Goal: Use online tool/utility: Utilize a website feature to perform a specific function

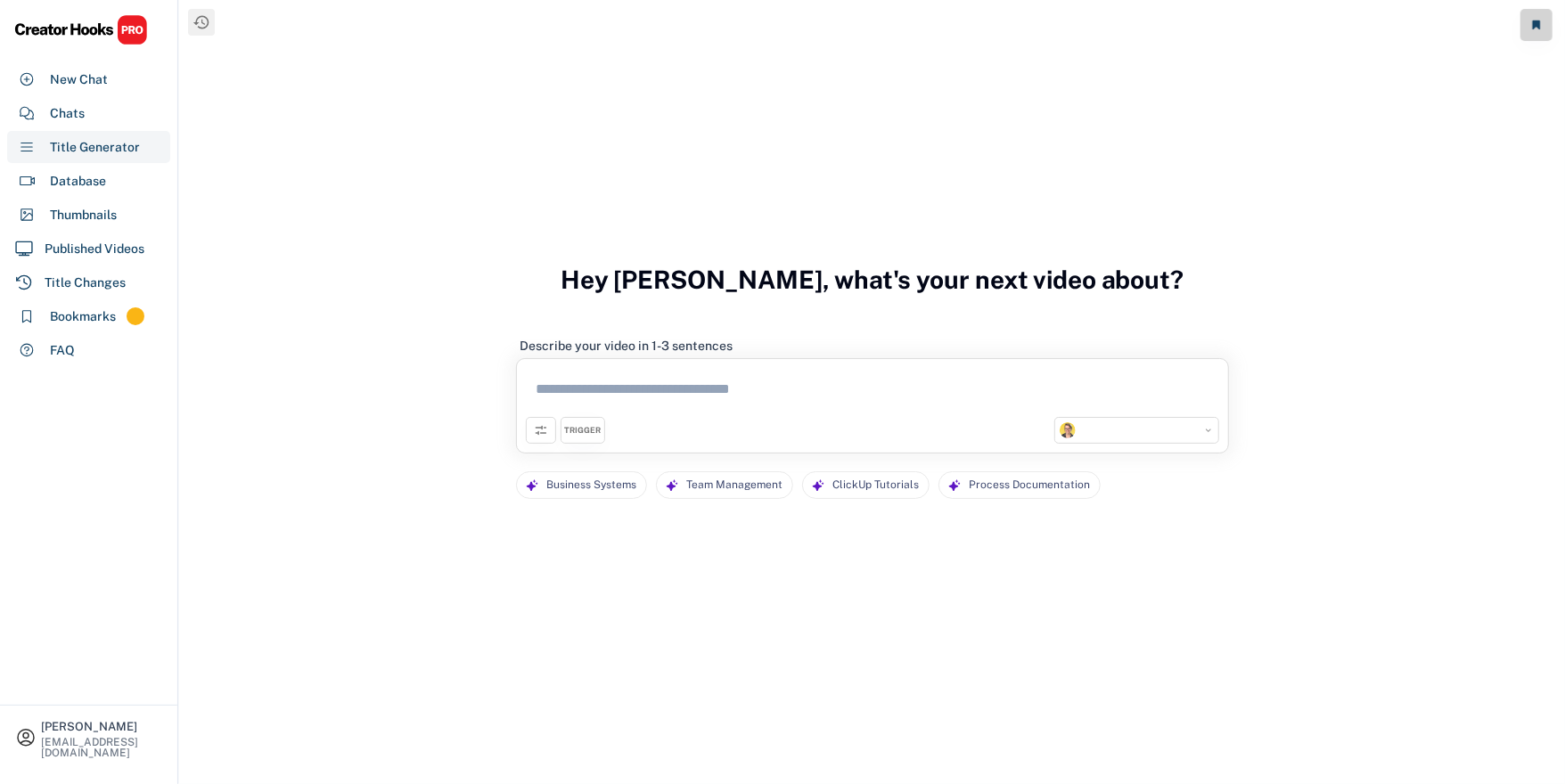
select select "**********"
click at [111, 119] on div "Chats" at bounding box center [88, 114] width 163 height 33
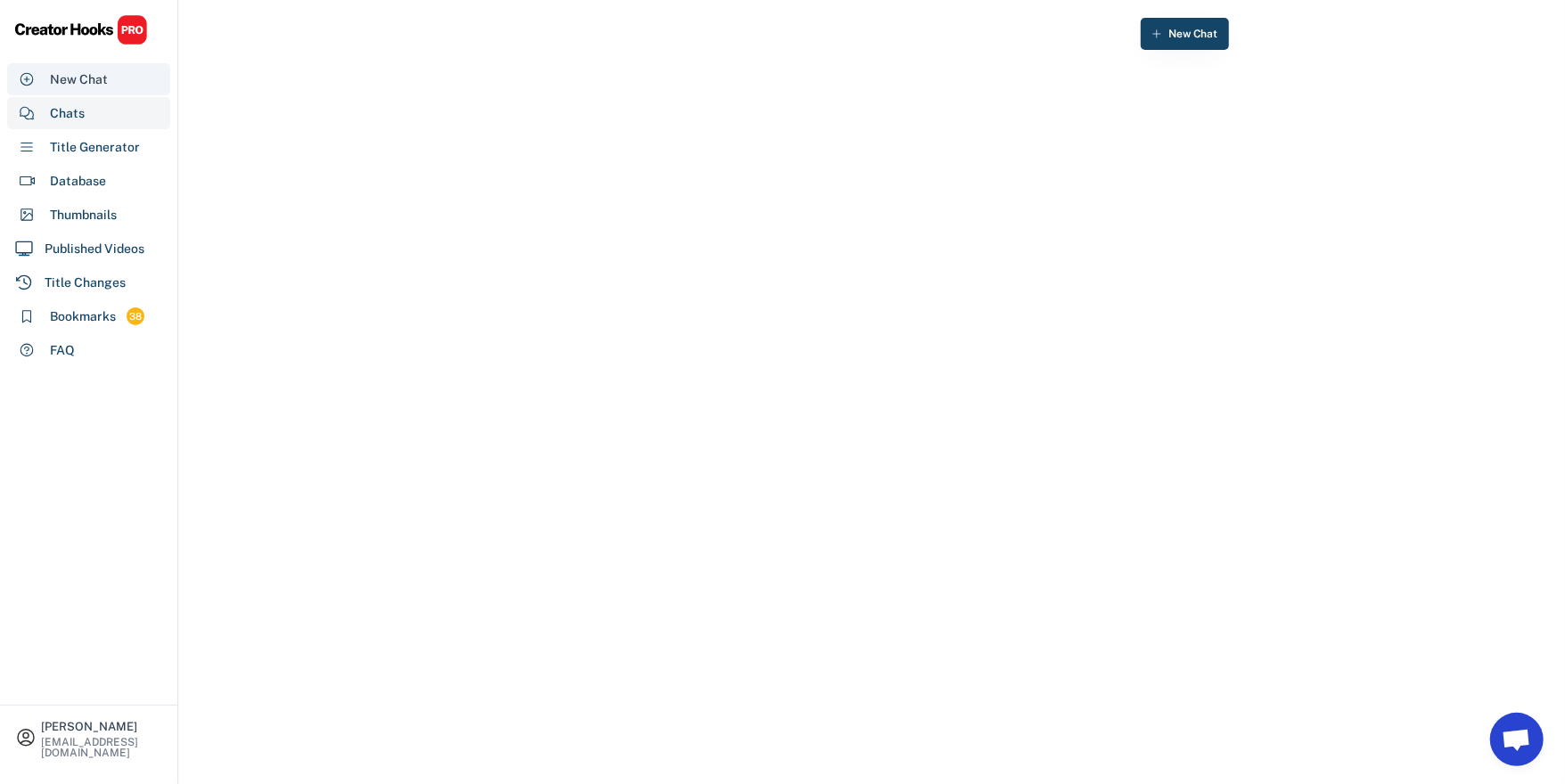
click at [68, 80] on div "New Chat" at bounding box center [78, 80] width 58 height 19
select select "**********"
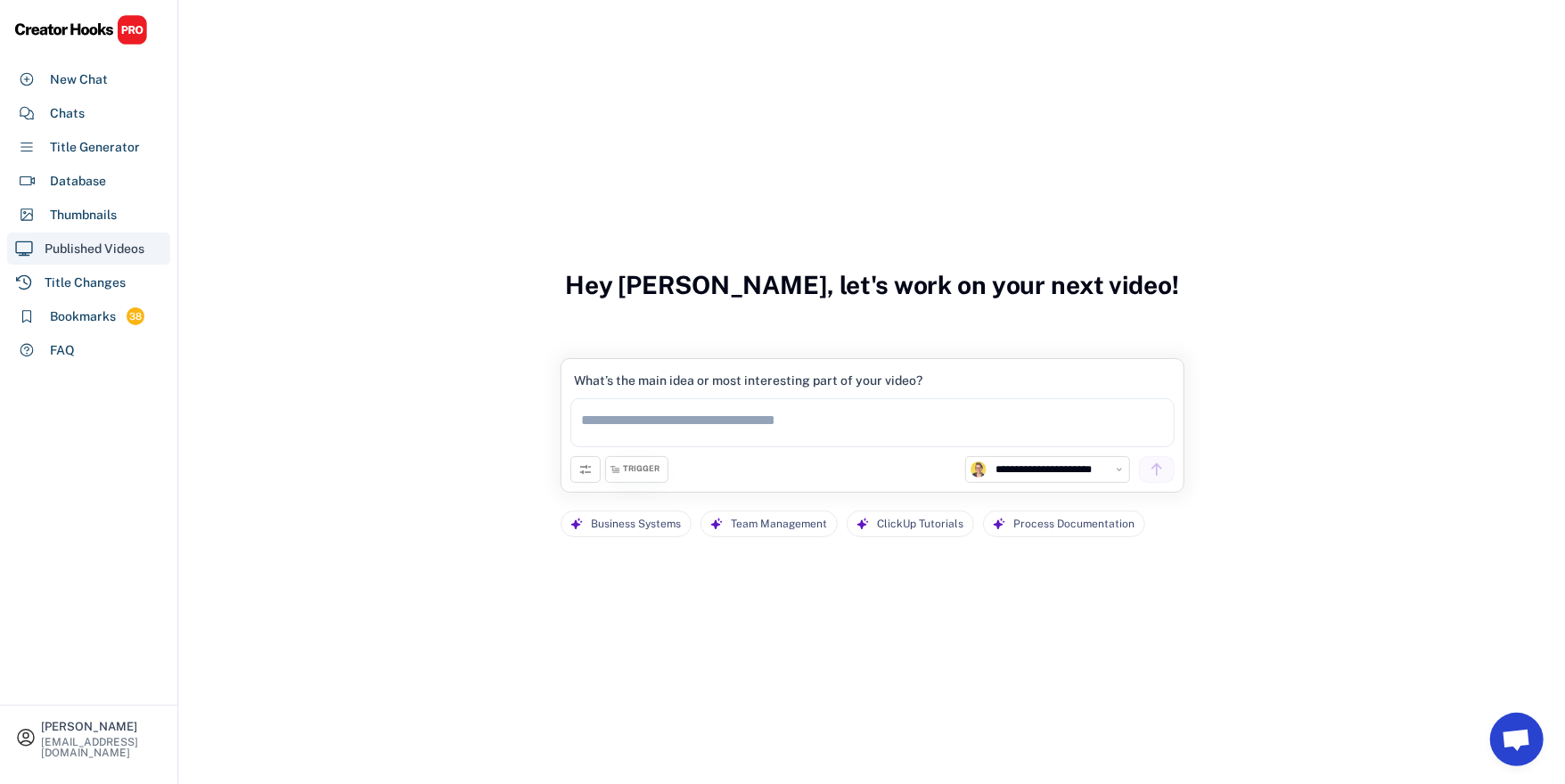
click at [98, 241] on div "Published Videos" at bounding box center [95, 250] width 99 height 19
select select "**********"
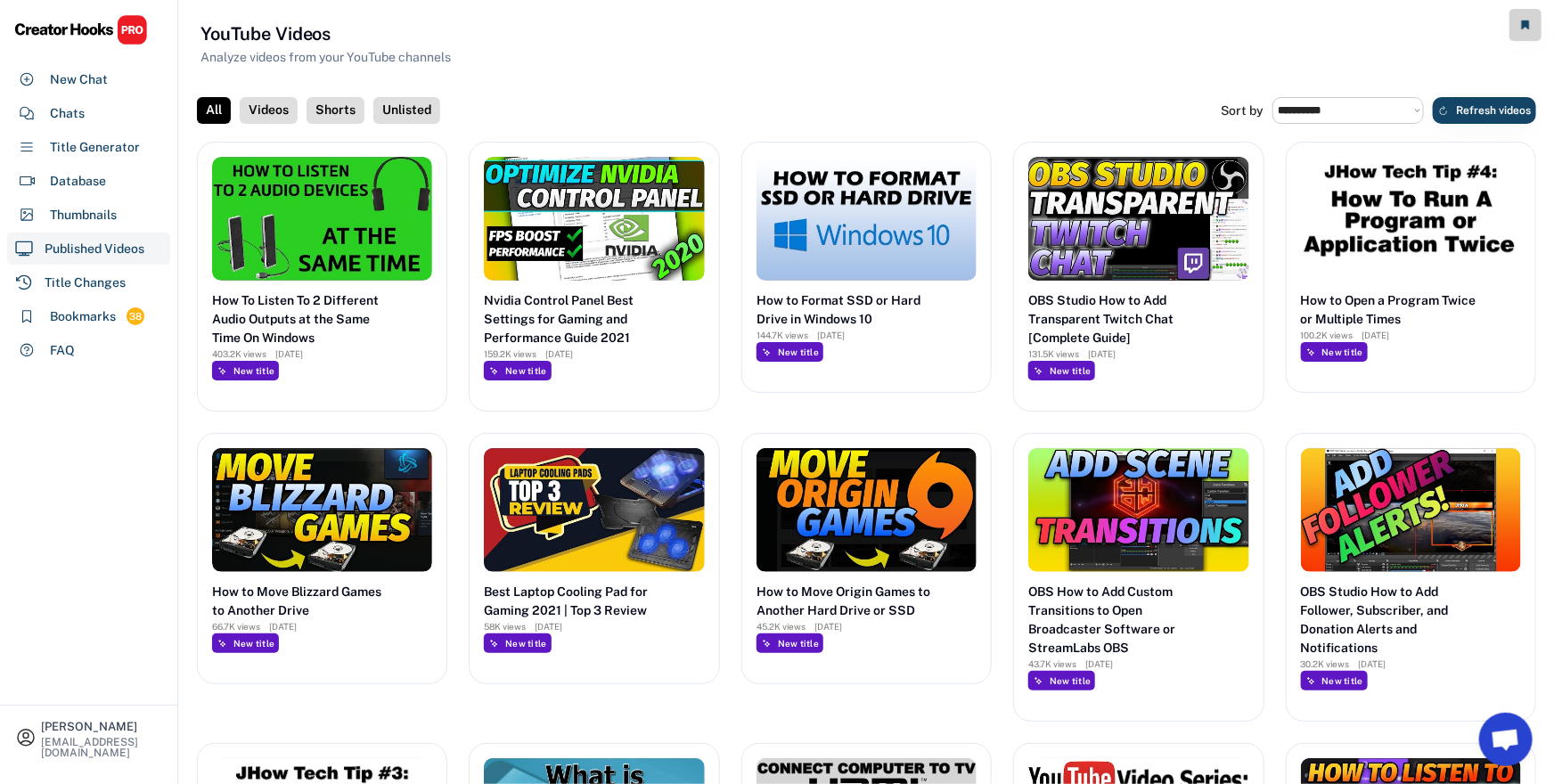
click at [266, 113] on div "Videos" at bounding box center [269, 111] width 58 height 27
click at [333, 114] on div "Shorts" at bounding box center [335, 111] width 58 height 27
click at [395, 111] on div "Unlisted" at bounding box center [406, 111] width 67 height 27
click at [226, 114] on div "All" at bounding box center [213, 111] width 33 height 27
click at [97, 84] on div "New Chat" at bounding box center [78, 80] width 58 height 19
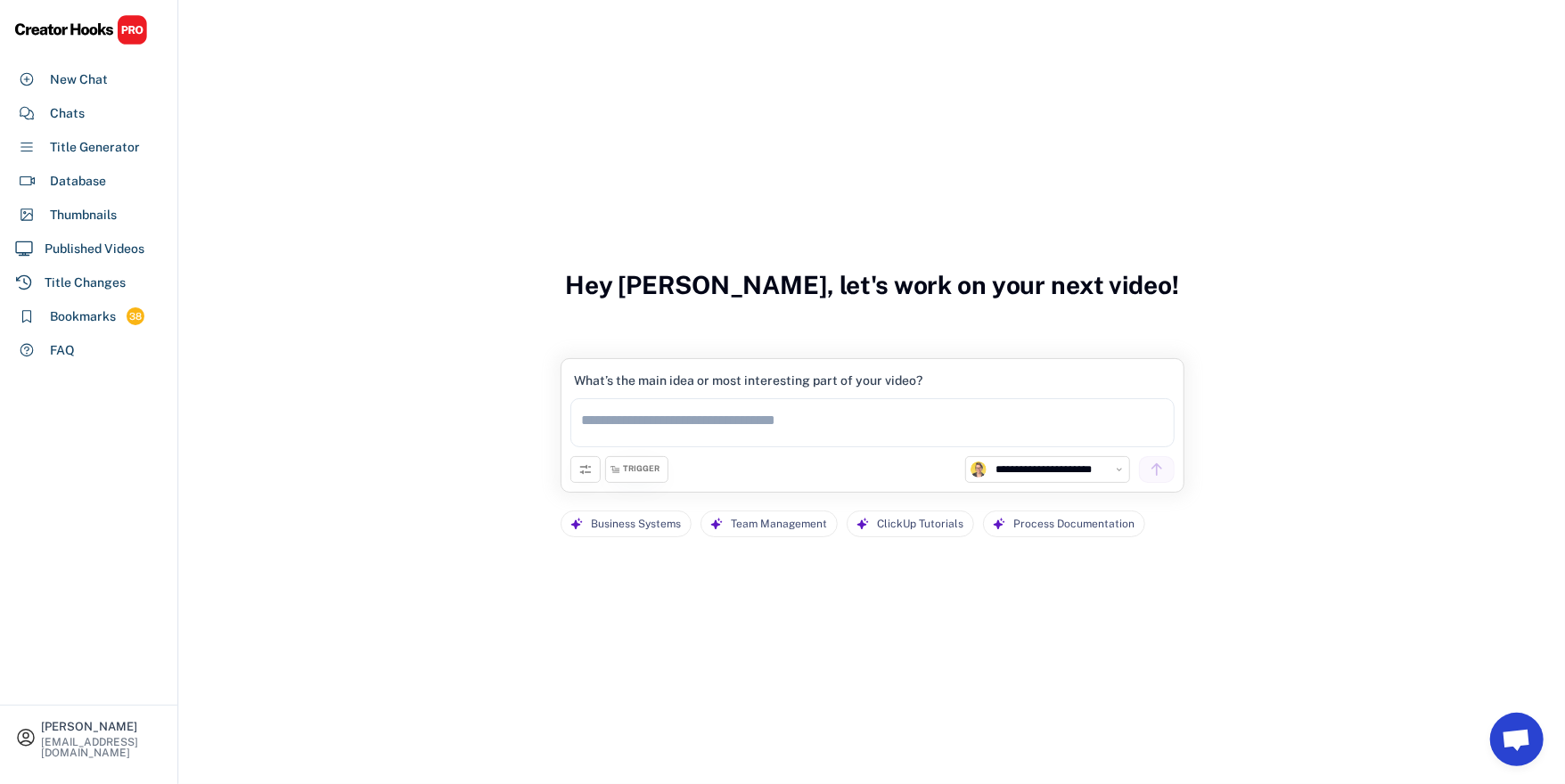
click at [720, 419] on textarea at bounding box center [872, 422] width 605 height 49
click at [693, 411] on textarea at bounding box center [872, 422] width 605 height 49
click at [765, 425] on textarea at bounding box center [872, 422] width 605 height 49
click at [657, 423] on textarea at bounding box center [872, 422] width 605 height 49
click at [697, 428] on textarea at bounding box center [872, 422] width 605 height 49
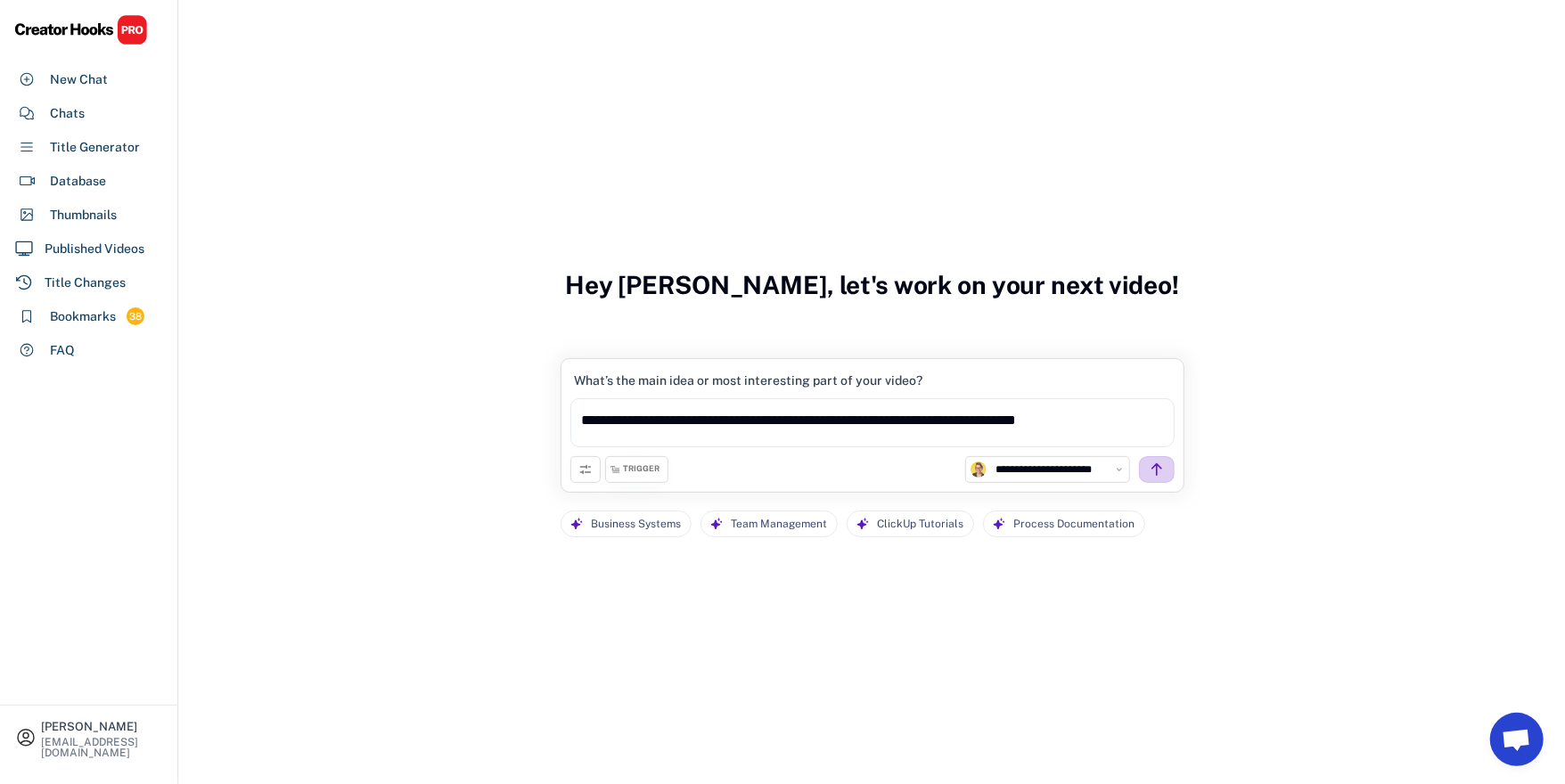
type textarea "**********"
click at [1155, 476] on div at bounding box center [1157, 469] width 35 height 27
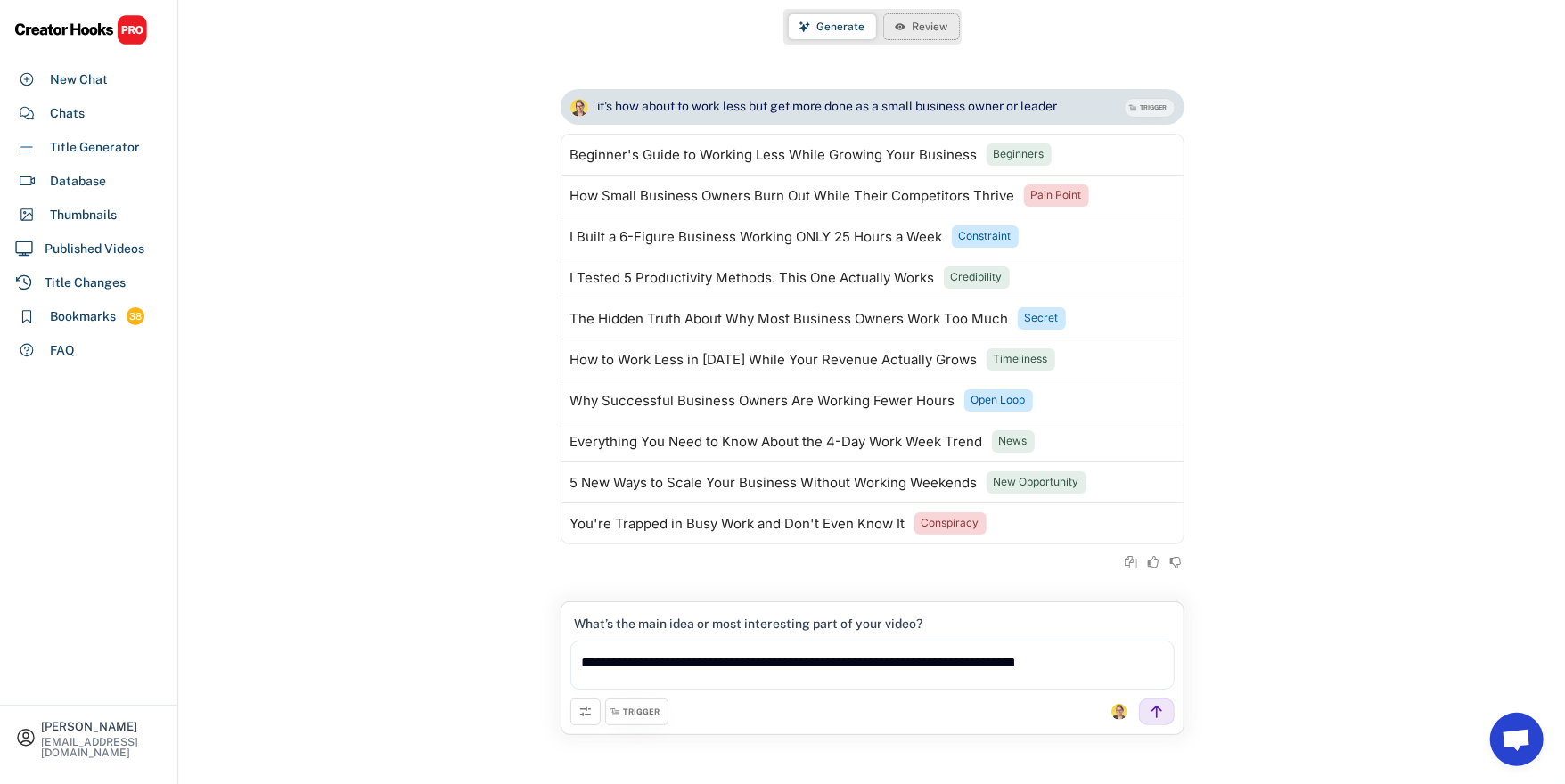
click at [913, 32] on span "Review" at bounding box center [930, 26] width 35 height 11
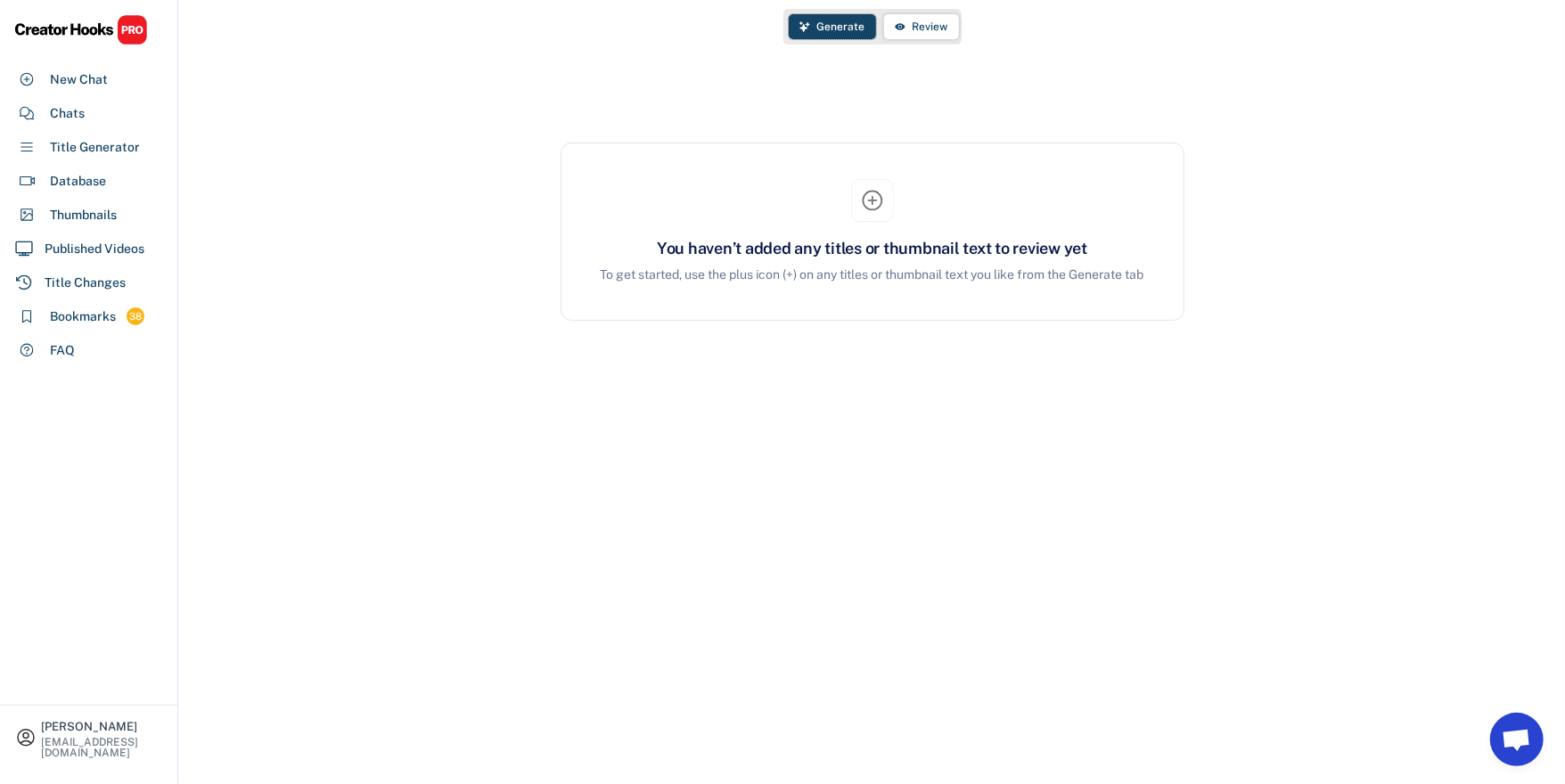
click at [823, 25] on span "Generate" at bounding box center [841, 26] width 48 height 11
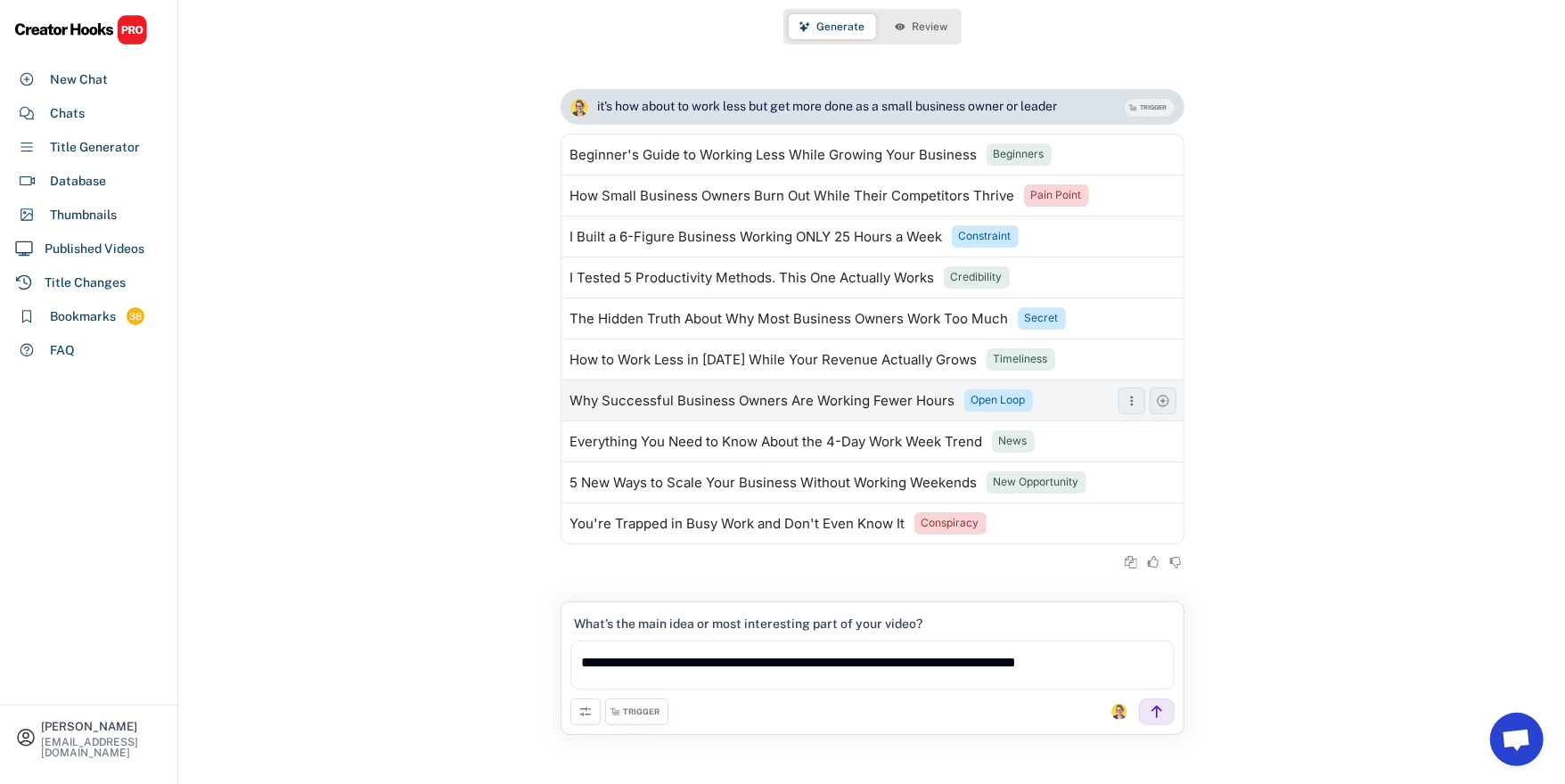
click at [731, 403] on div "Why Successful Business Owners Are Working Fewer Hours" at bounding box center [762, 401] width 385 height 14
click at [1160, 403] on icon at bounding box center [1162, 401] width 14 height 14
click at [931, 33] on button "Review" at bounding box center [921, 27] width 75 height 25
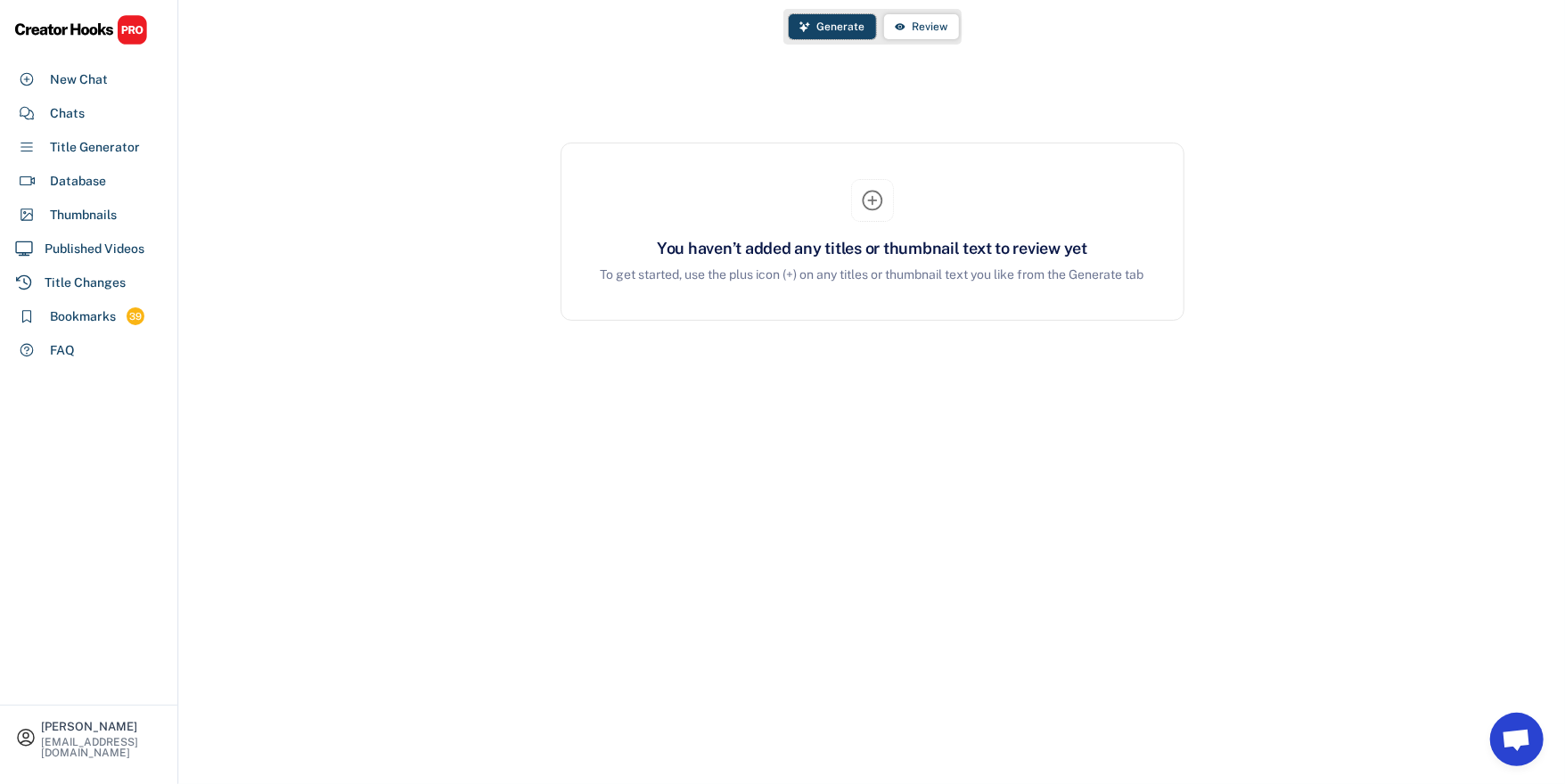
click at [842, 29] on span "Generate" at bounding box center [841, 26] width 48 height 11
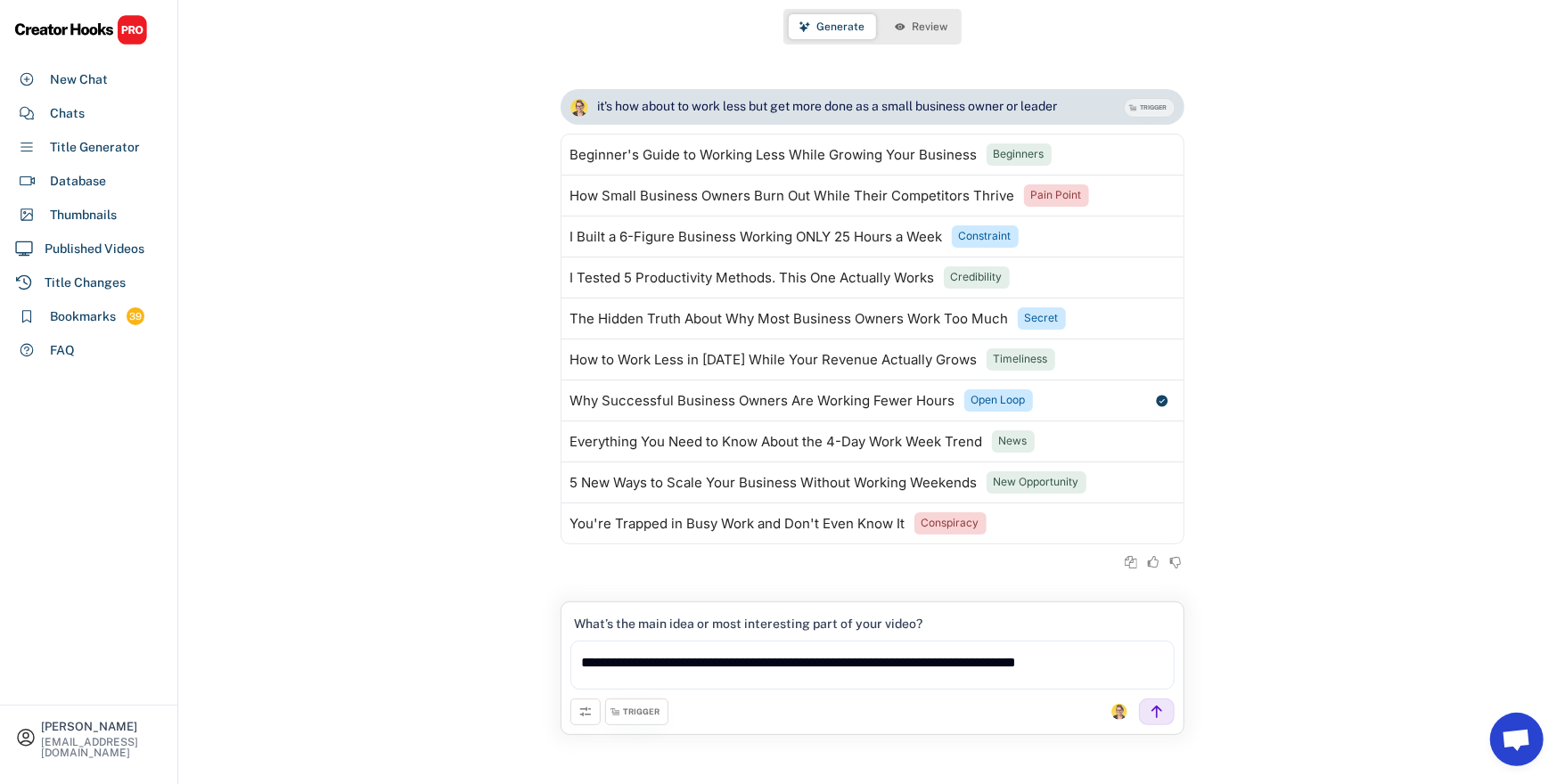
click at [1283, 425] on div "it's how about to work less but get more done as a small business owner or lead…" at bounding box center [871, 330] width 1386 height 517
click at [913, 21] on span "Review" at bounding box center [930, 26] width 35 height 11
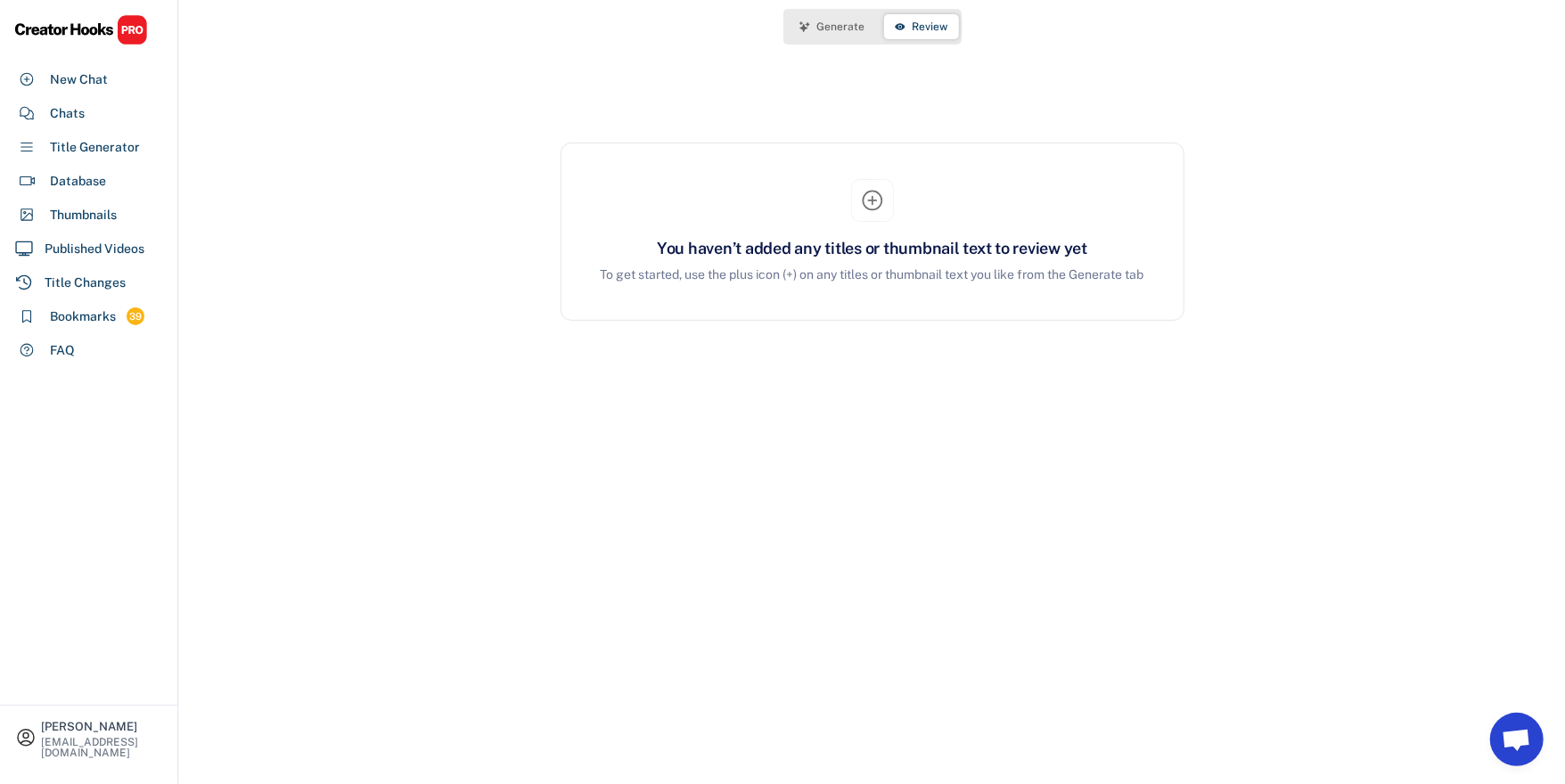
click at [867, 205] on icon at bounding box center [872, 201] width 25 height 25
click at [818, 276] on div "To get started, use the plus icon (+) on any titles or thumbnail text you like …" at bounding box center [871, 275] width 579 height 19
drag, startPoint x: 882, startPoint y: 280, endPoint x: 894, endPoint y: 272, distance: 14.4
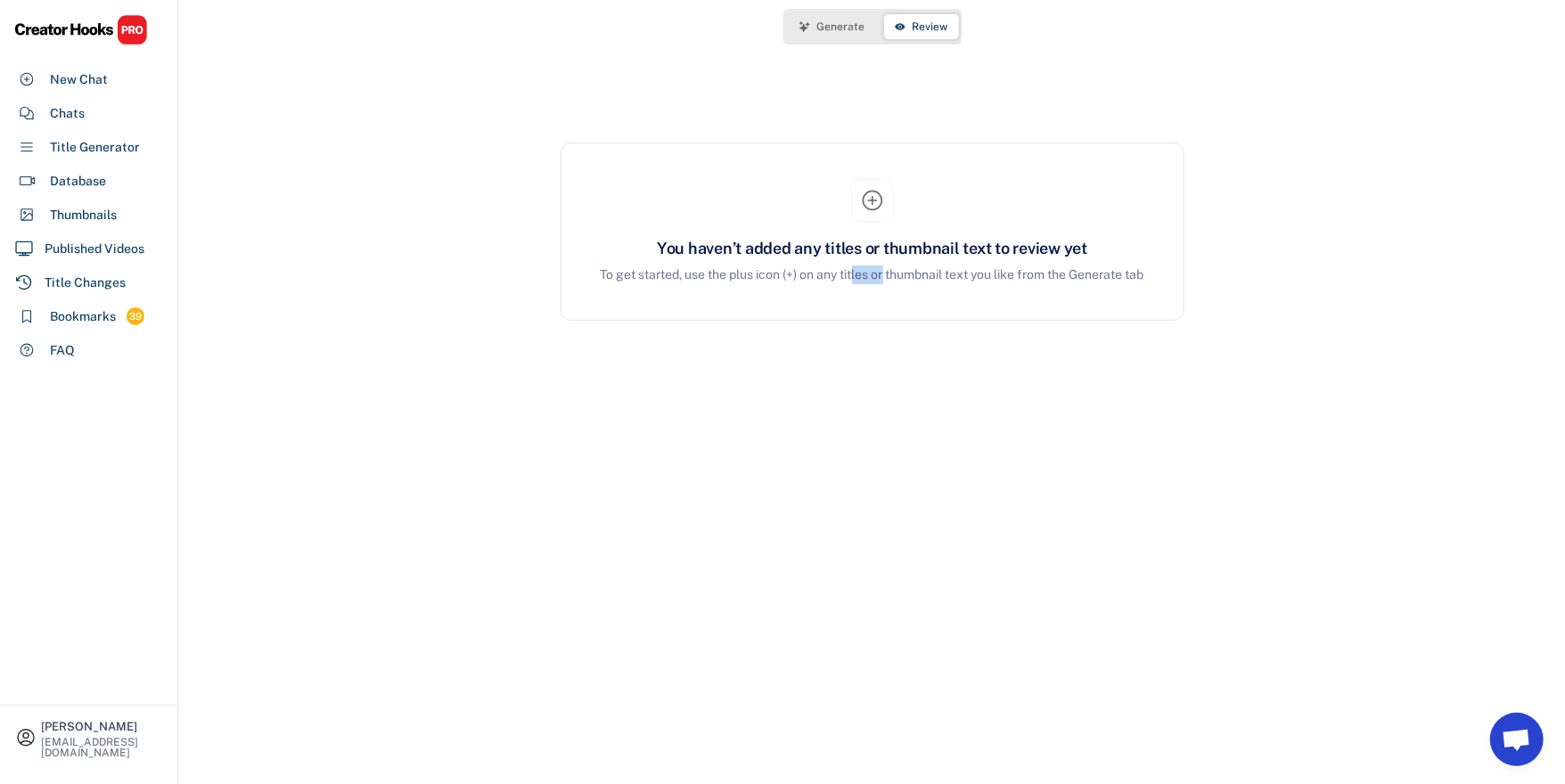
click at [886, 276] on div "To get started, use the plus icon (+) on any titles or thumbnail text you like …" at bounding box center [871, 275] width 579 height 19
drag, startPoint x: 894, startPoint y: 272, endPoint x: 1000, endPoint y: 270, distance: 106.0
click at [908, 270] on div "To get started, use the plus icon (+) on any titles or thumbnail text you like …" at bounding box center [871, 275] width 579 height 19
drag, startPoint x: 1000, startPoint y: 270, endPoint x: 1060, endPoint y: 266, distance: 60.1
click at [1041, 269] on div "To get started, use the plus icon (+) on any titles or thumbnail text you like …" at bounding box center [871, 275] width 579 height 19
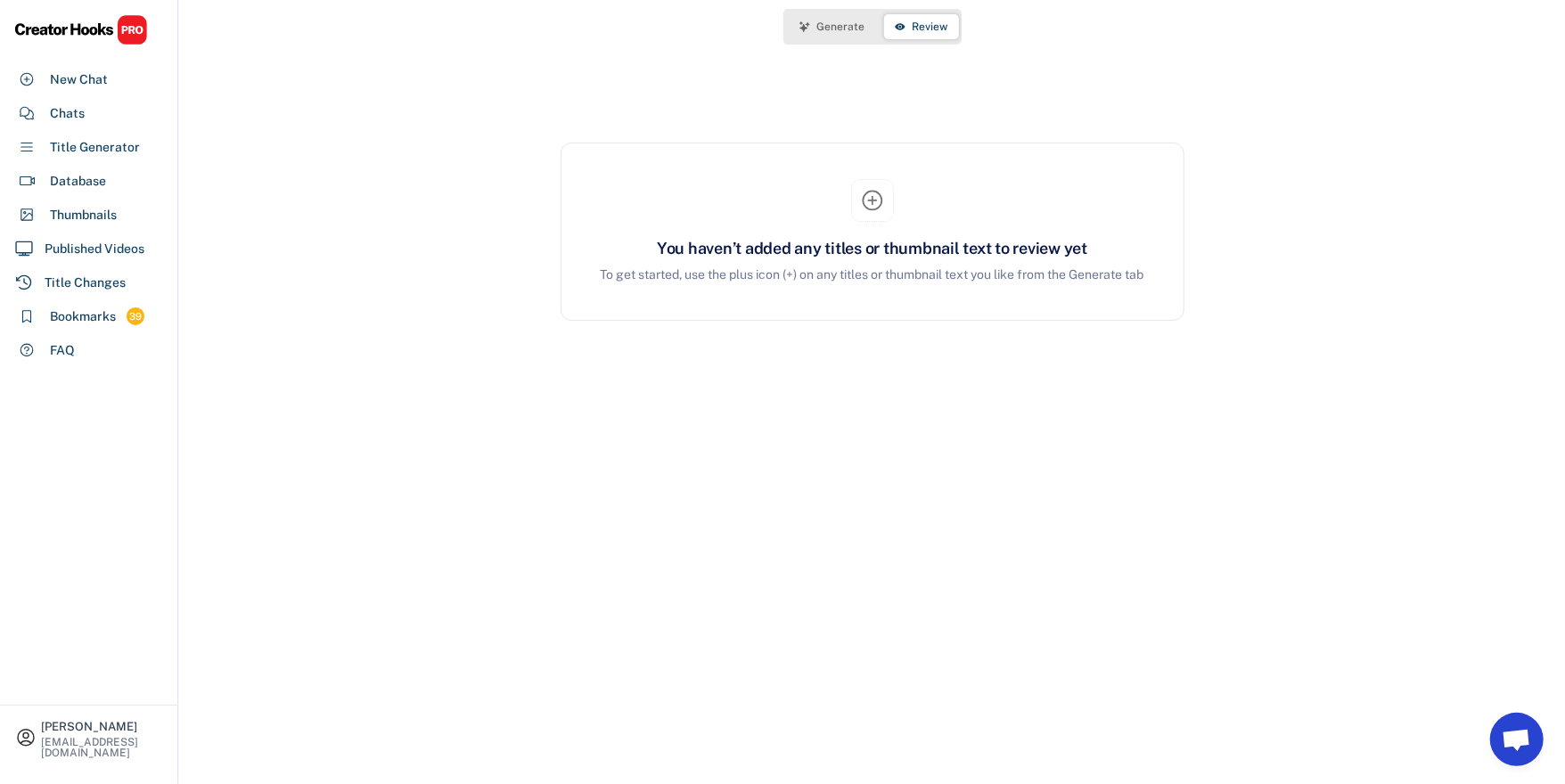
click at [1074, 267] on div "To get started, use the plus icon (+) on any titles or thumbnail text you like …" at bounding box center [871, 275] width 579 height 19
click at [1111, 268] on div "To get started, use the plus icon (+) on any titles or thumbnail text you like …" at bounding box center [871, 275] width 579 height 19
click at [838, 22] on span "Generate" at bounding box center [841, 26] width 48 height 11
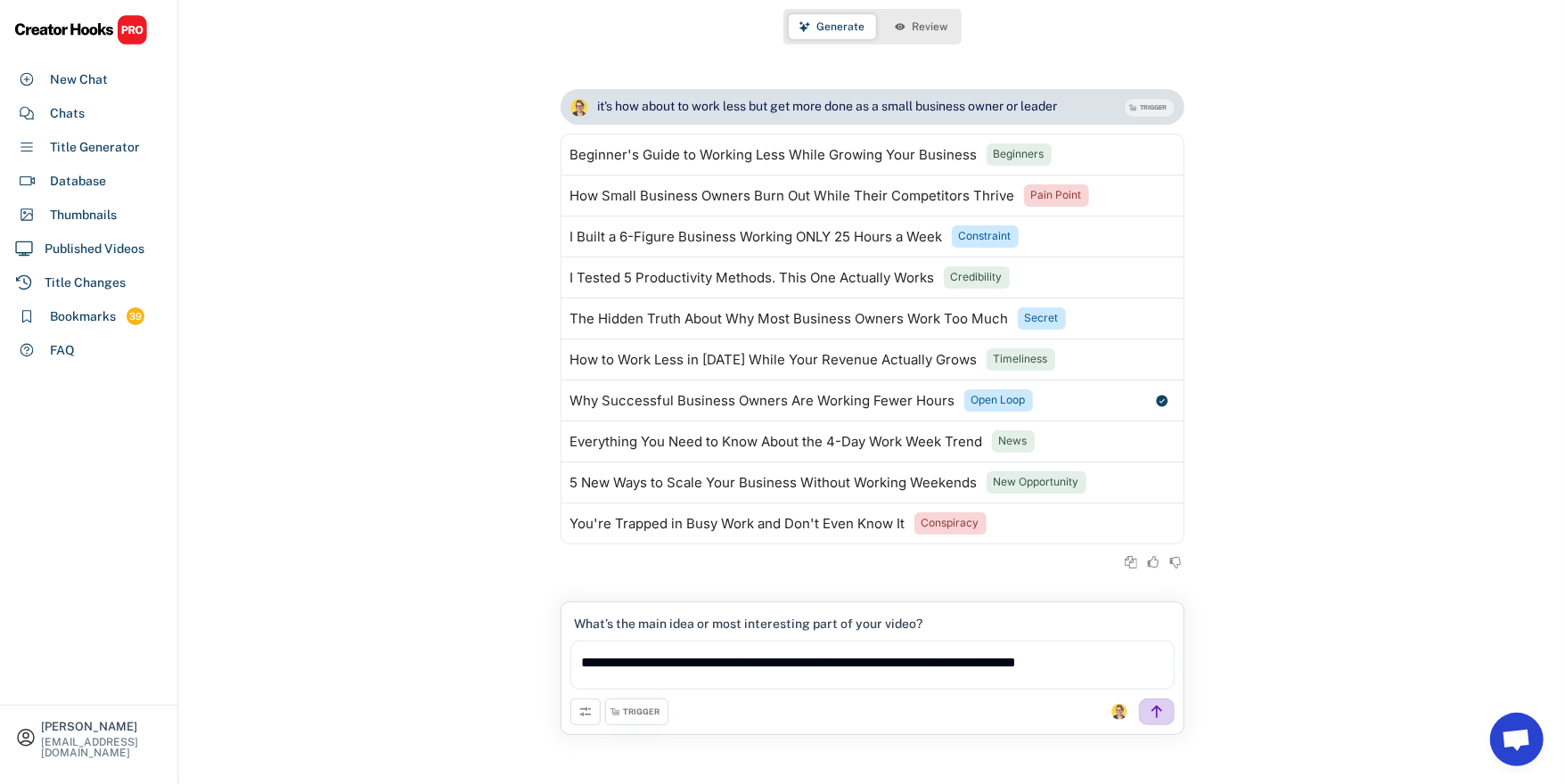
click at [1154, 715] on icon at bounding box center [1157, 711] width 16 height 16
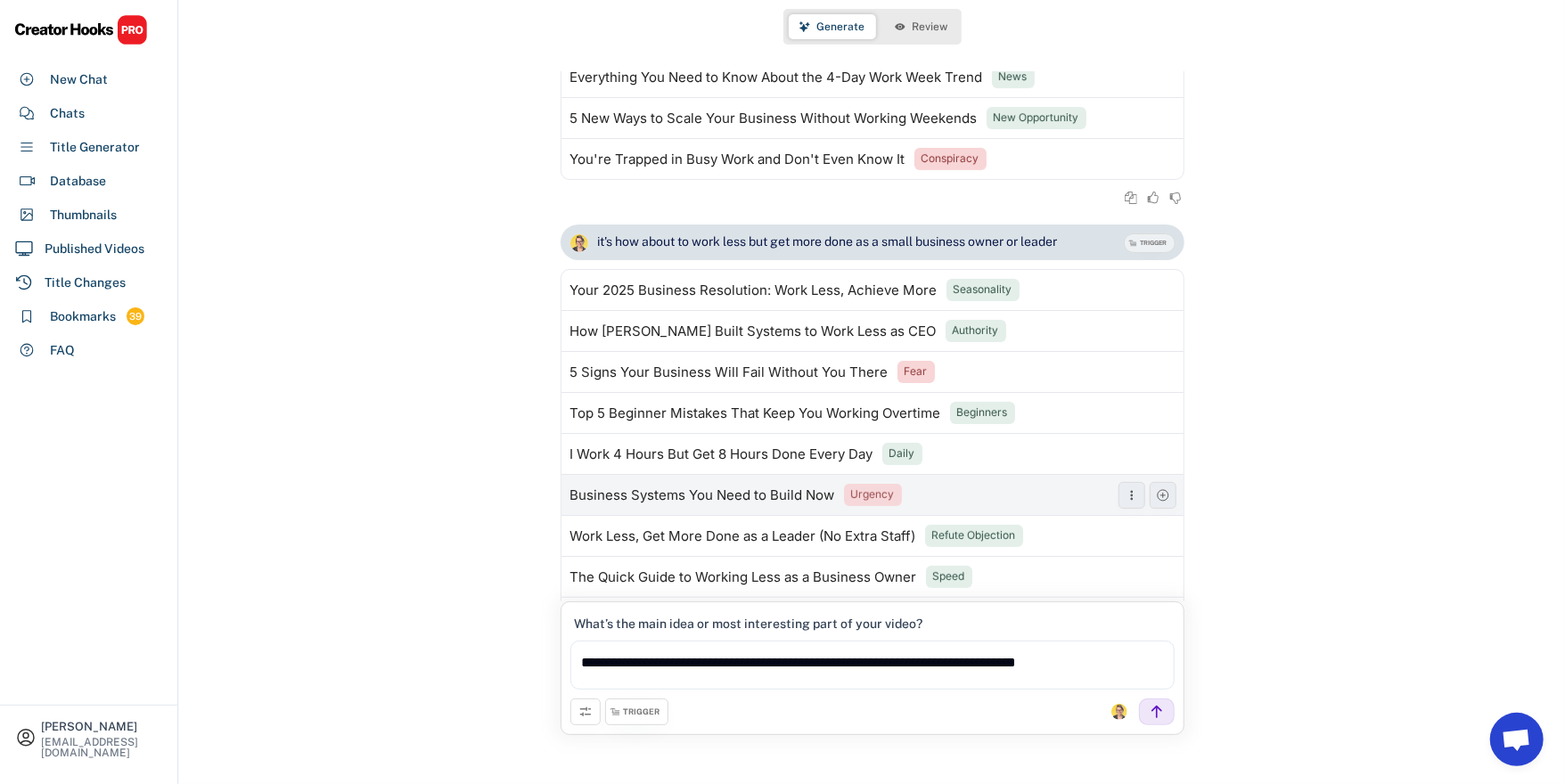
scroll to position [468, 0]
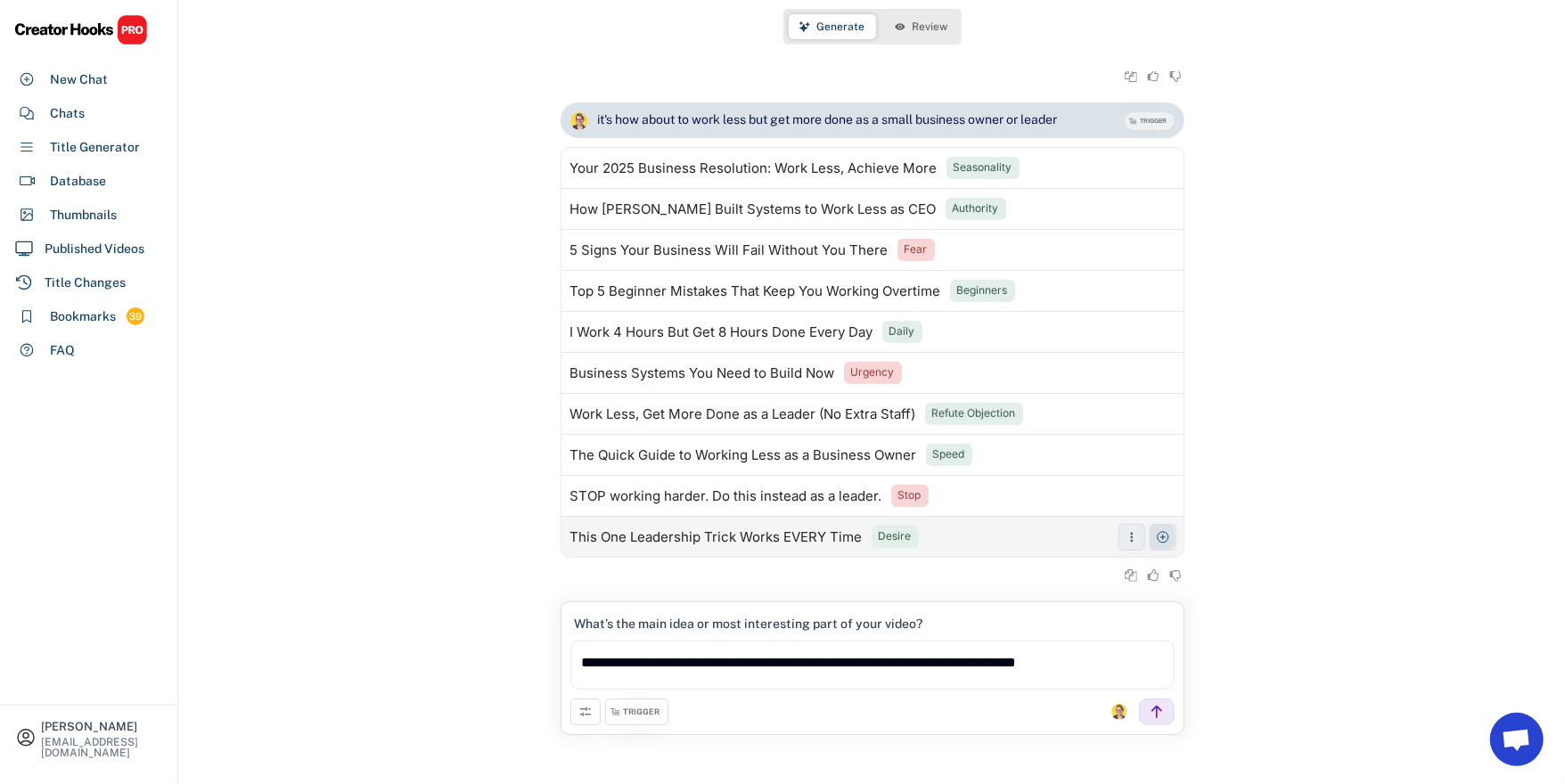
click at [1168, 539] on button at bounding box center [1163, 537] width 27 height 27
click at [910, 19] on button "Review" at bounding box center [921, 27] width 75 height 25
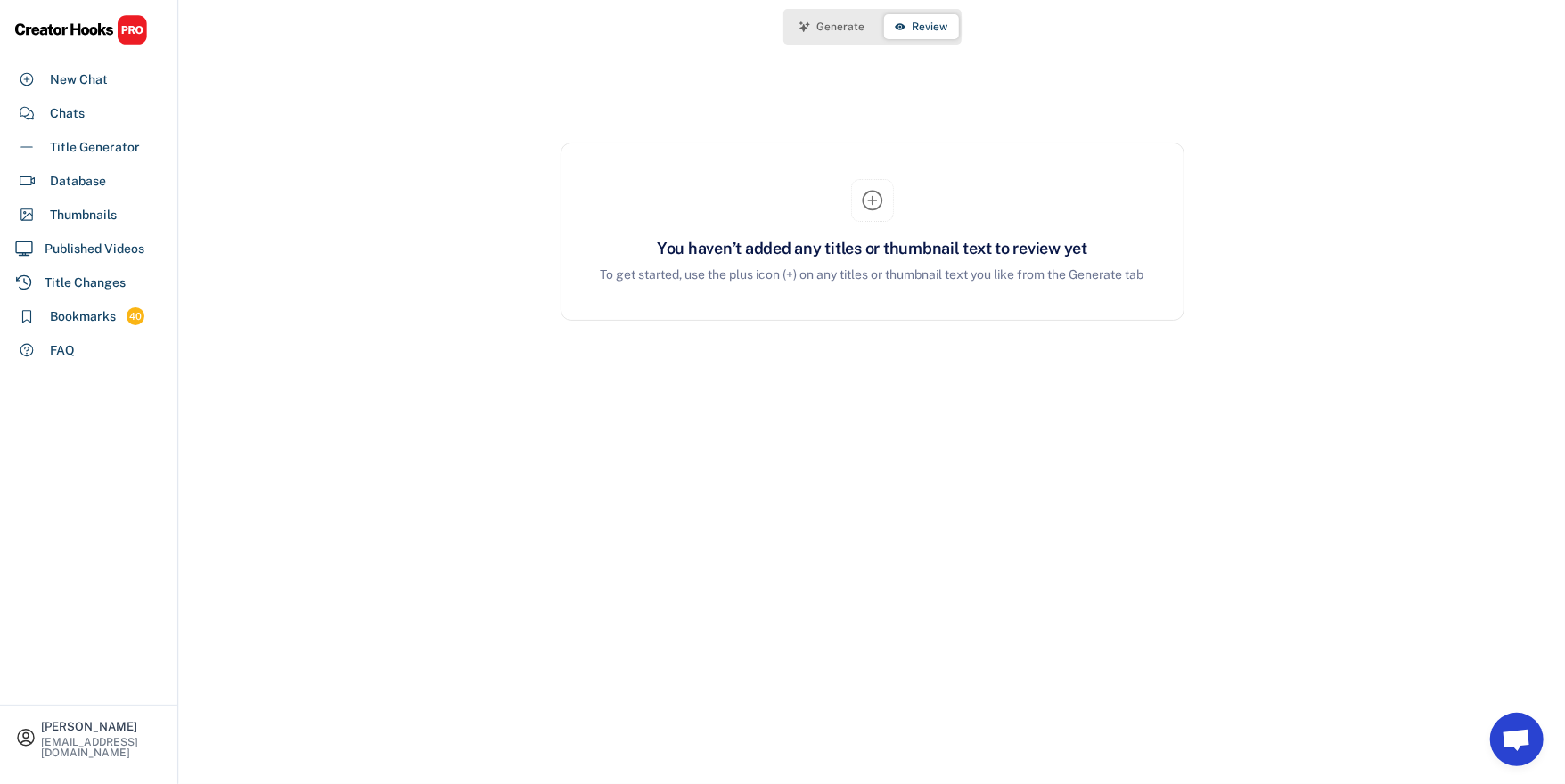
click at [827, 33] on button "Generate" at bounding box center [831, 27] width 87 height 25
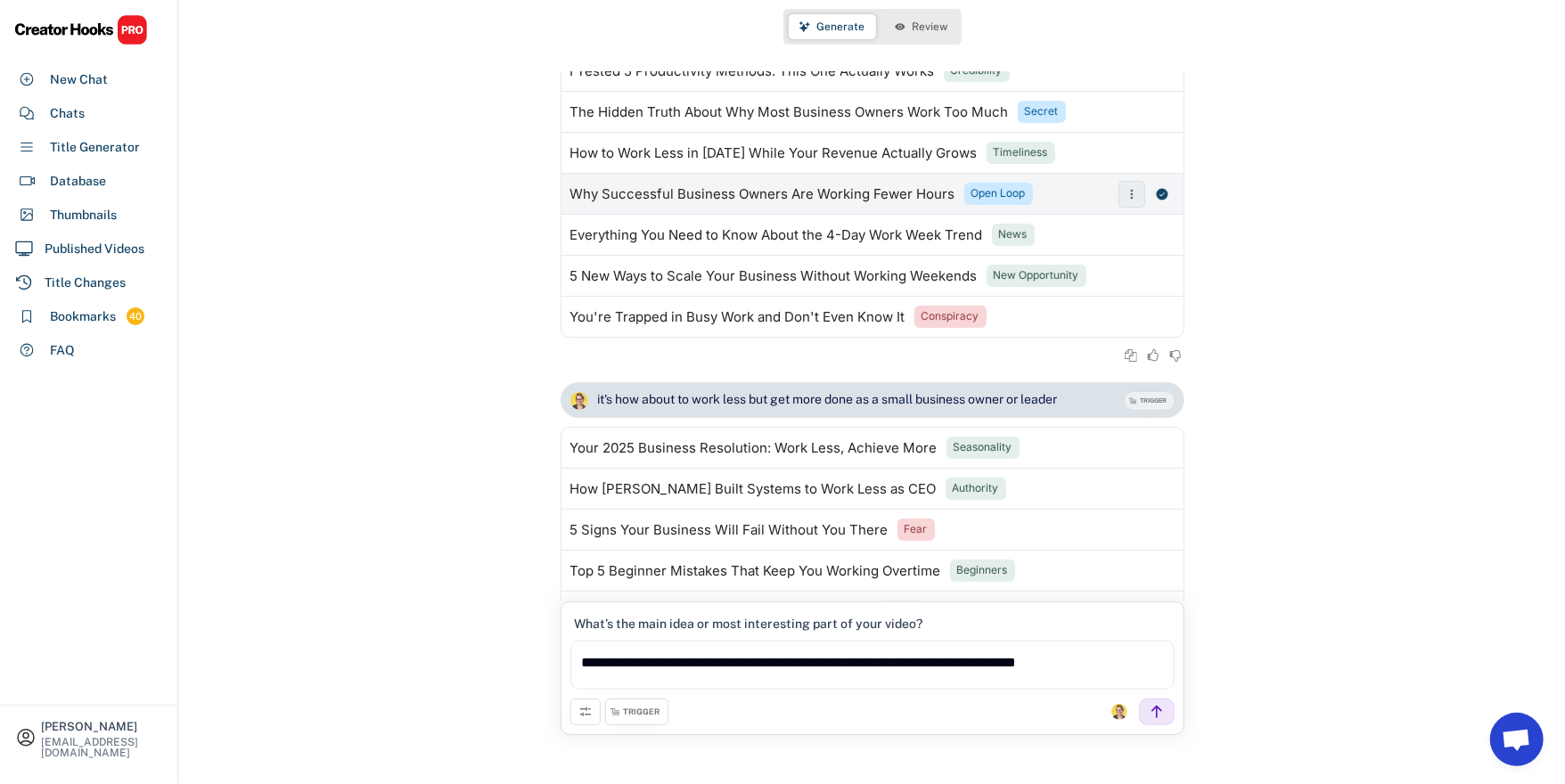
scroll to position [468, 0]
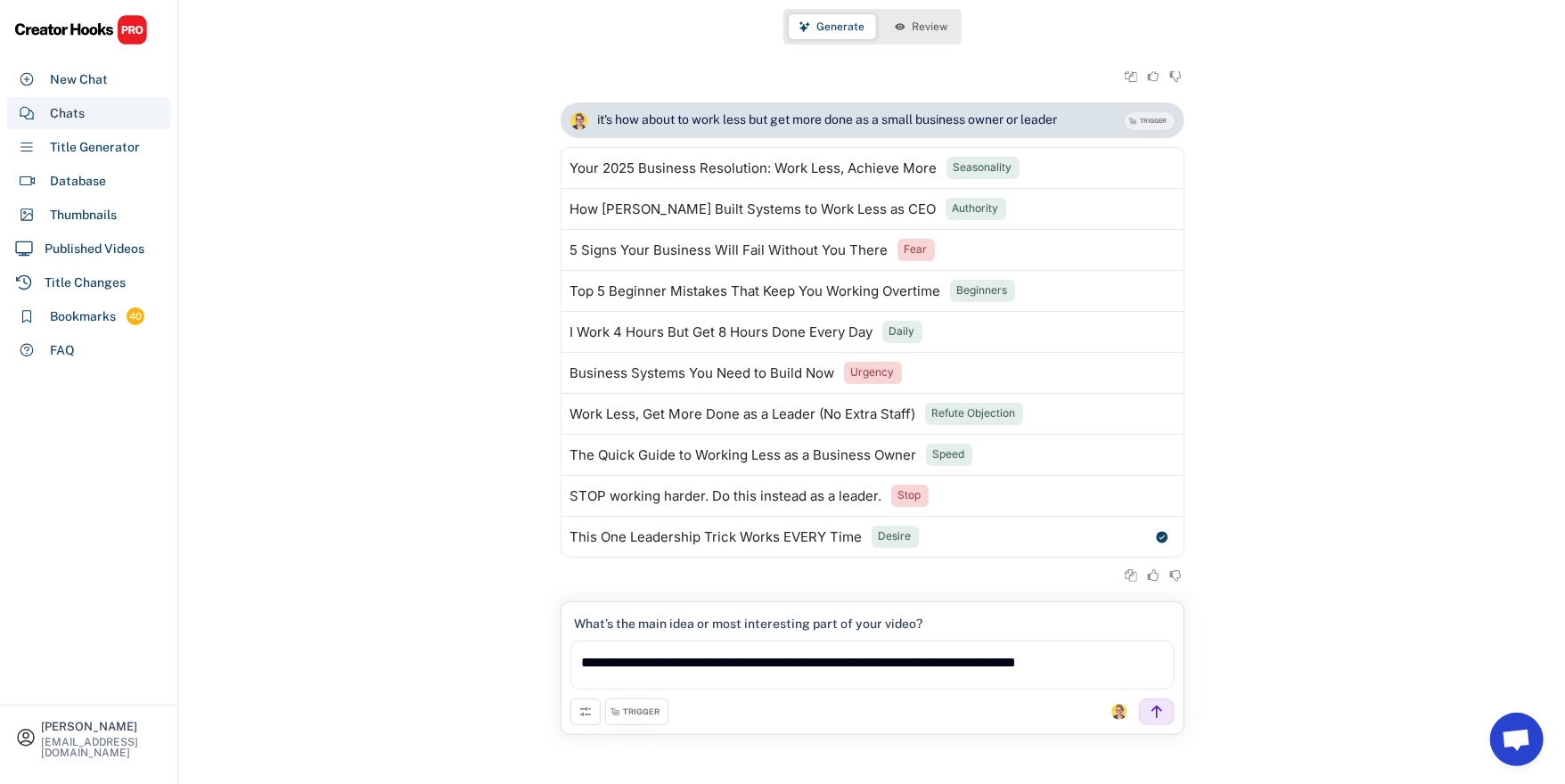
click at [76, 114] on div "Chats" at bounding box center [67, 114] width 34 height 19
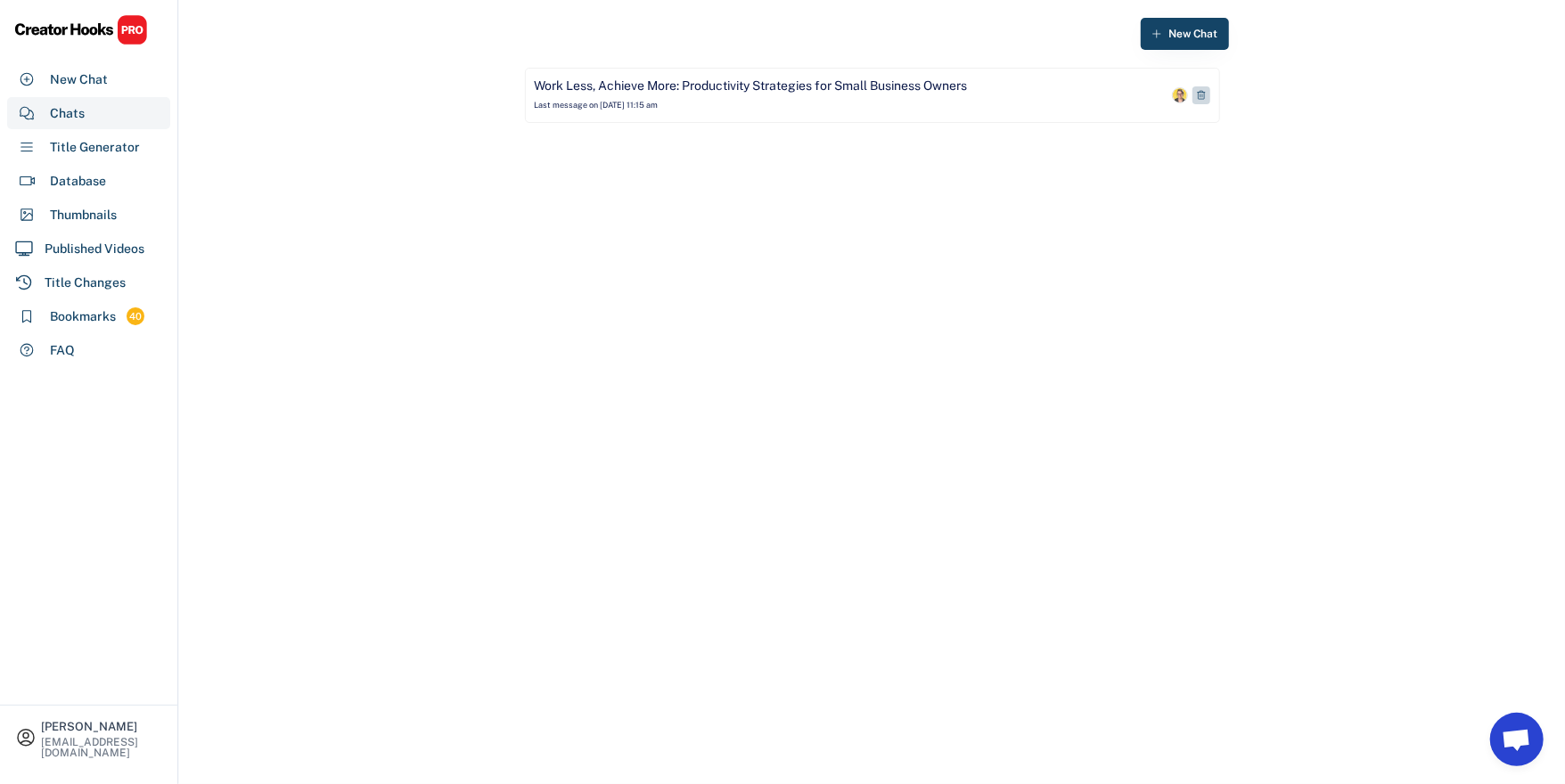
click at [730, 98] on div "Work Less, Achieve More: Productivity Strategies for Small Business Owners Last…" at bounding box center [850, 95] width 632 height 35
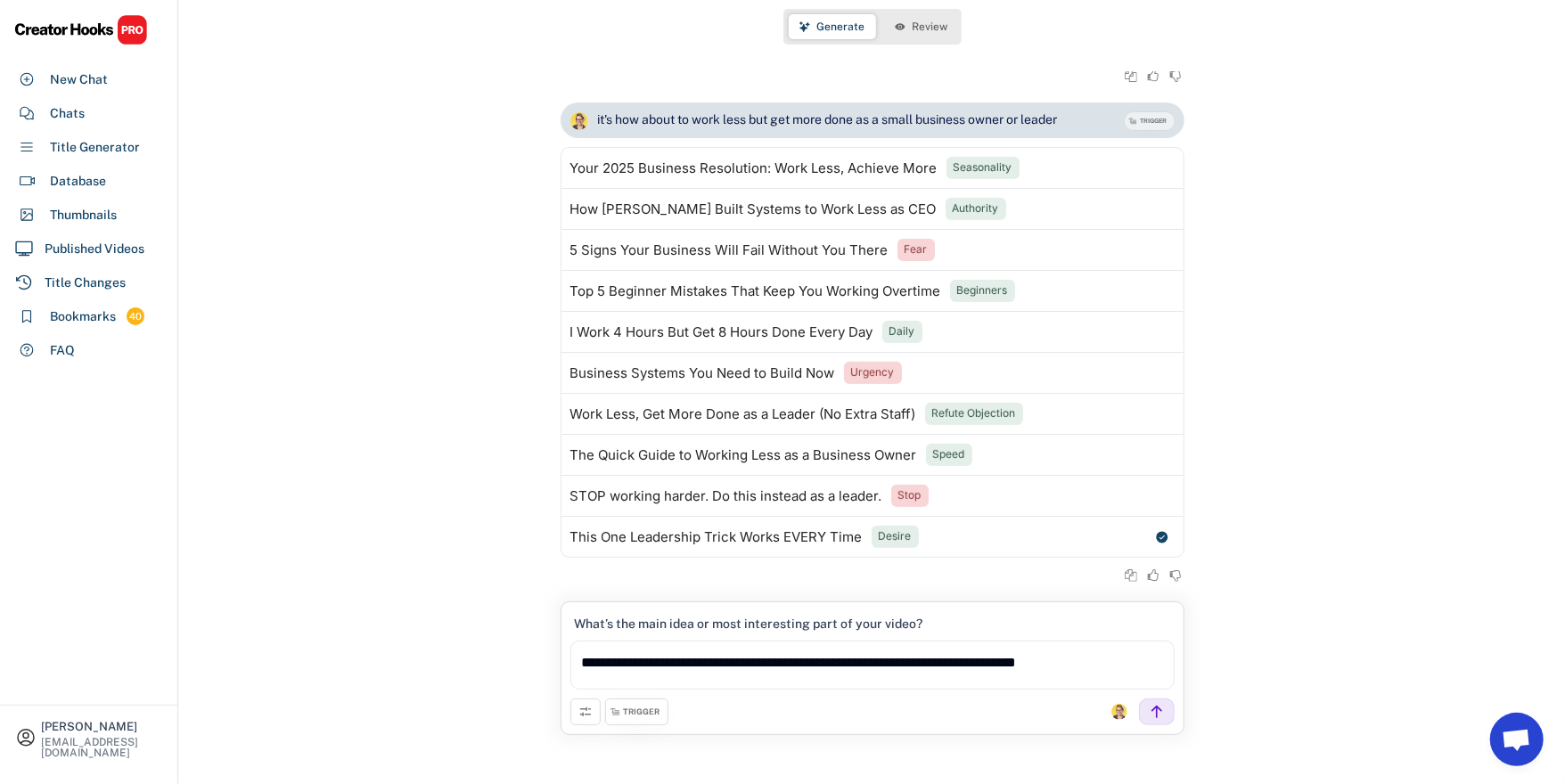
click at [894, 25] on icon at bounding box center [899, 26] width 11 height 11
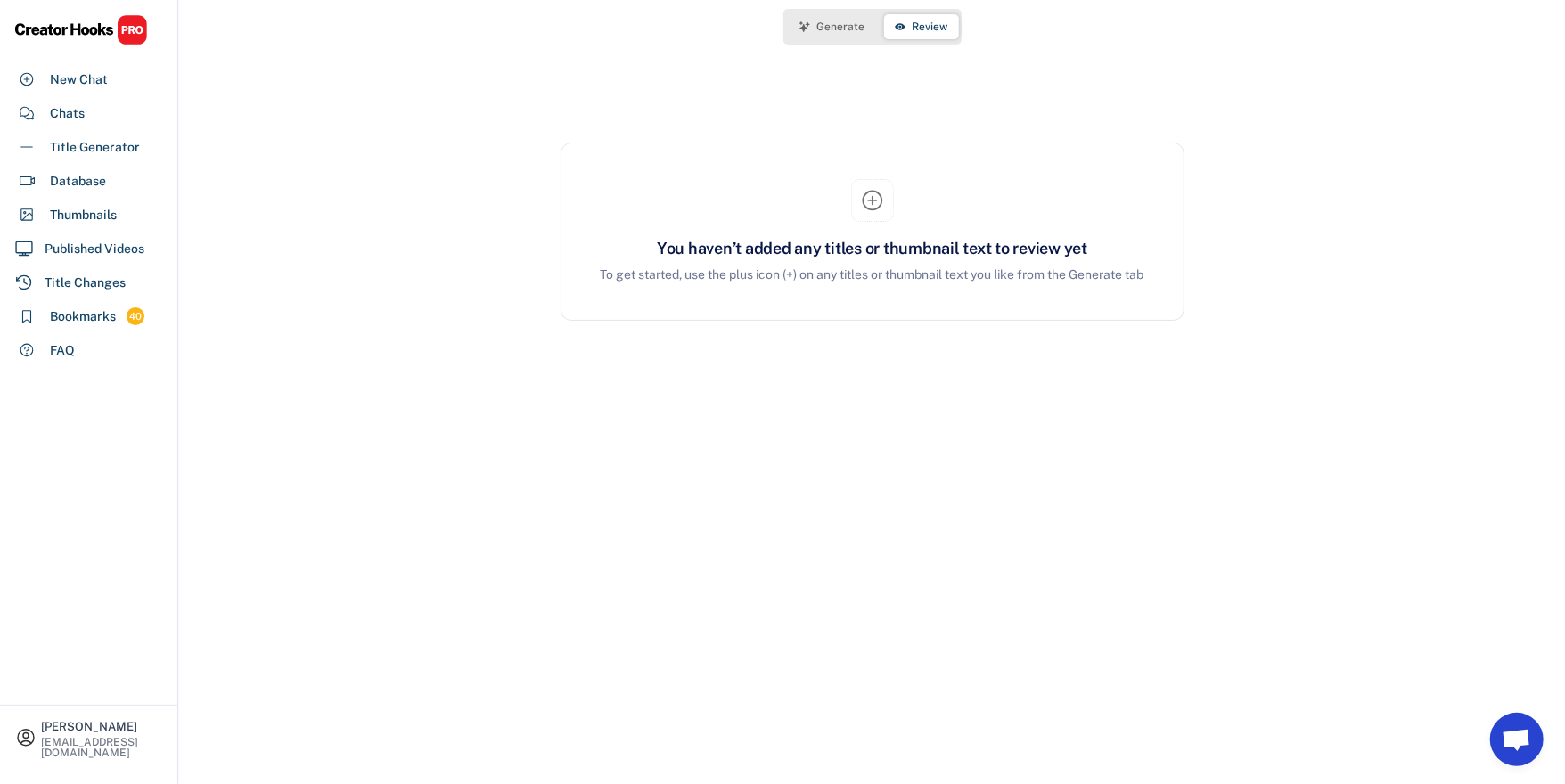
click at [822, 27] on span "Generate" at bounding box center [841, 26] width 48 height 11
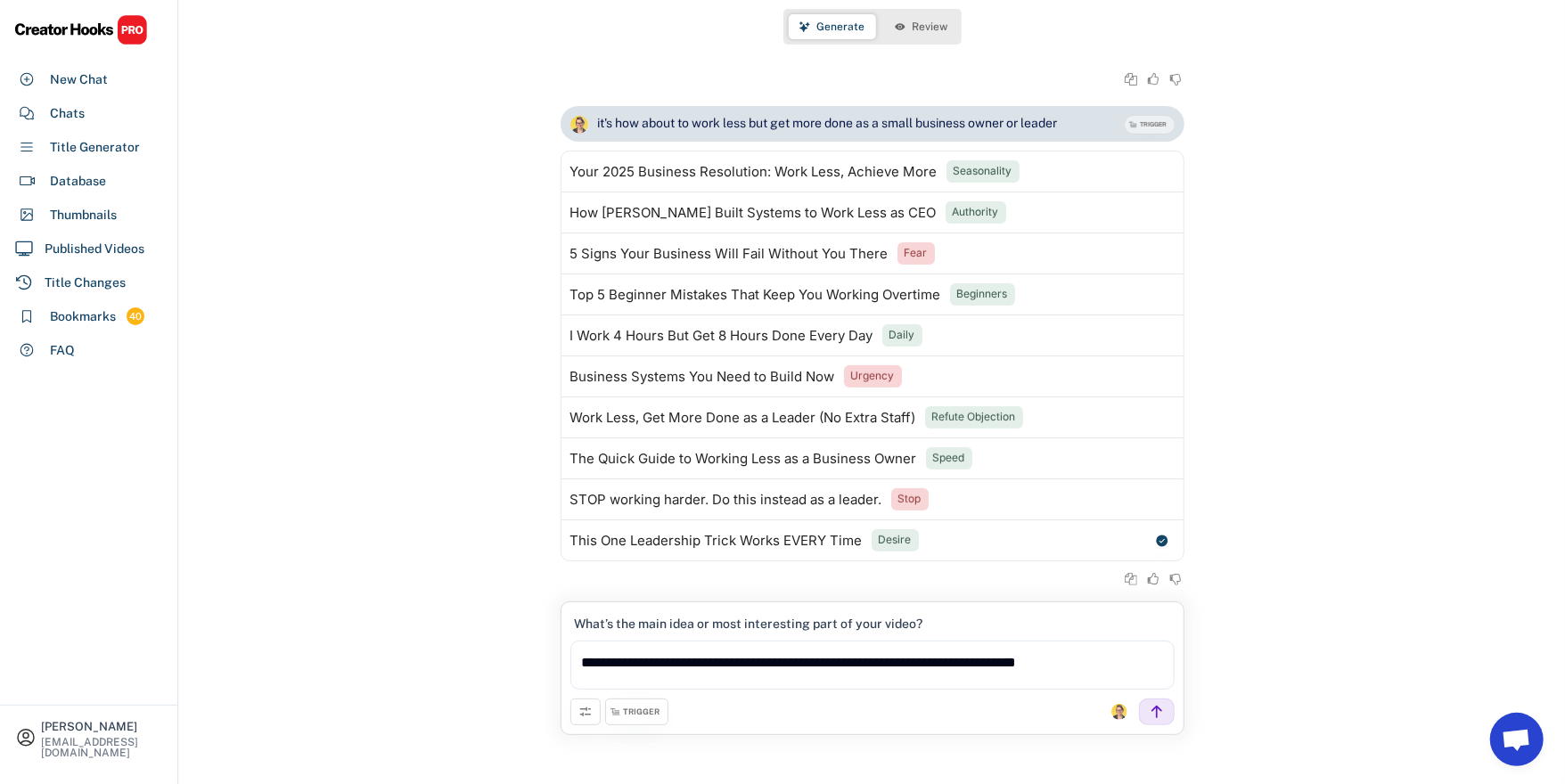
scroll to position [468, 0]
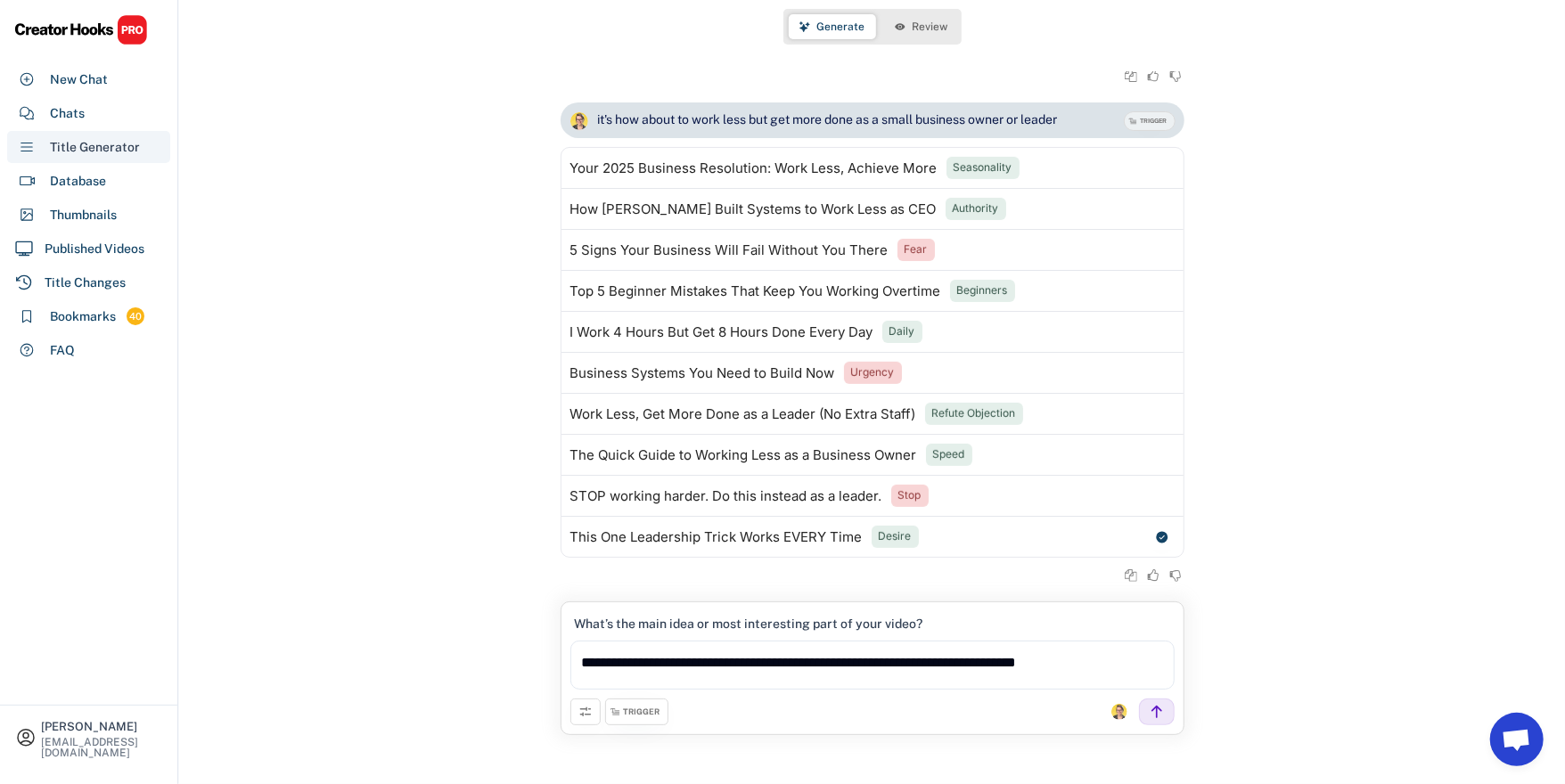
click at [96, 162] on div "Title Generator" at bounding box center [88, 147] width 163 height 33
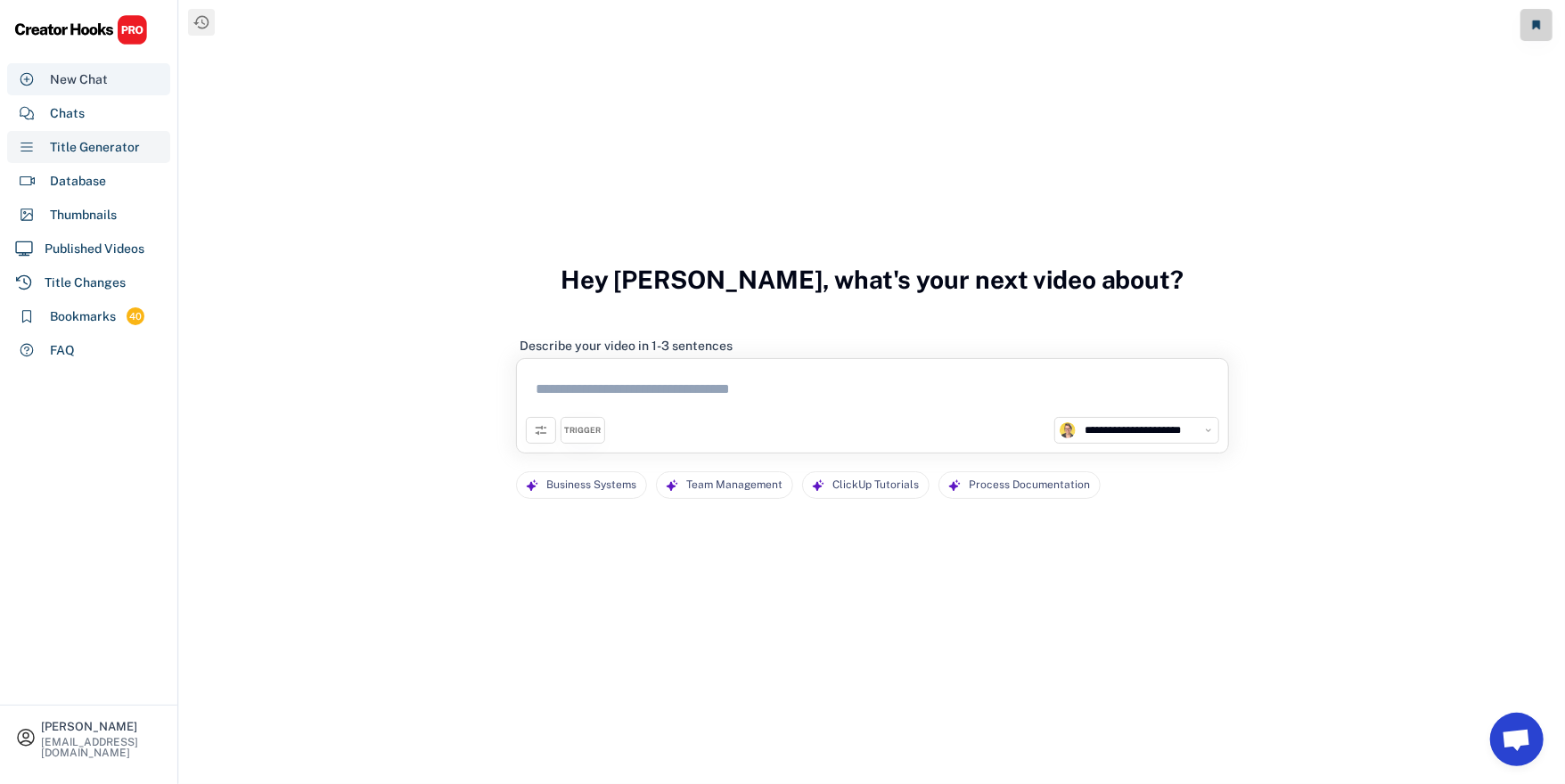
click at [85, 69] on div "New Chat" at bounding box center [88, 79] width 163 height 33
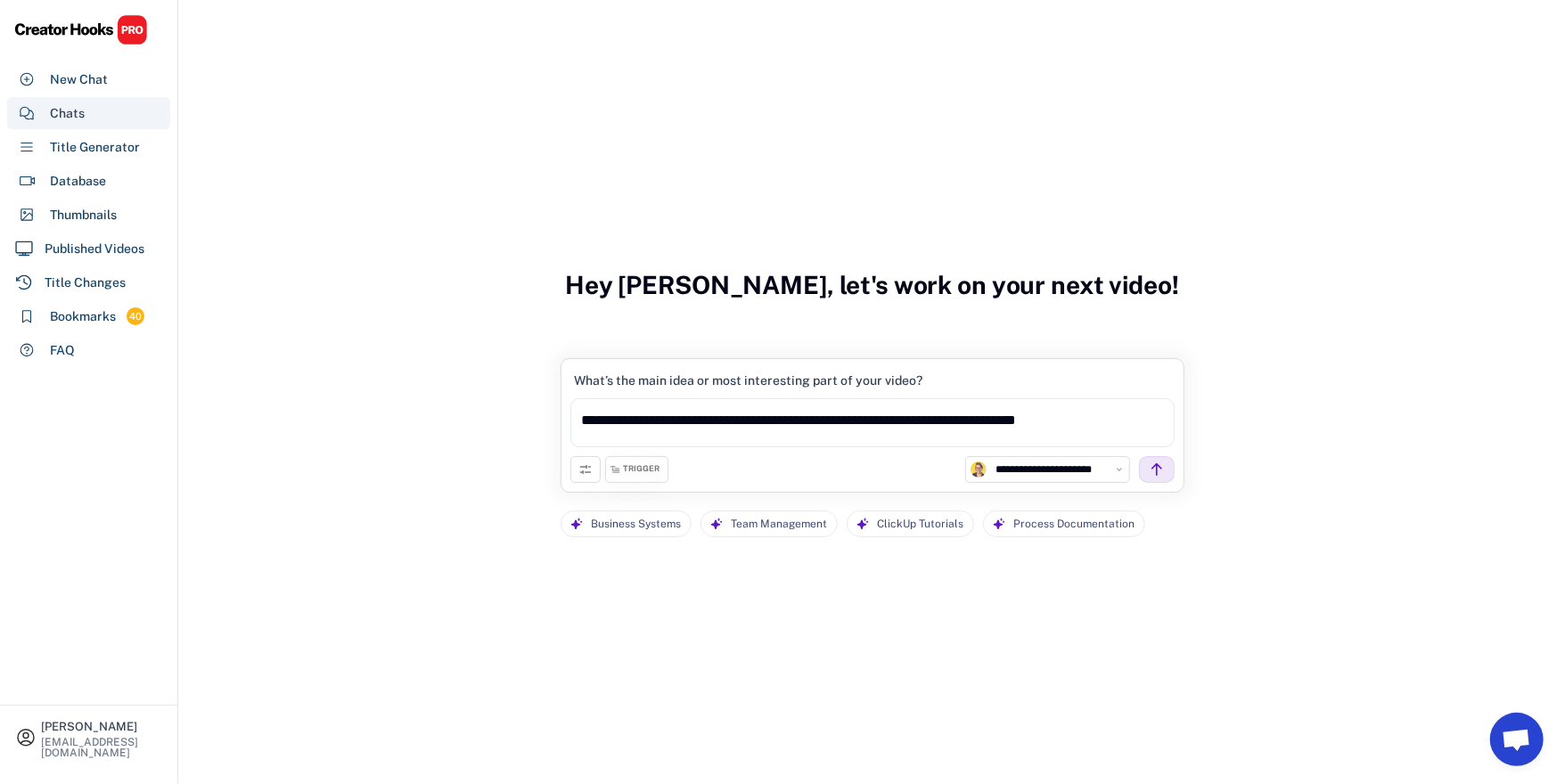
click at [72, 110] on div "Chats" at bounding box center [67, 114] width 34 height 19
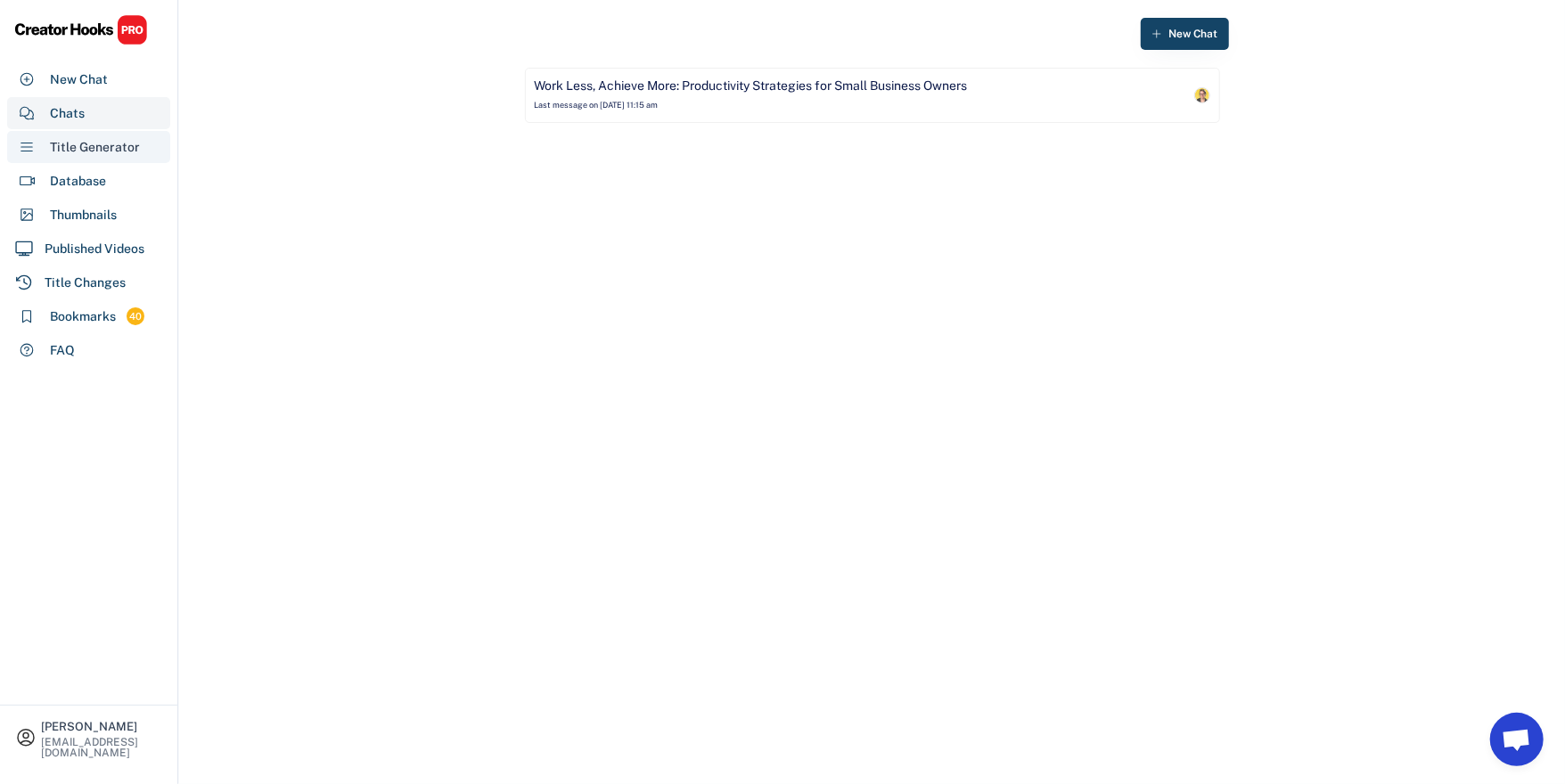
click at [74, 151] on div "Title Generator" at bounding box center [95, 147] width 90 height 19
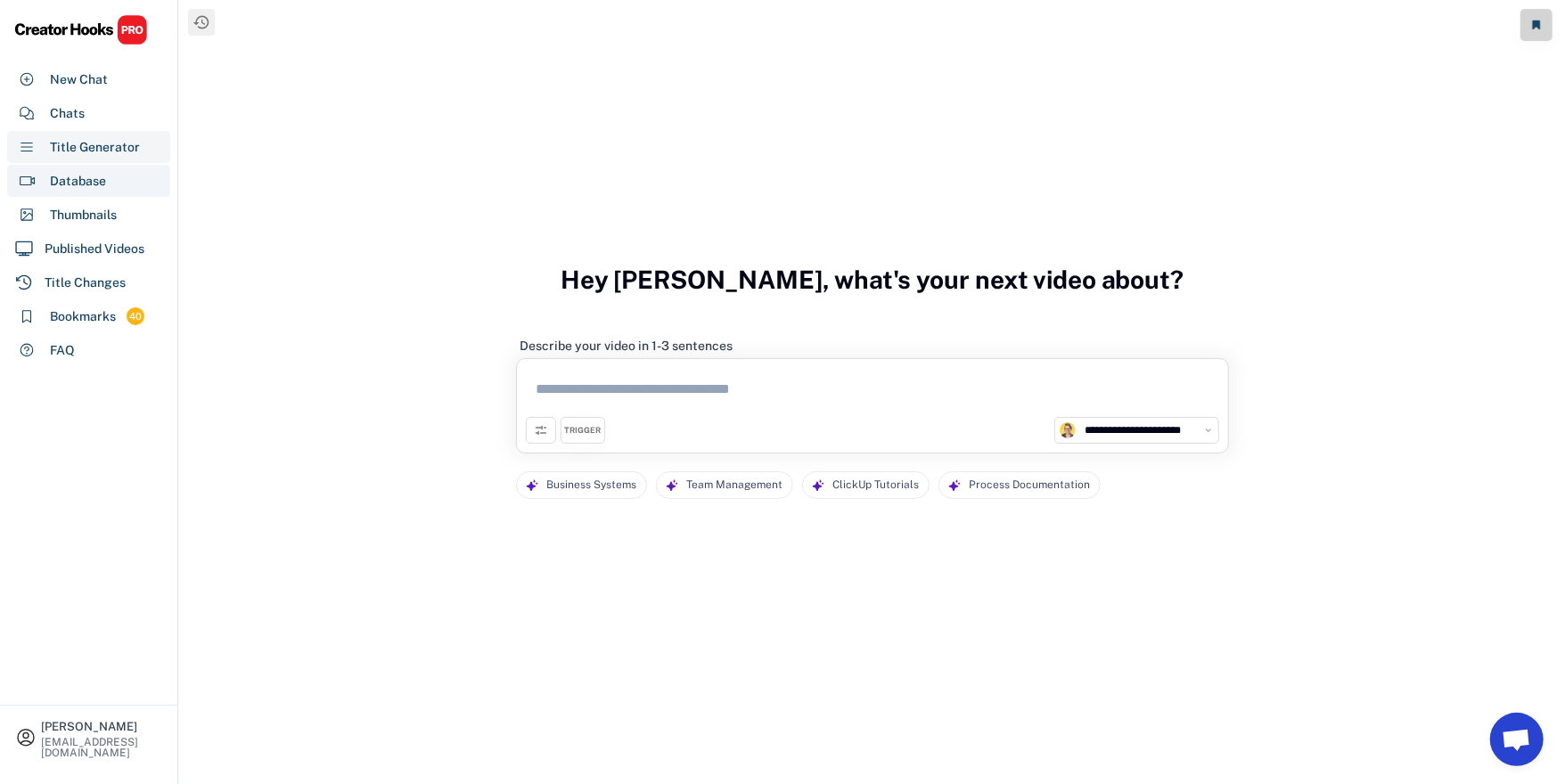
click at [72, 188] on div "Database" at bounding box center [77, 182] width 56 height 19
select select "**********"
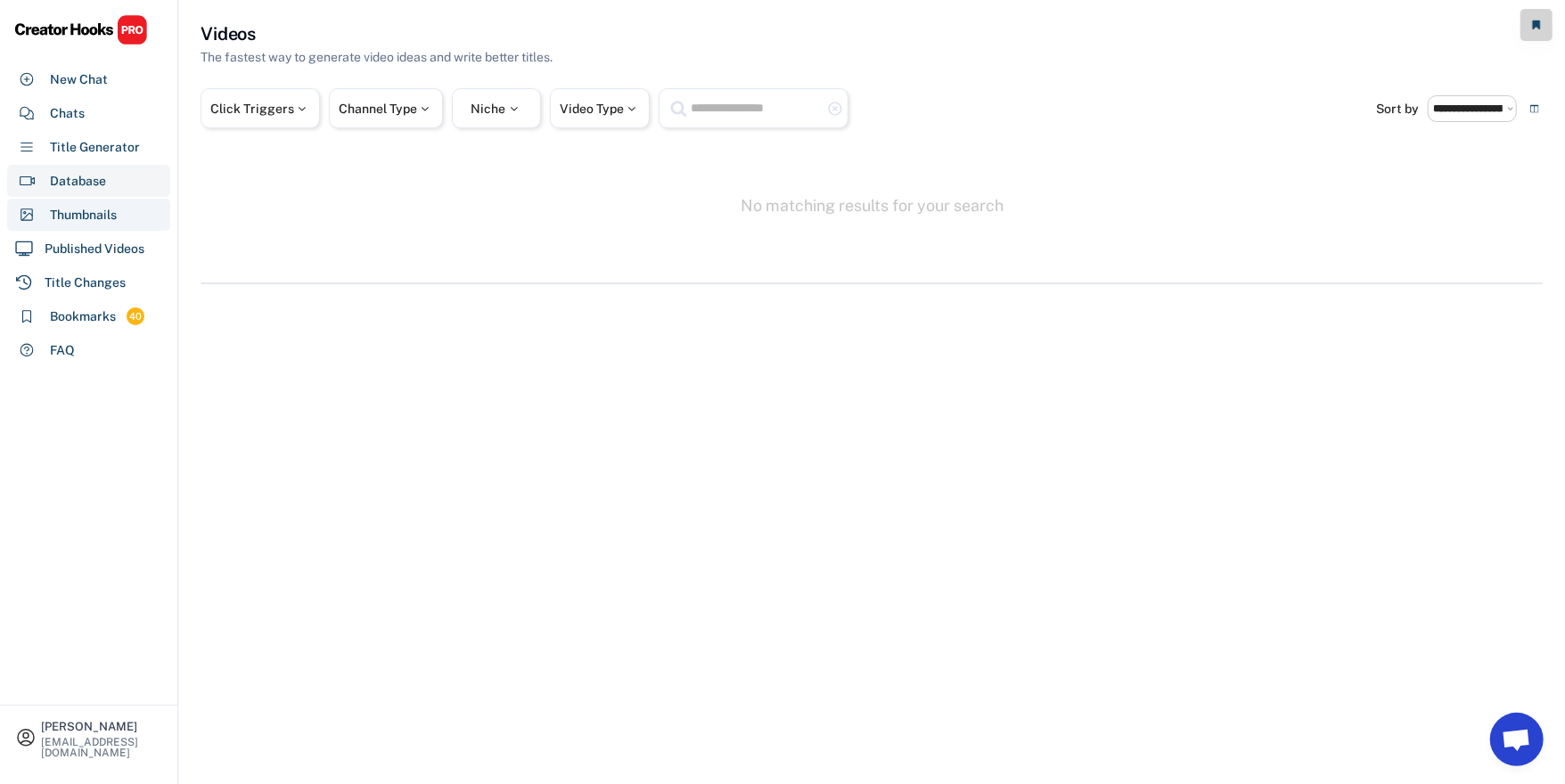
click at [77, 207] on div "Thumbnails" at bounding box center [83, 215] width 67 height 19
select select "**********"
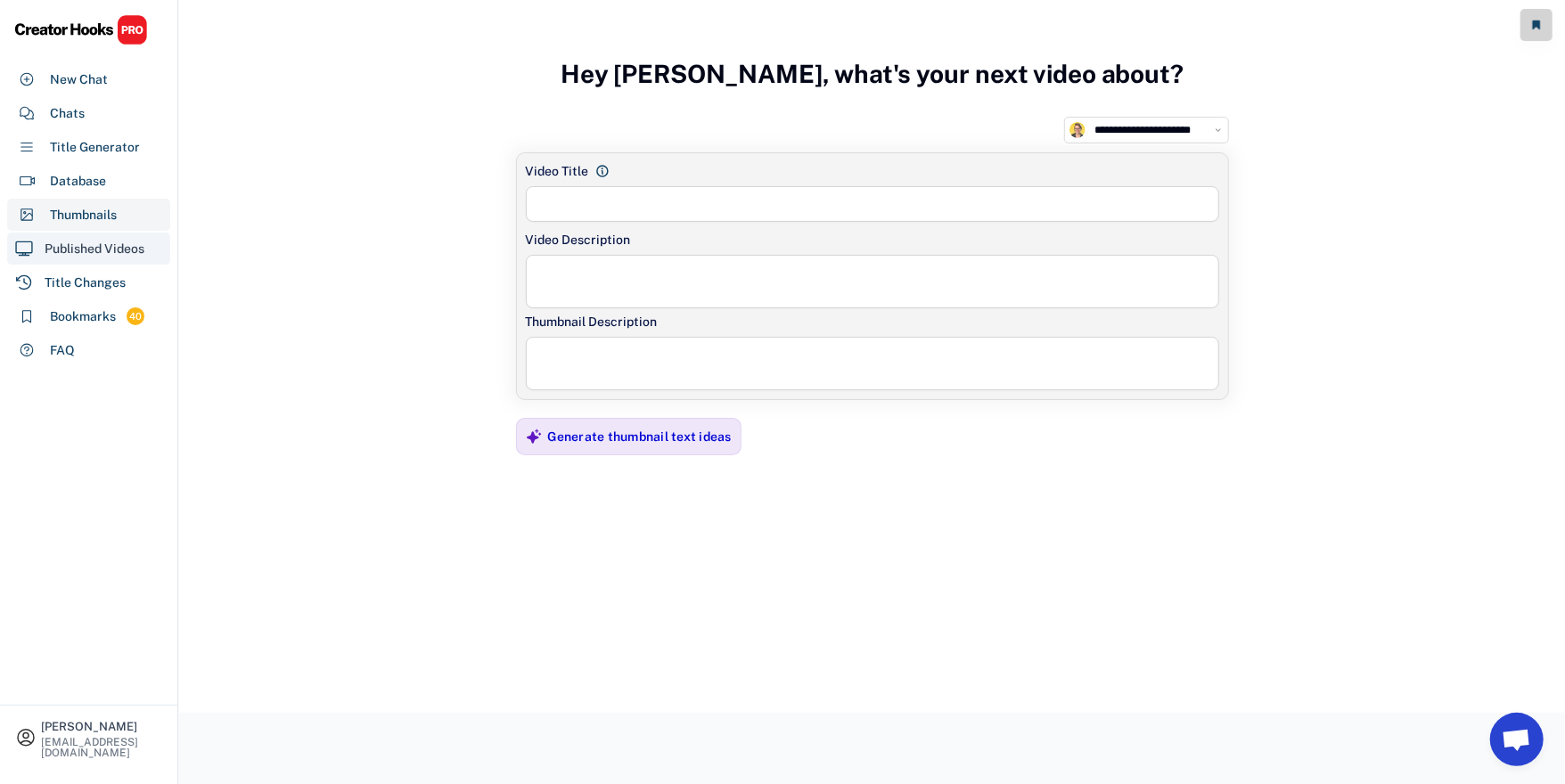
click at [85, 241] on div "Published Videos" at bounding box center [95, 250] width 99 height 19
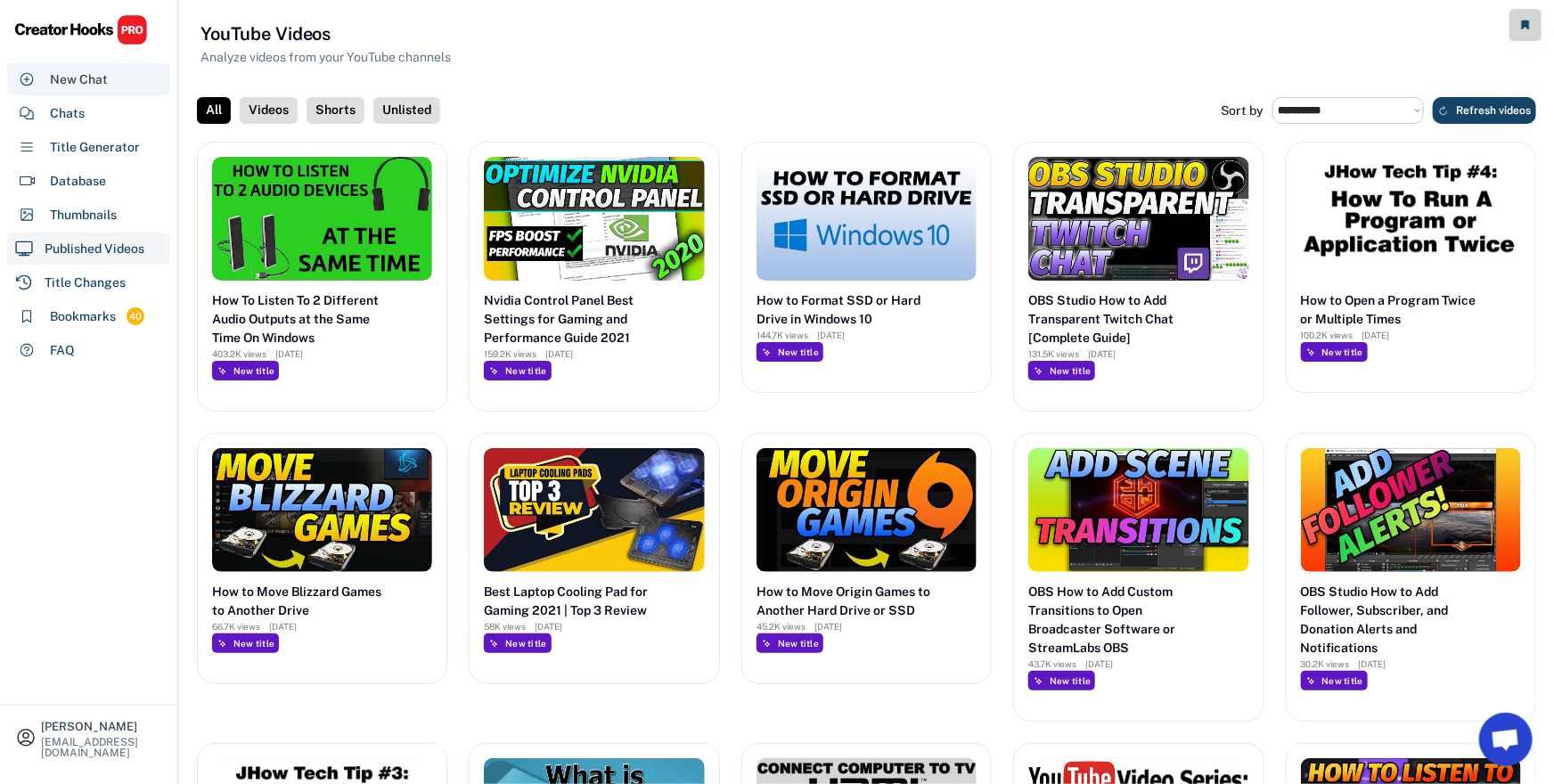
click at [69, 82] on div "New Chat" at bounding box center [78, 80] width 58 height 19
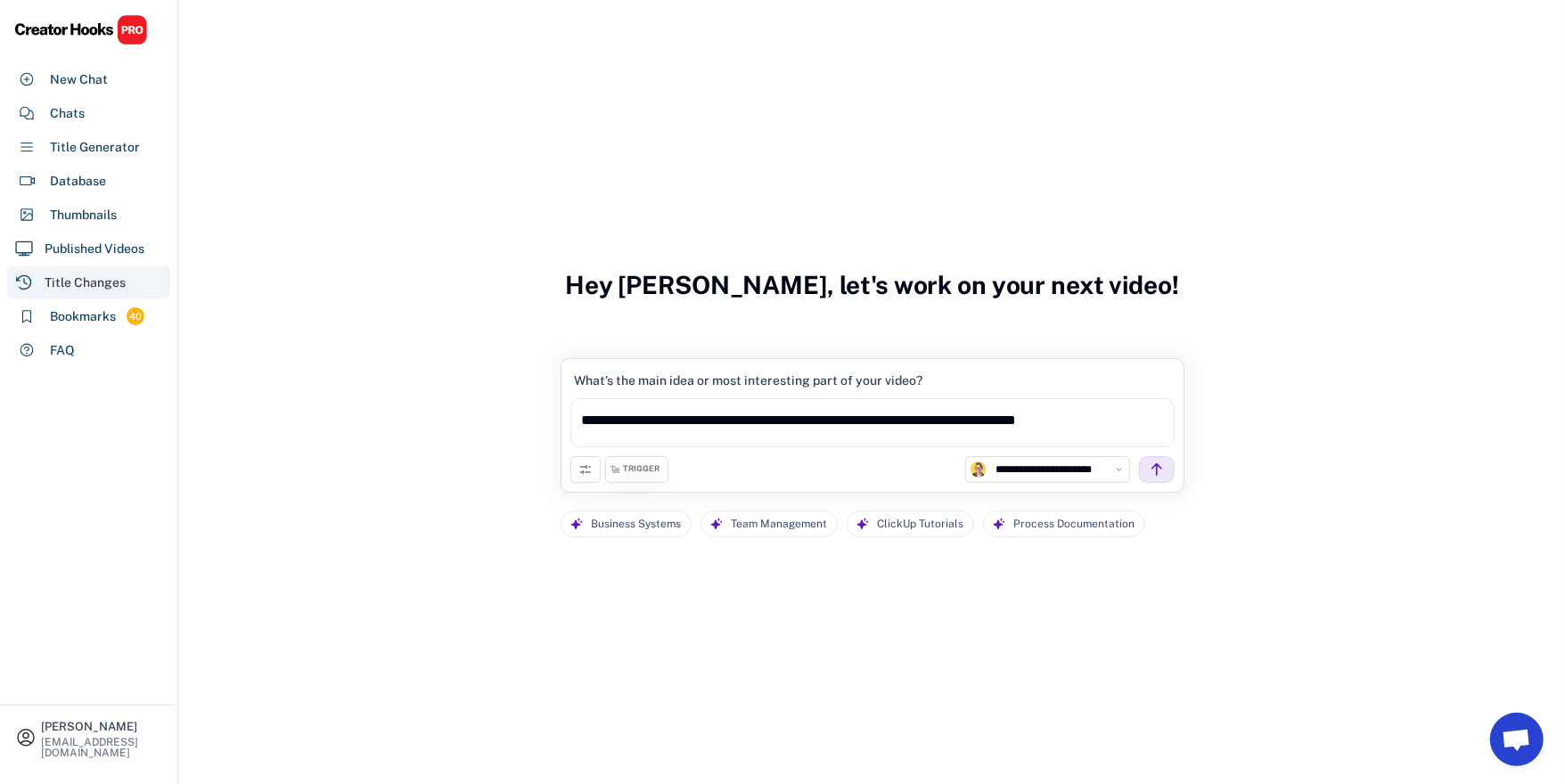
click at [86, 285] on div "Title Changes" at bounding box center [85, 283] width 81 height 19
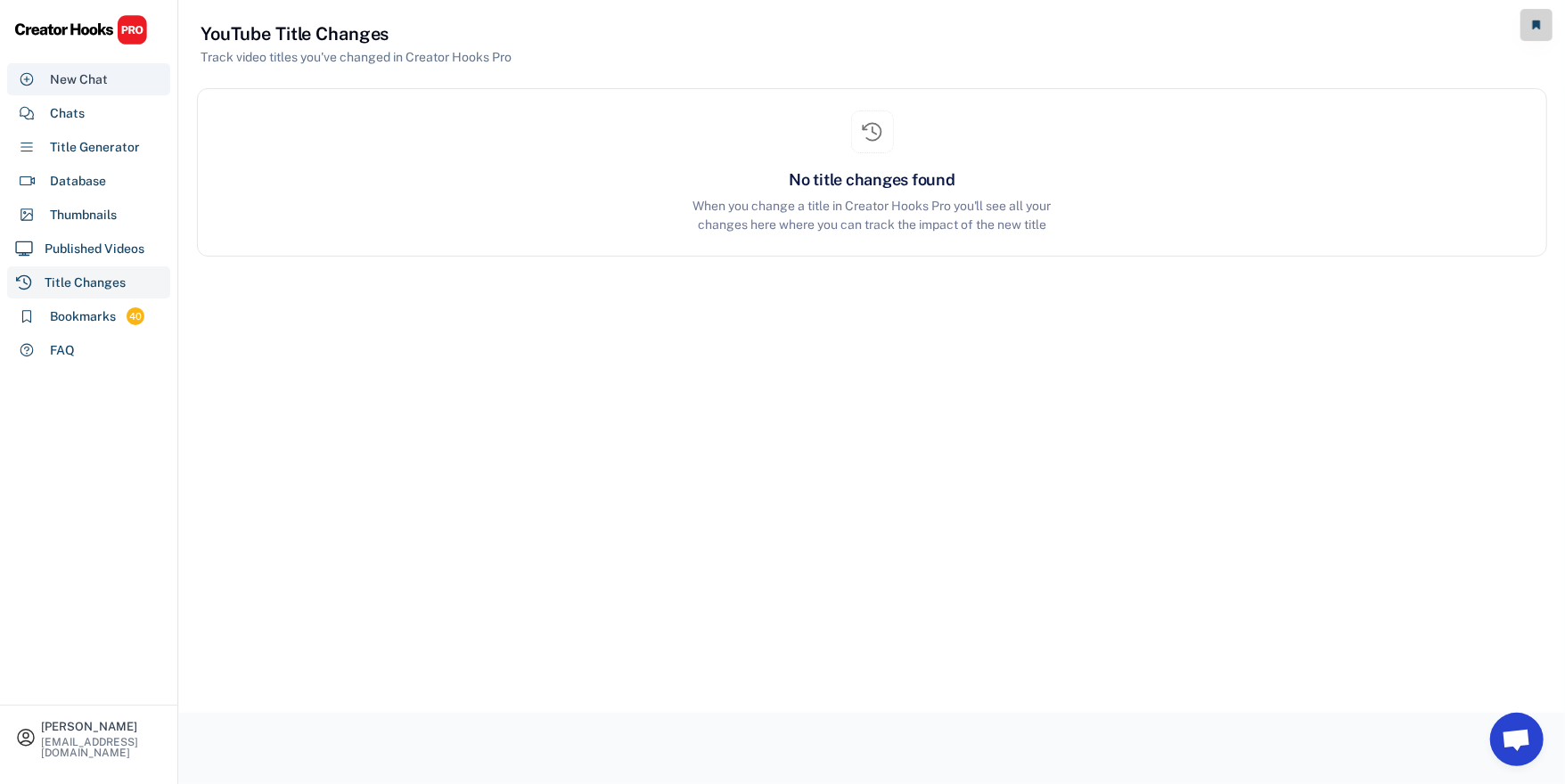
click at [80, 76] on div "New Chat" at bounding box center [78, 80] width 58 height 19
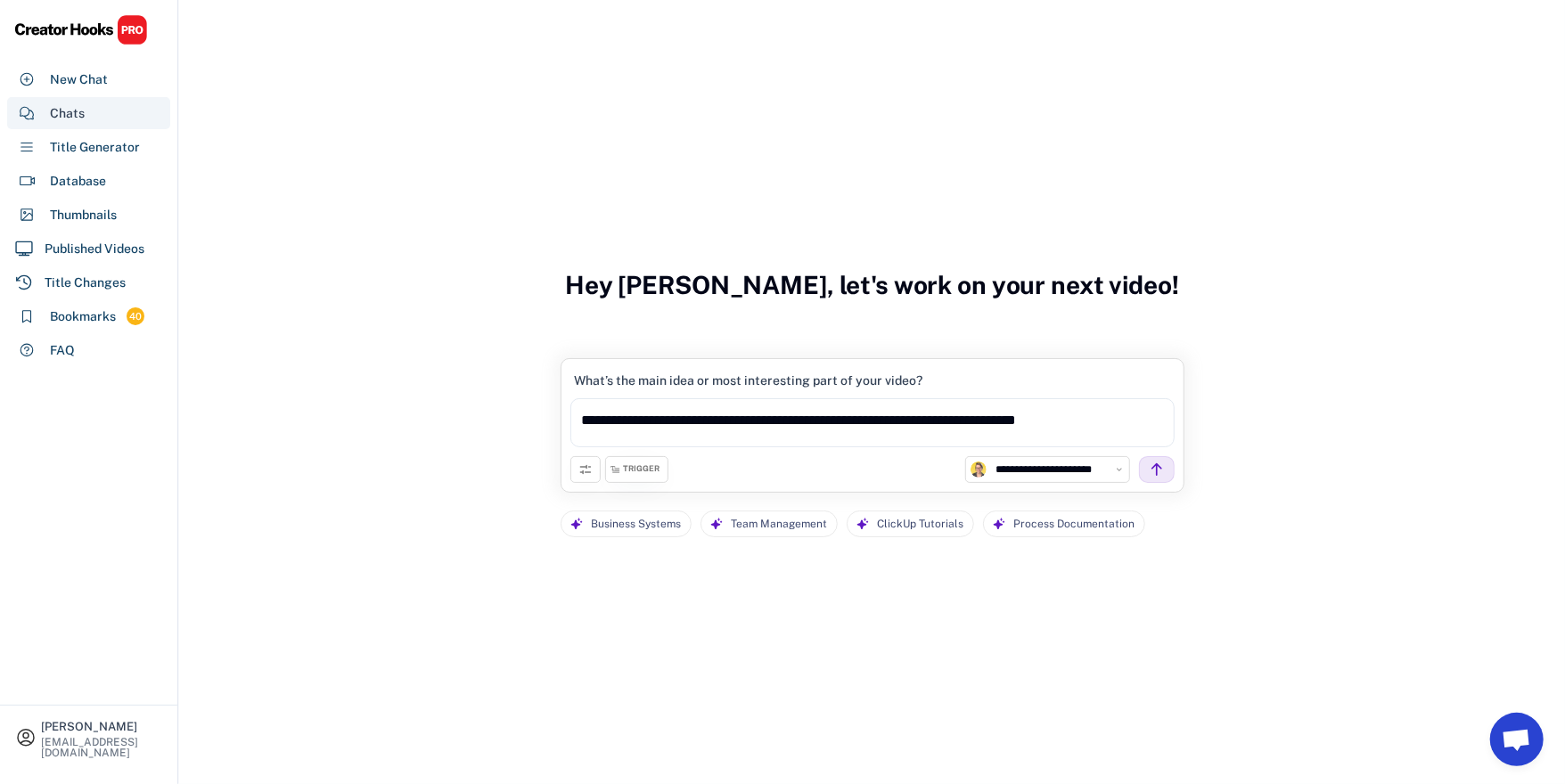
click at [71, 111] on div "Chats" at bounding box center [67, 114] width 34 height 19
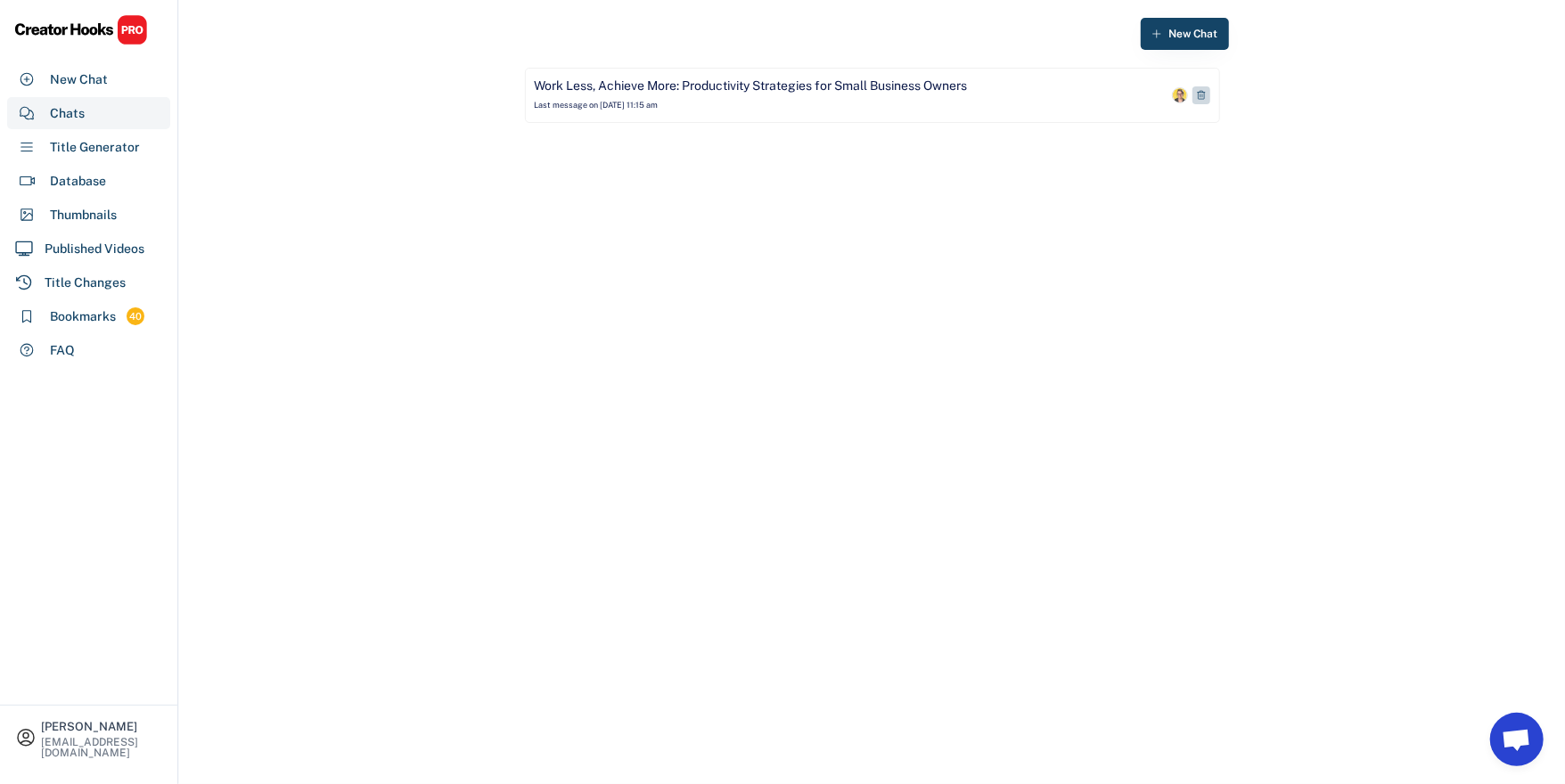
click at [749, 92] on div "Work Less, Achieve More: Productivity Strategies for Small Business Owners" at bounding box center [751, 86] width 433 height 18
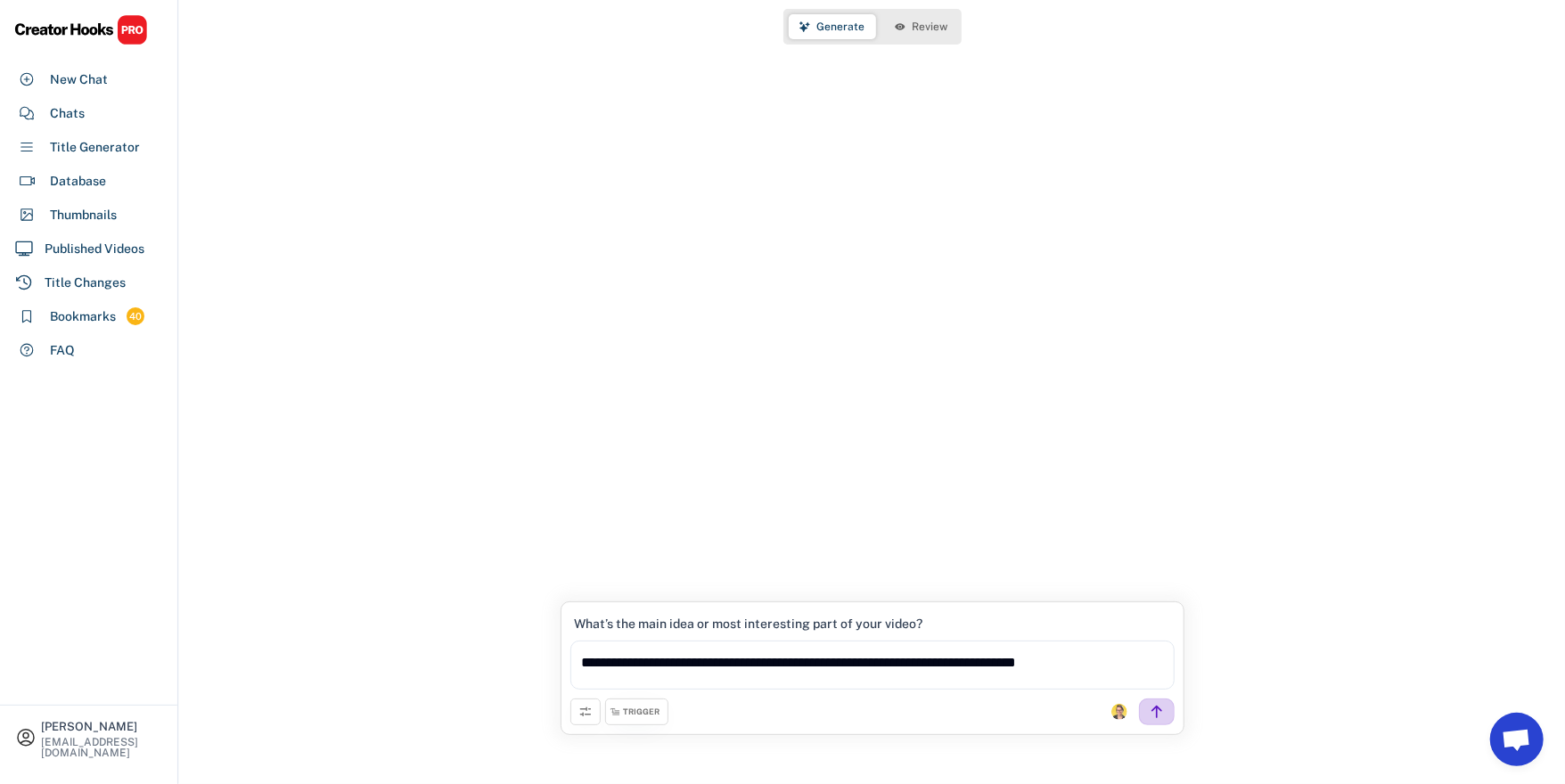
click at [1152, 709] on icon at bounding box center [1157, 711] width 16 height 16
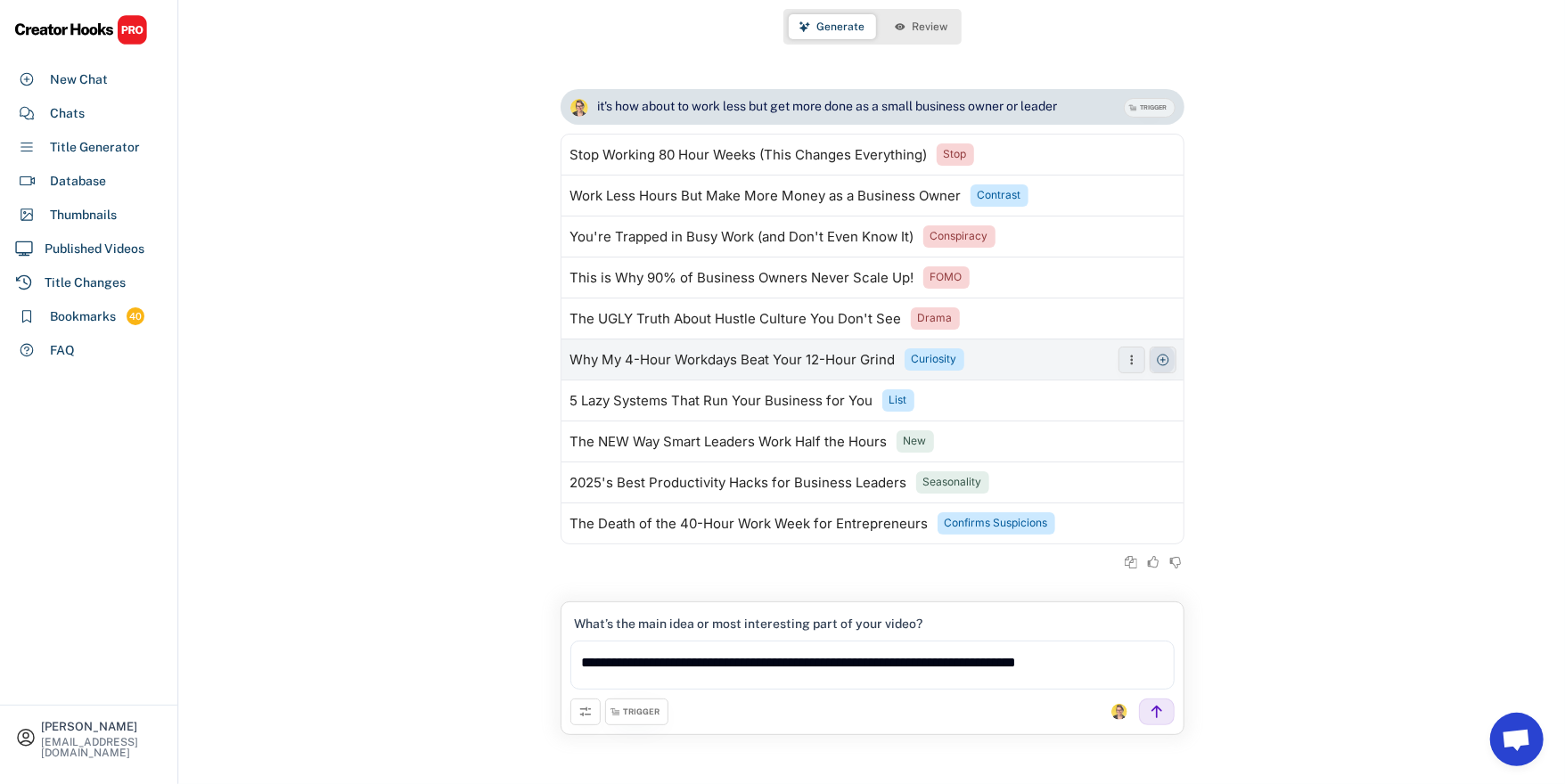
click at [1163, 364] on use at bounding box center [1162, 359] width 14 height 14
click at [929, 27] on span "Review" at bounding box center [930, 26] width 35 height 11
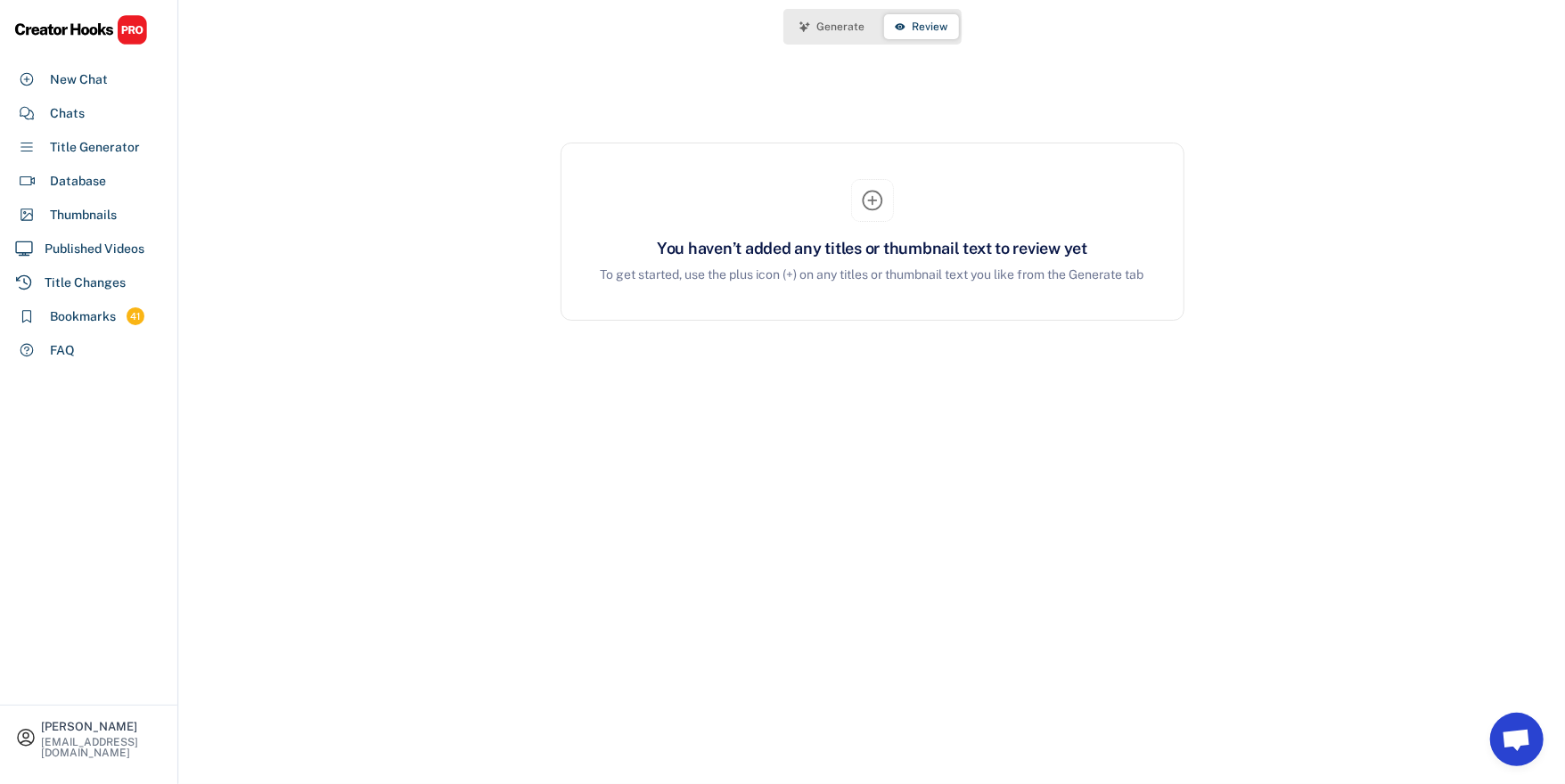
click at [1017, 253] on div "You haven’t added any titles or thumbnail text to review yet" at bounding box center [871, 248] width 579 height 24
drag, startPoint x: 1031, startPoint y: 244, endPoint x: 1063, endPoint y: 248, distance: 32.2
click at [1032, 243] on div "You haven’t added any titles or thumbnail text to review yet" at bounding box center [871, 248] width 579 height 24
click at [1064, 248] on div "You haven’t added any titles or thumbnail text to review yet" at bounding box center [871, 248] width 579 height 24
click at [882, 205] on icon at bounding box center [872, 201] width 25 height 25
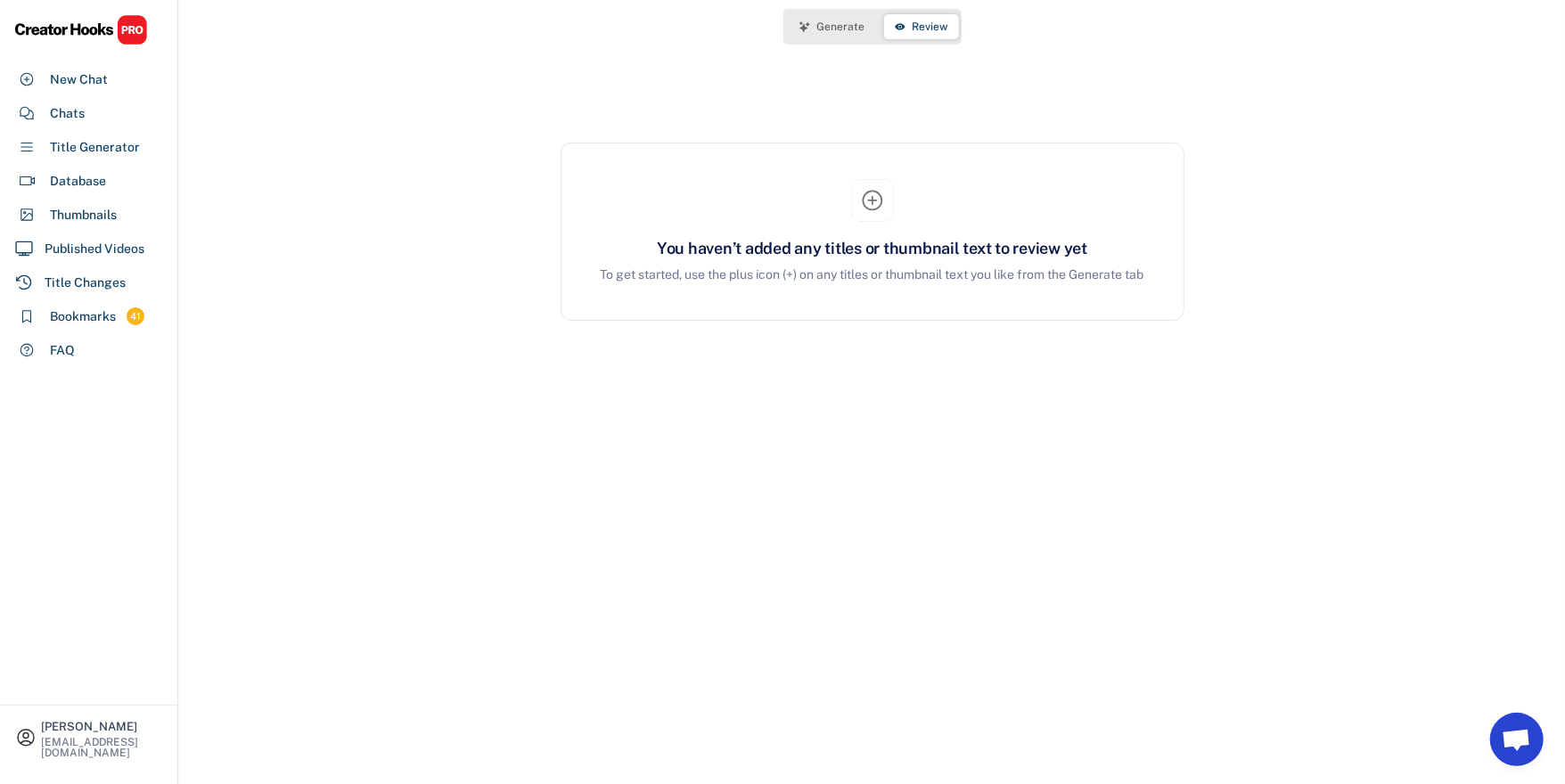
click at [866, 205] on icon at bounding box center [872, 201] width 25 height 25
drag, startPoint x: 870, startPoint y: 205, endPoint x: 790, endPoint y: 262, distance: 98.2
click at [870, 205] on icon at bounding box center [872, 201] width 25 height 25
click at [769, 270] on div "To get started, use the plus icon (+) on any titles or thumbnail text you like …" at bounding box center [871, 275] width 579 height 19
drag, startPoint x: 735, startPoint y: 281, endPoint x: 888, endPoint y: 277, distance: 153.1
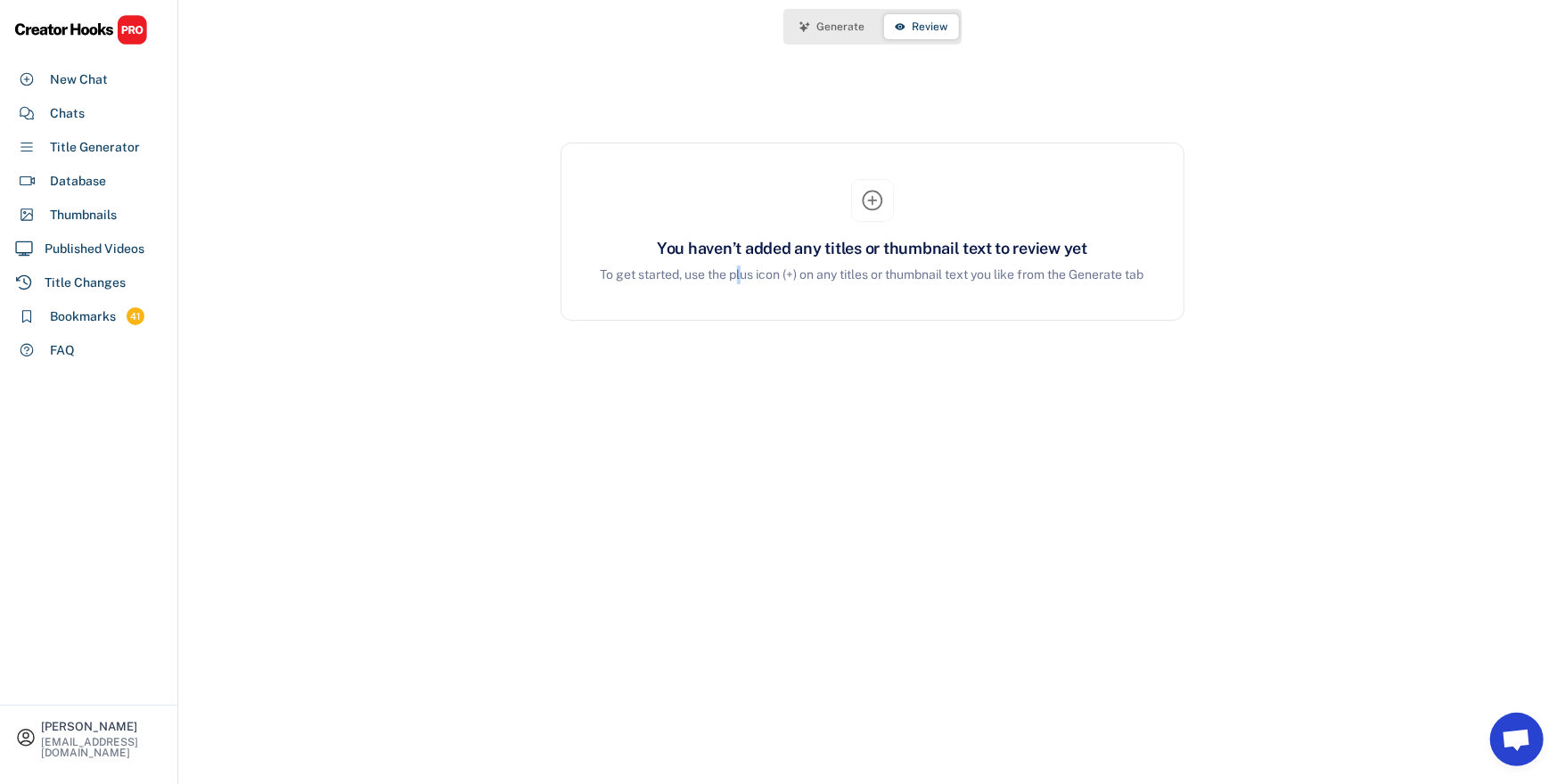
click at [736, 280] on div "To get started, use the plus icon (+) on any titles or thumbnail text you like …" at bounding box center [871, 275] width 579 height 19
click at [980, 277] on div "To get started, use the plus icon (+) on any titles or thumbnail text you like …" at bounding box center [871, 275] width 579 height 19
drag, startPoint x: 1092, startPoint y: 282, endPoint x: 1131, endPoint y: 272, distance: 40.3
click at [1097, 281] on div "To get started, use the plus icon (+) on any titles or thumbnail text you like …" at bounding box center [871, 275] width 579 height 19
click at [1133, 269] on div "To get started, use the plus icon (+) on any titles or thumbnail text you like …" at bounding box center [871, 275] width 579 height 19
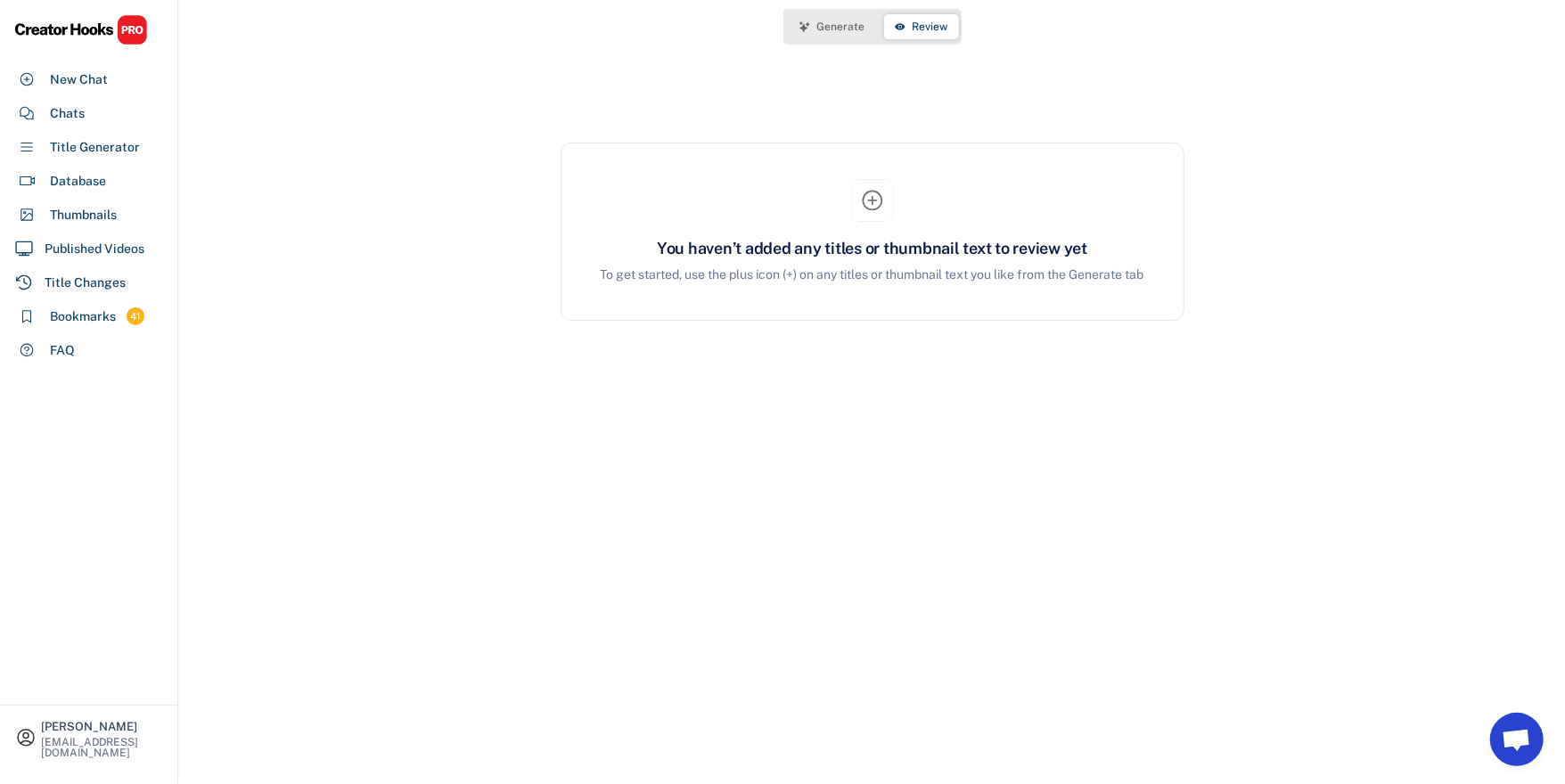
click at [940, 274] on div "To get started, use the plus icon (+) on any titles or thumbnail text you like …" at bounding box center [871, 275] width 579 height 19
click at [830, 29] on span "Generate" at bounding box center [841, 26] width 48 height 11
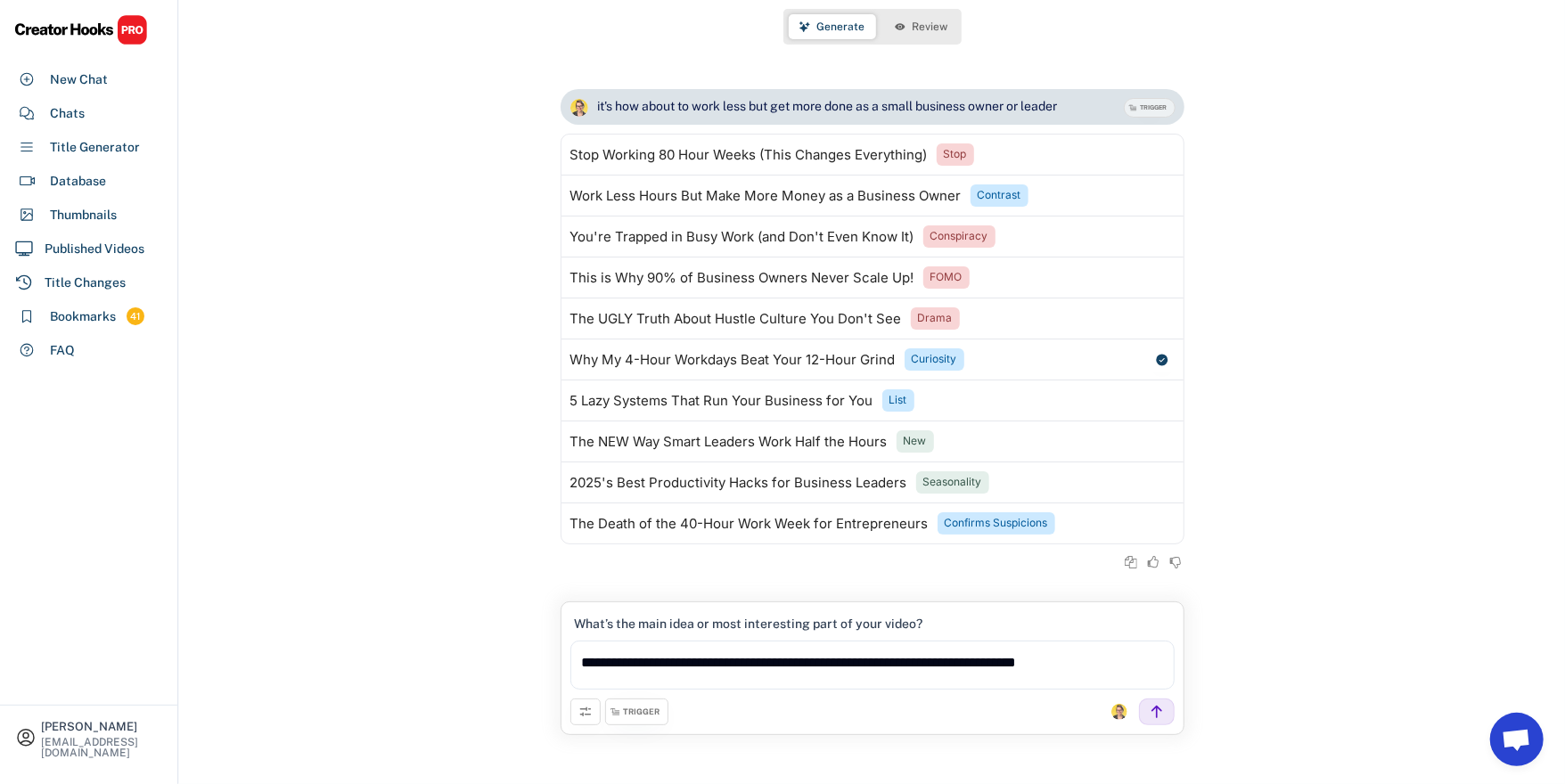
click at [582, 721] on button at bounding box center [585, 711] width 31 height 27
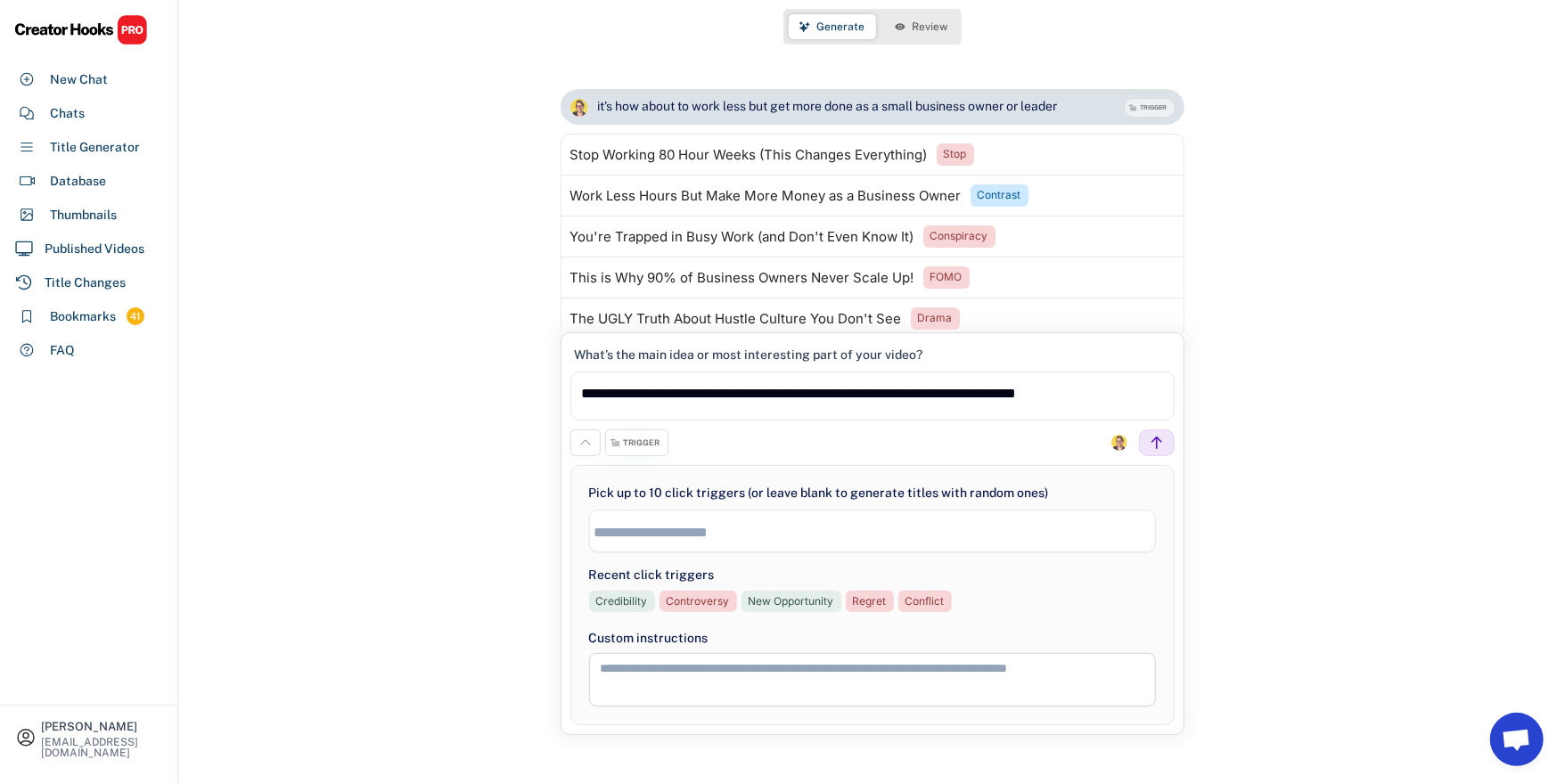
click at [583, 446] on icon at bounding box center [585, 443] width 14 height 14
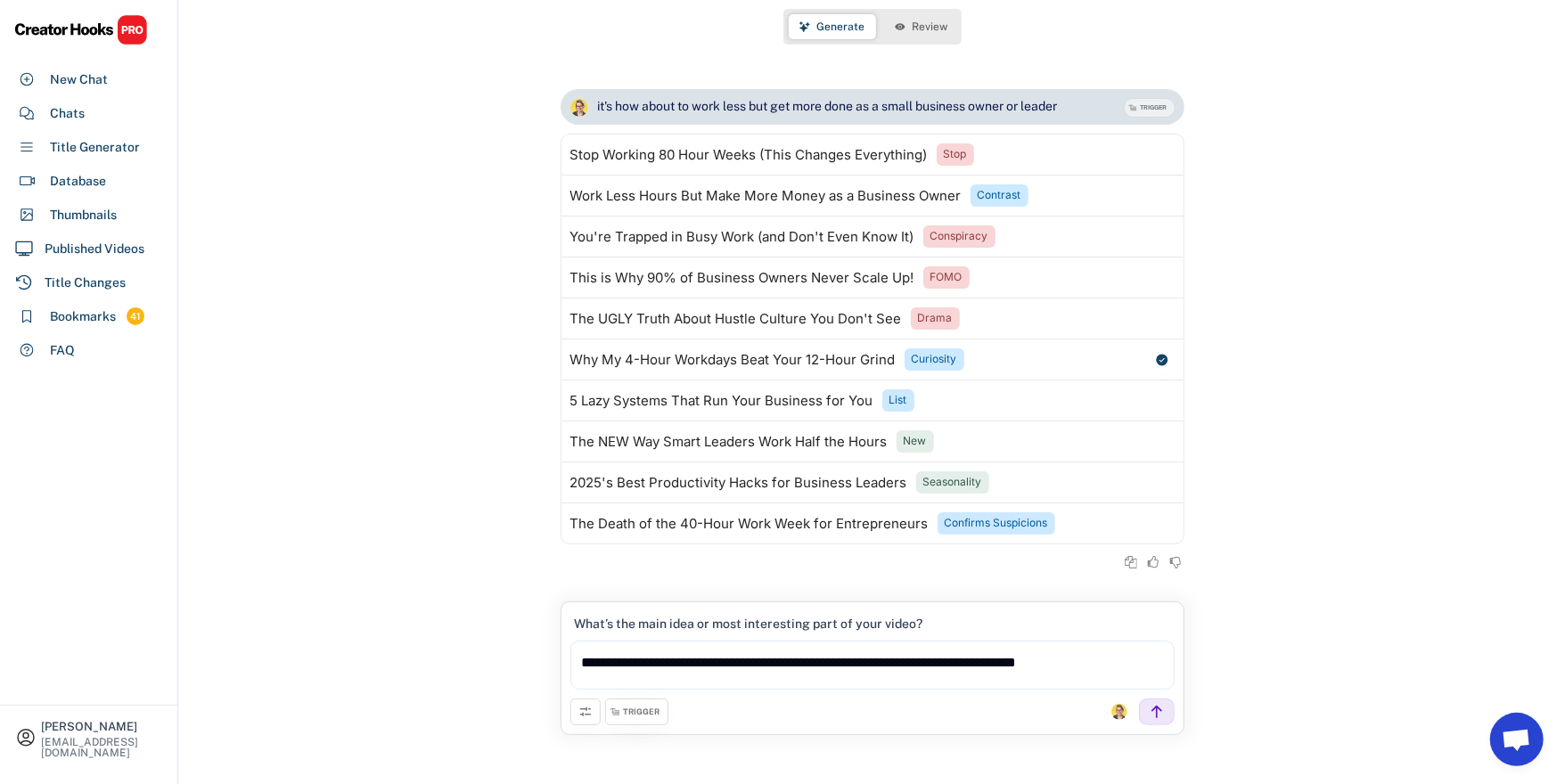
click at [385, 417] on div "it's how about to work less but get more done as a small business owner or lead…" at bounding box center [871, 330] width 1386 height 517
click at [497, 425] on div "it's how about to work less but get more done as a small business owner or lead…" at bounding box center [871, 330] width 1386 height 517
click at [632, 715] on div "TRIGGER" at bounding box center [642, 712] width 36 height 11
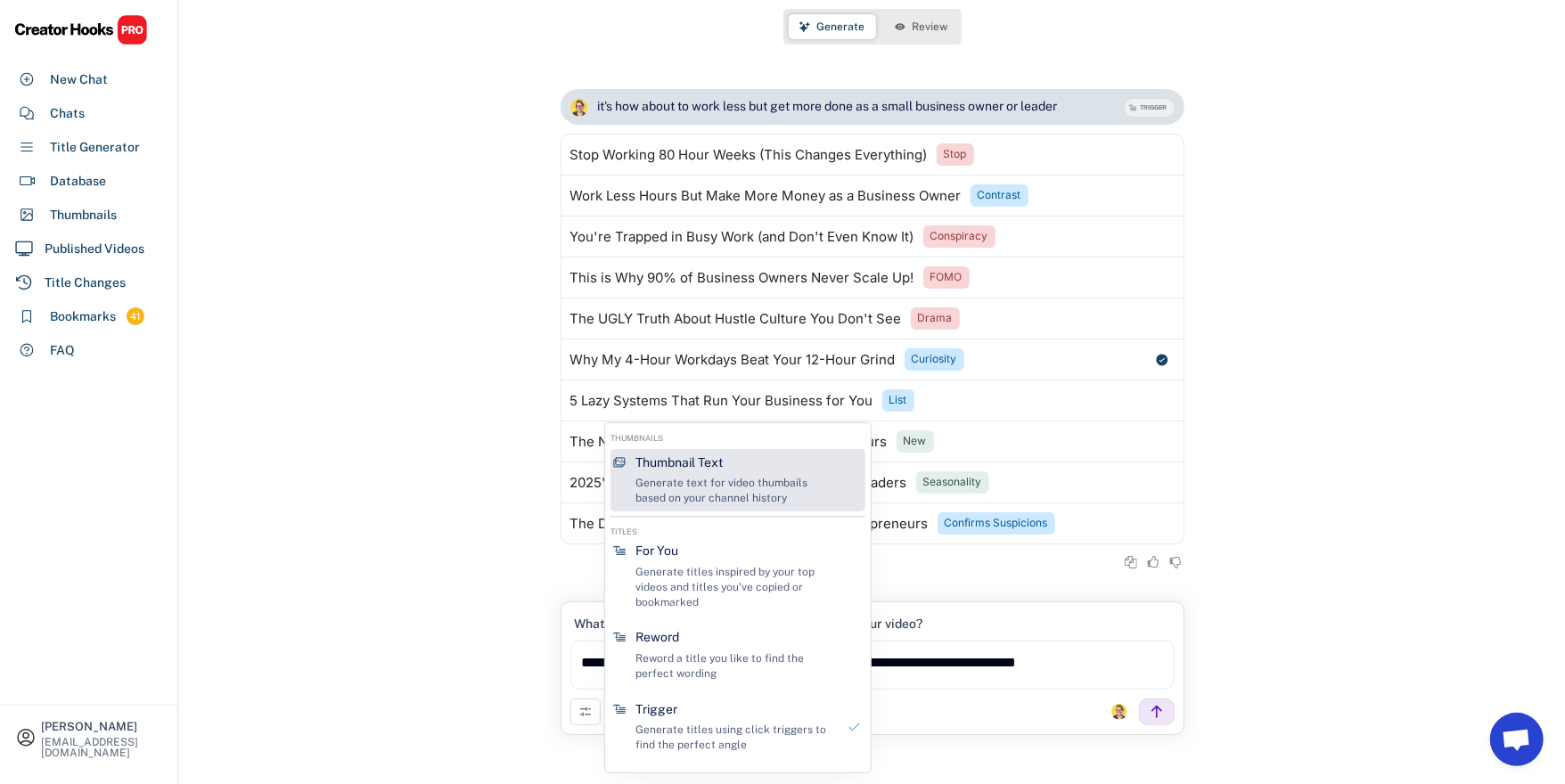
click at [715, 469] on div "Thumbnail Text" at bounding box center [678, 463] width 87 height 18
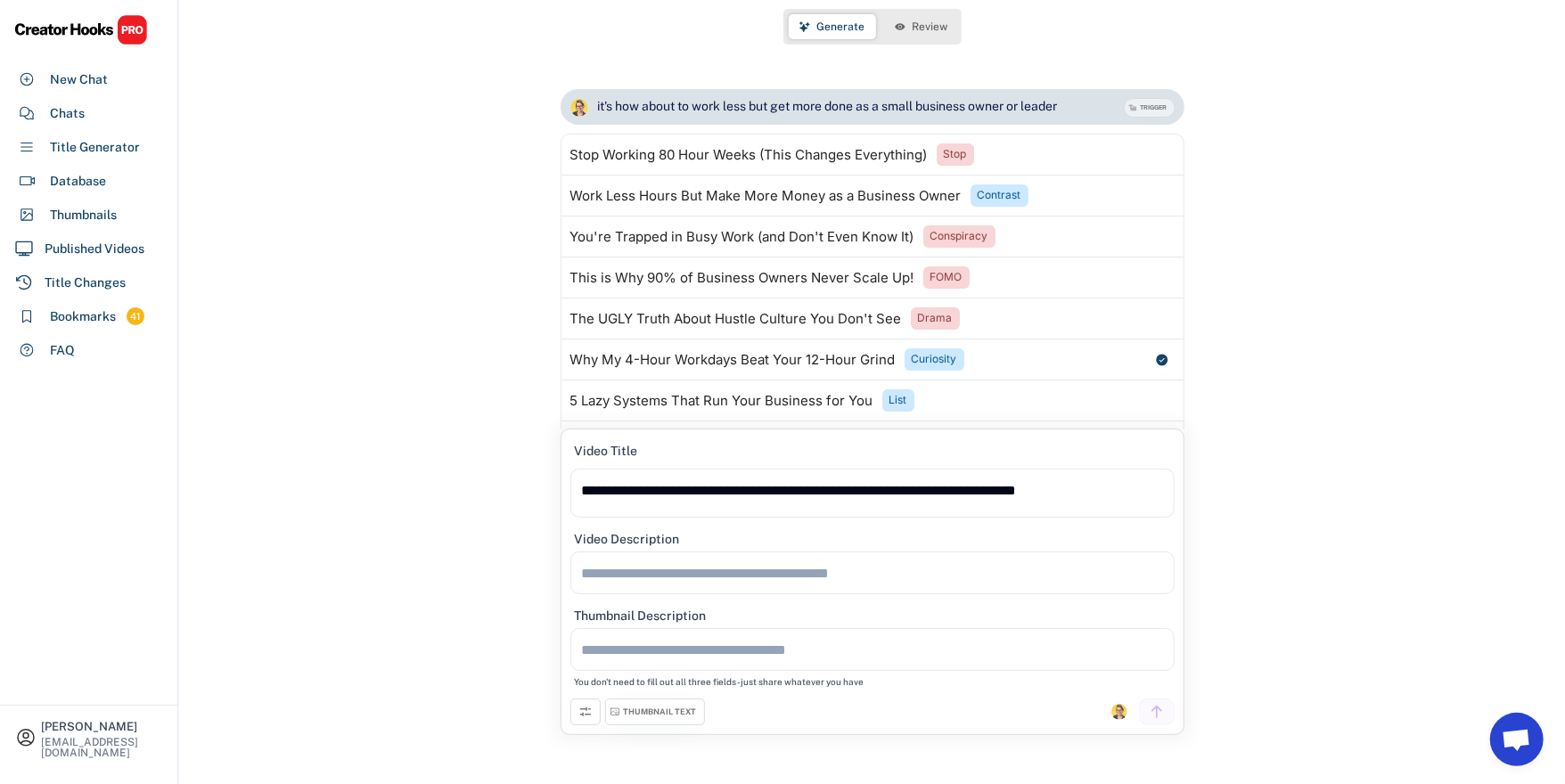
click at [692, 492] on textarea "**********" at bounding box center [872, 492] width 605 height 49
click at [654, 492] on textarea "**********" at bounding box center [872, 492] width 605 height 49
click at [754, 362] on div "Why My 4-Hour Workdays Beat Your 12-Hour Grind" at bounding box center [733, 359] width 325 height 14
click at [667, 496] on textarea "**********" at bounding box center [872, 492] width 605 height 49
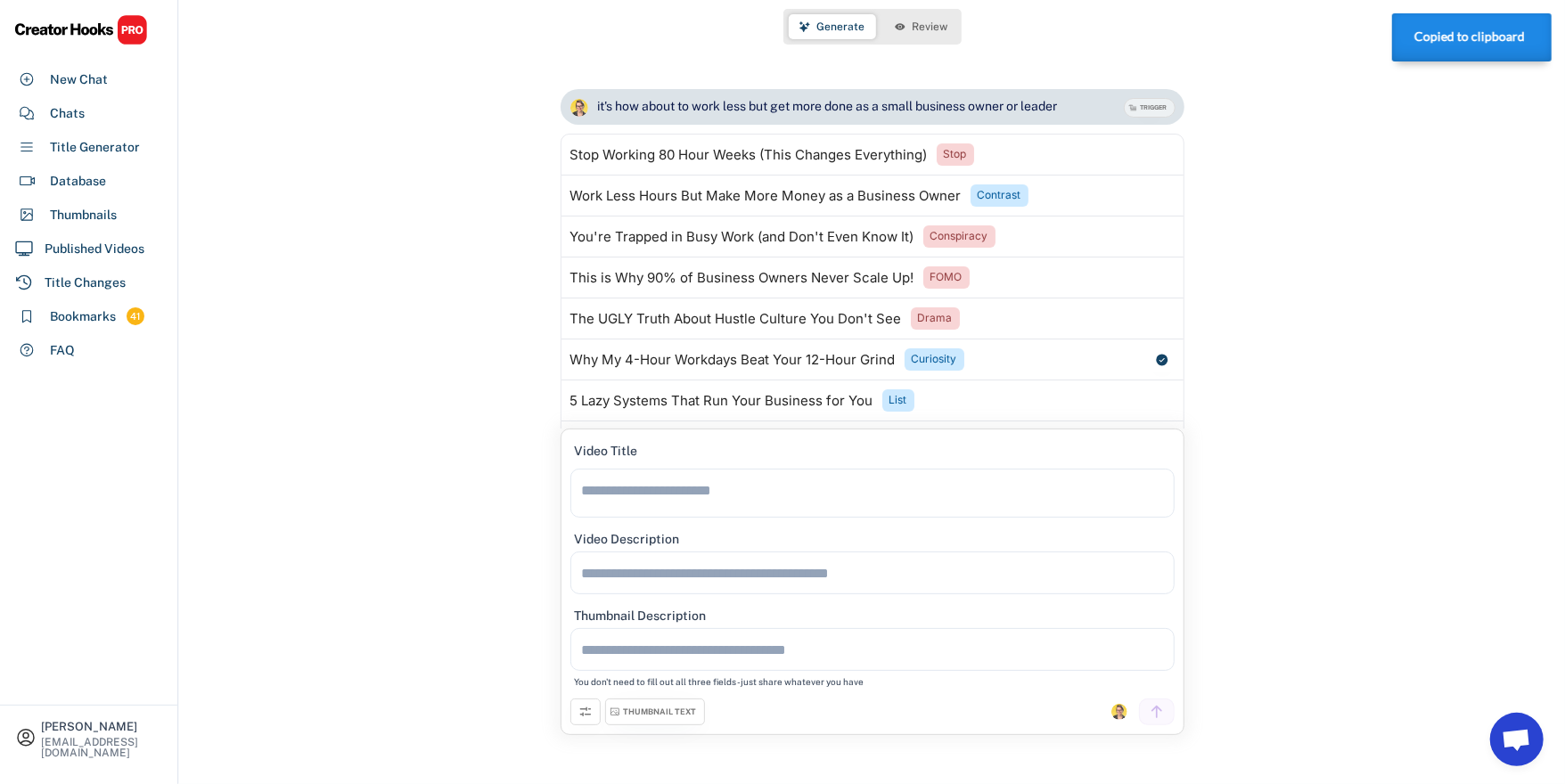
paste textarea "**********"
type textarea "**********"
click at [642, 577] on textarea at bounding box center [872, 573] width 605 height 43
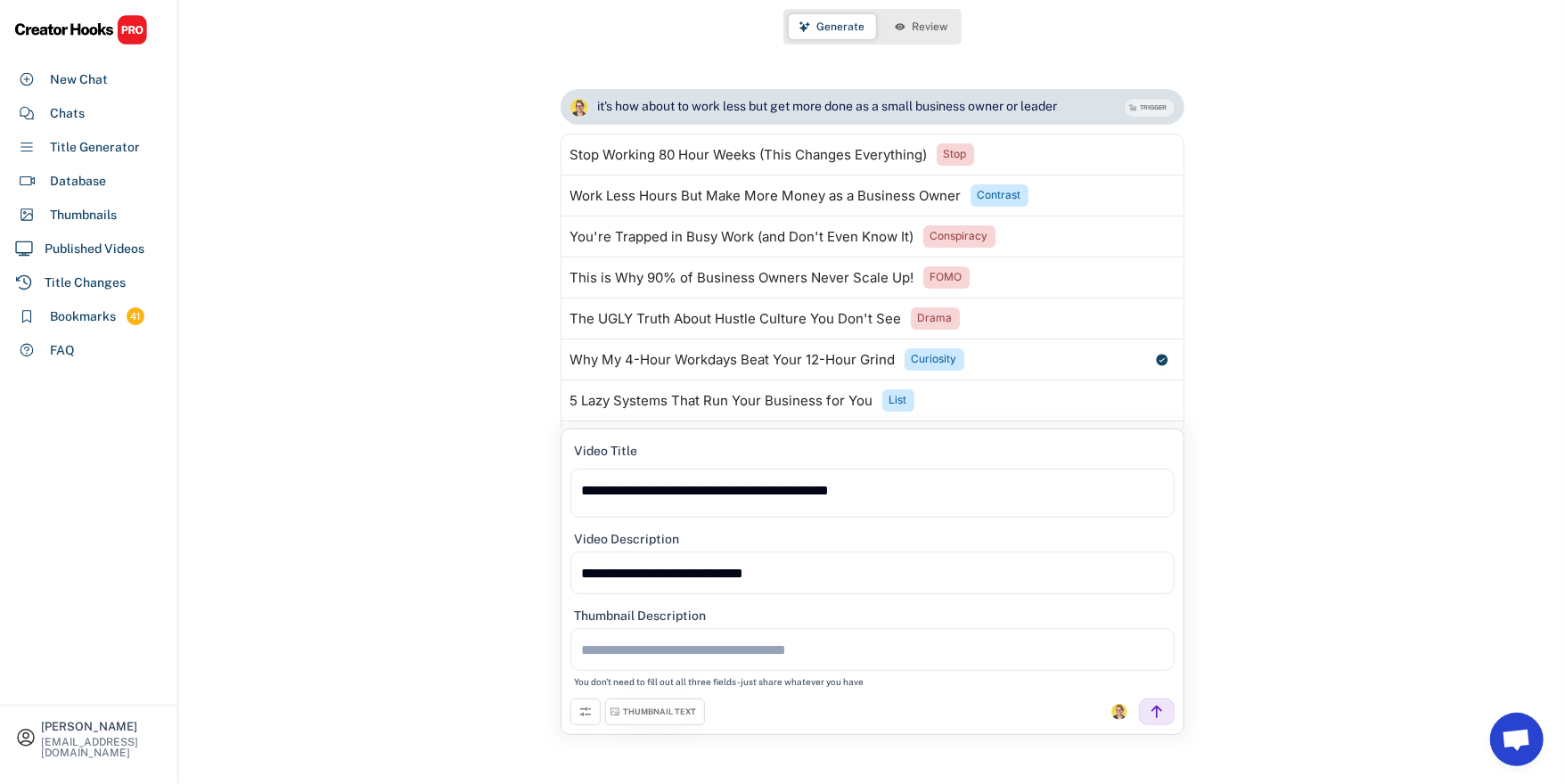
type textarea "**********"
click at [502, 688] on div "New Chat Work Less, Achieve More: Smarter Productivity for Small Business Owner…" at bounding box center [871, 392] width 1386 height 784
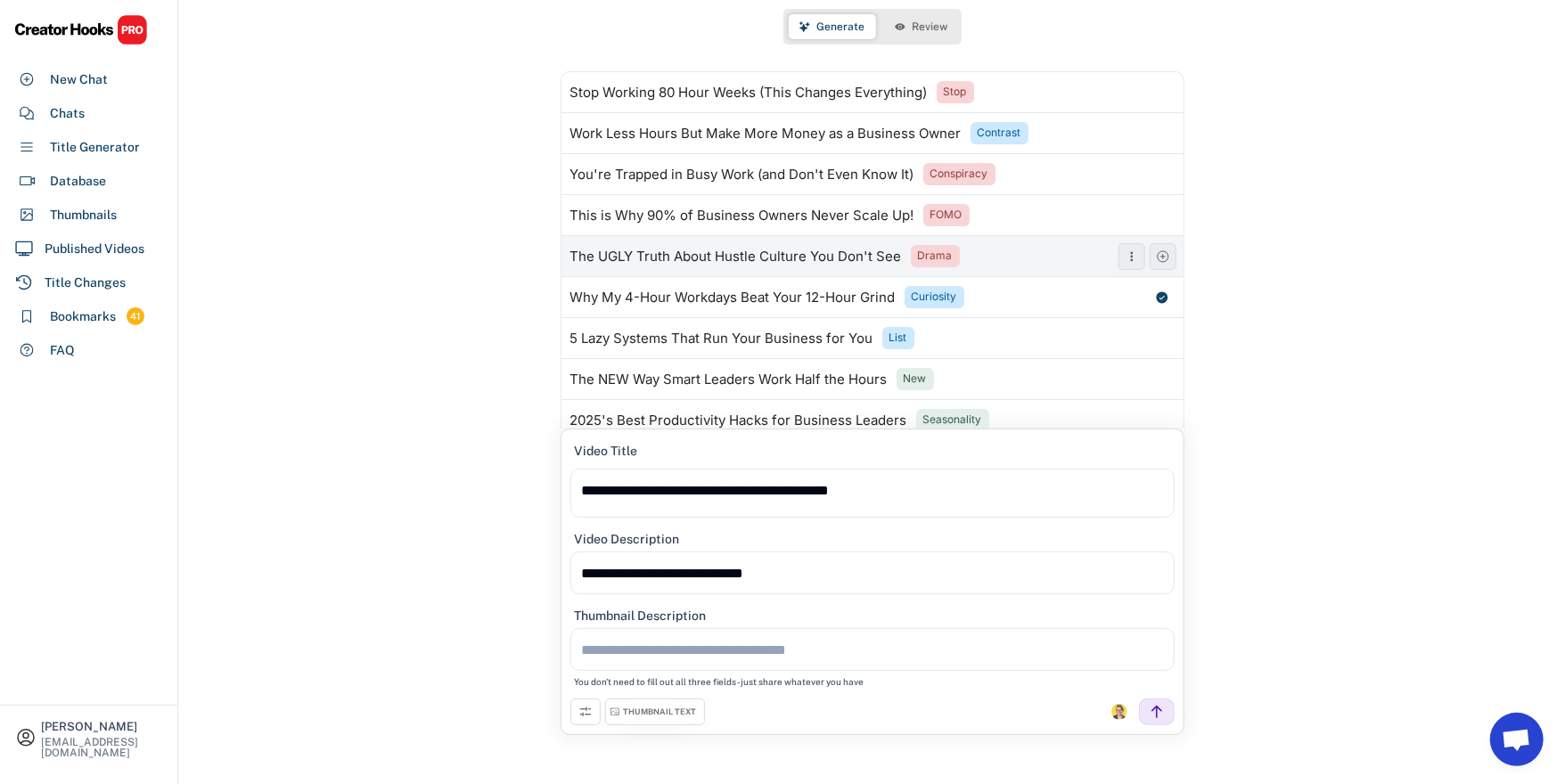
scroll to position [160, 0]
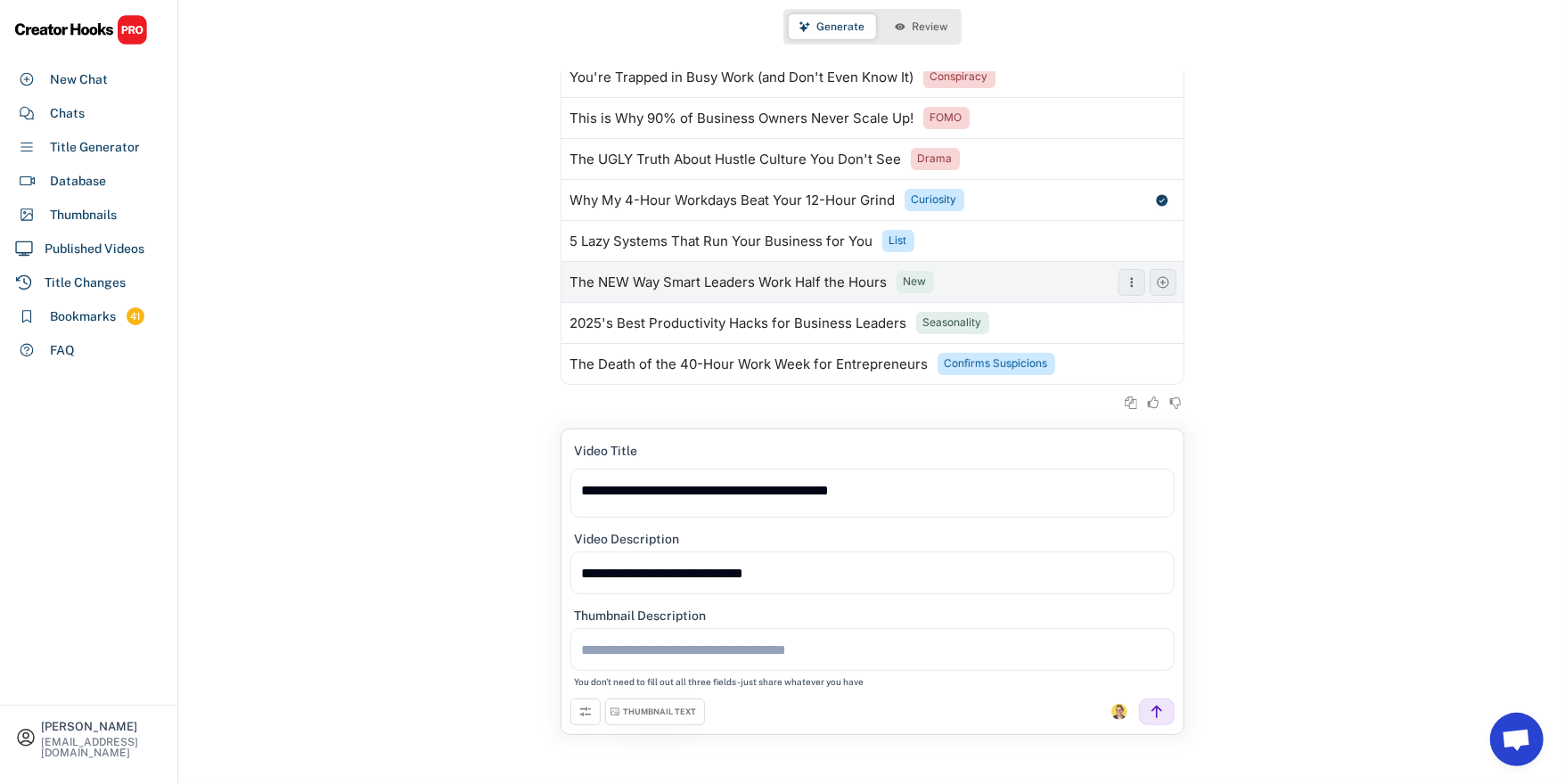
click at [761, 280] on div "The NEW Way Smart Leaders Work Half the Hours" at bounding box center [729, 282] width 318 height 14
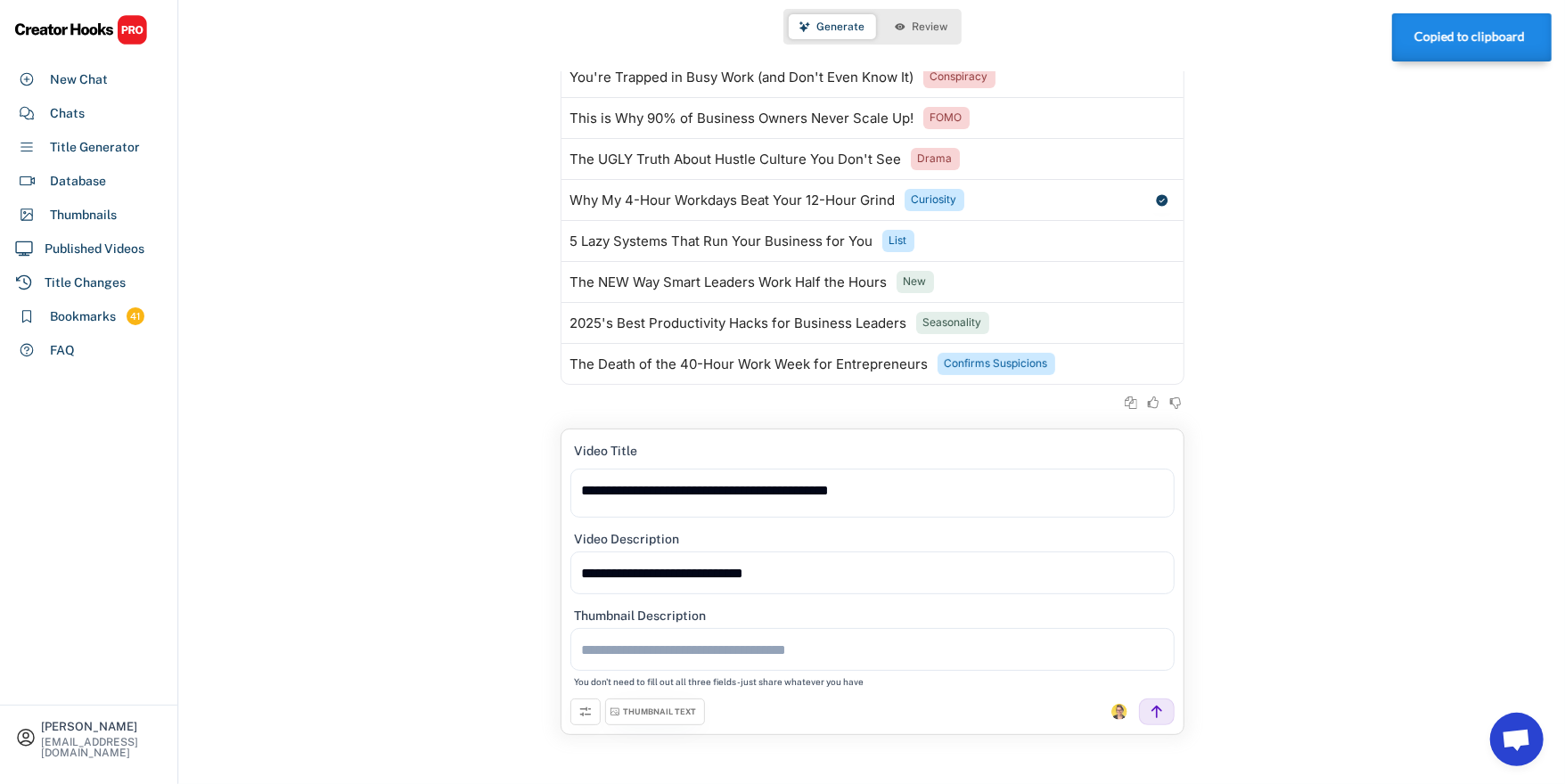
click at [779, 490] on textarea "**********" at bounding box center [872, 492] width 605 height 49
paste textarea
type textarea "**********"
click at [694, 648] on textarea at bounding box center [872, 649] width 605 height 43
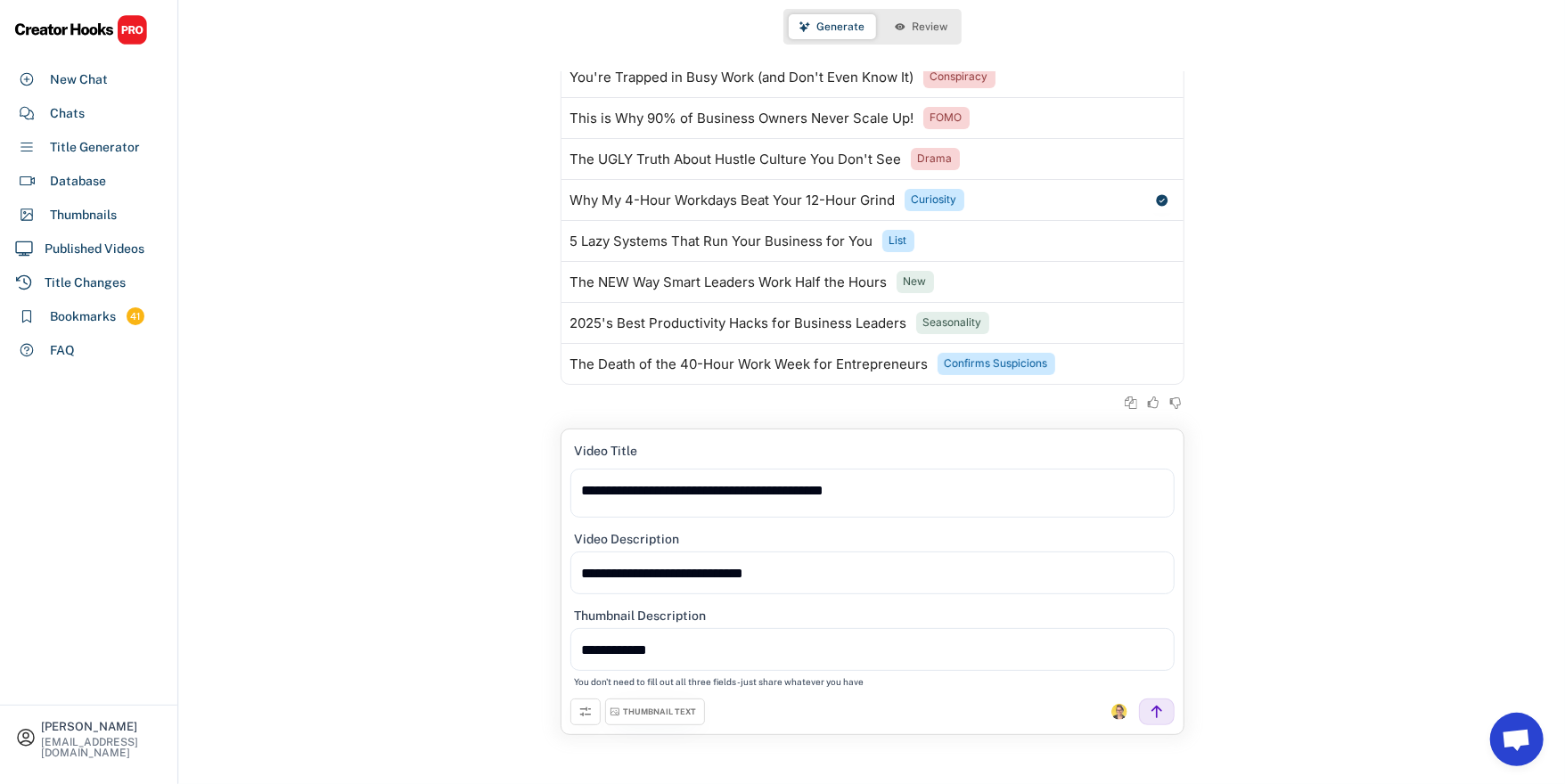
type textarea "**********"
click at [812, 577] on textarea "**********" at bounding box center [872, 573] width 605 height 43
type textarea "**********"
click at [1155, 718] on icon at bounding box center [1157, 711] width 16 height 16
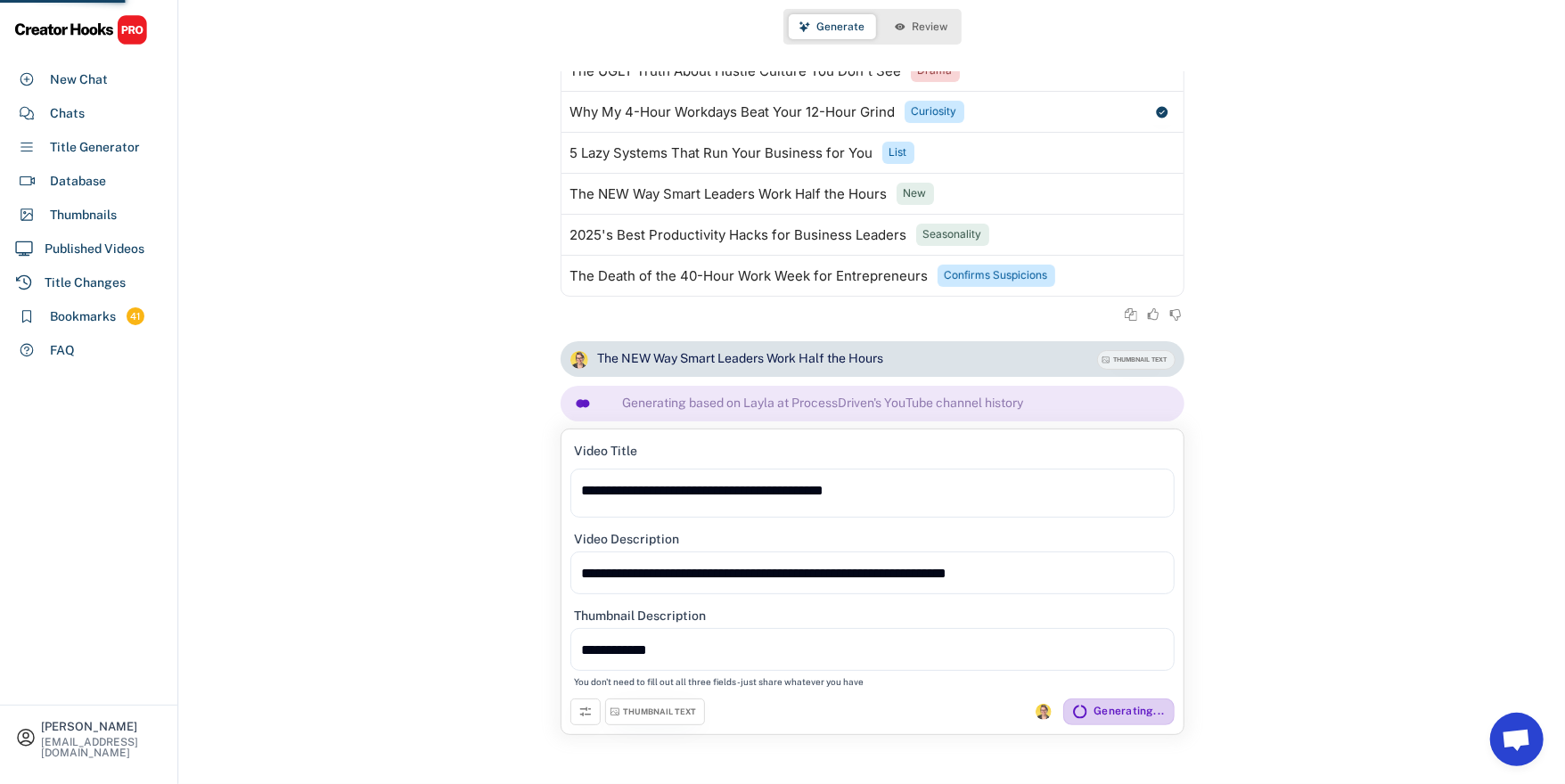
scroll to position [267, 0]
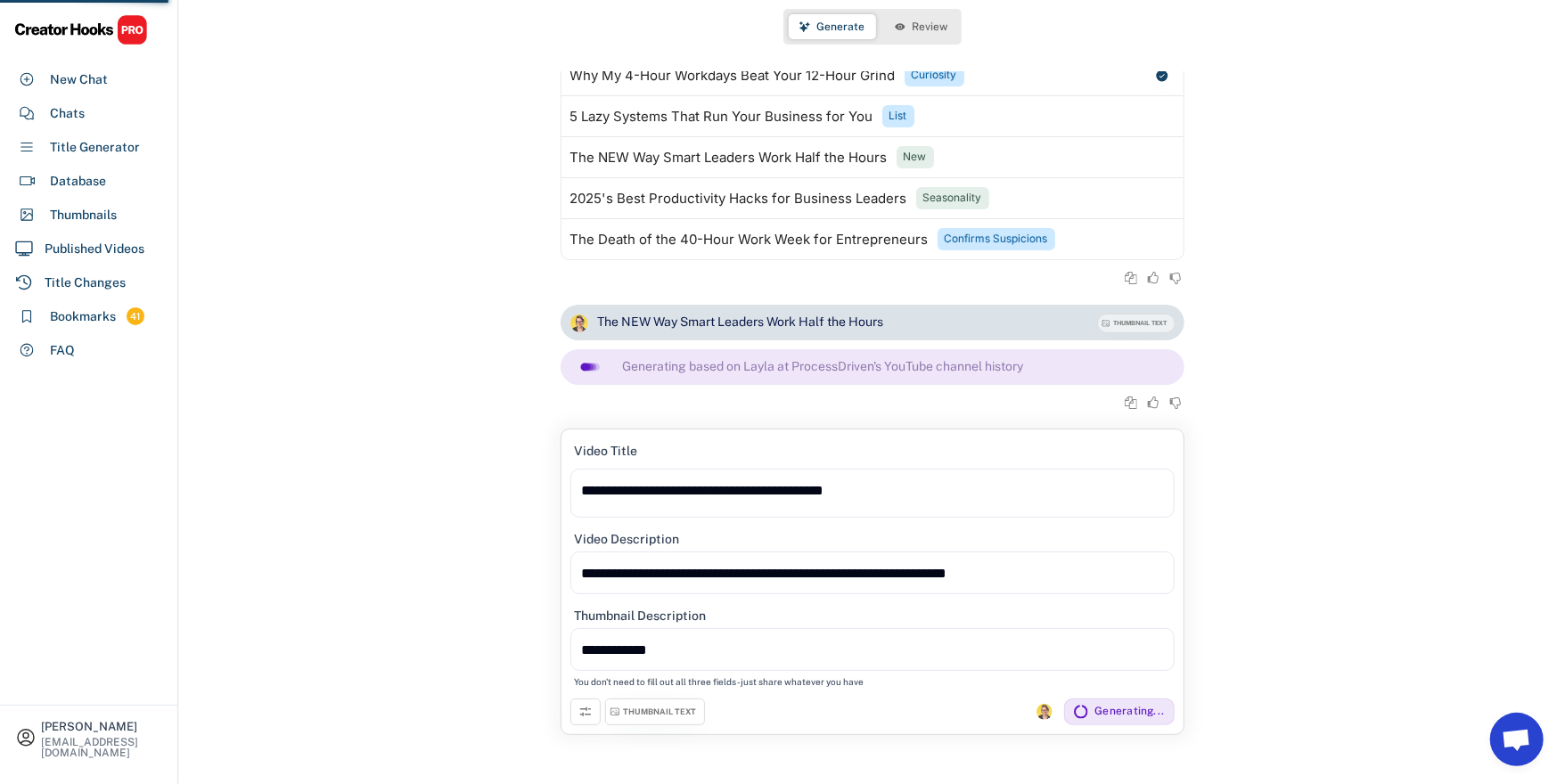
click at [661, 712] on div "THUMBNAIL TEXT" at bounding box center [660, 712] width 73 height 11
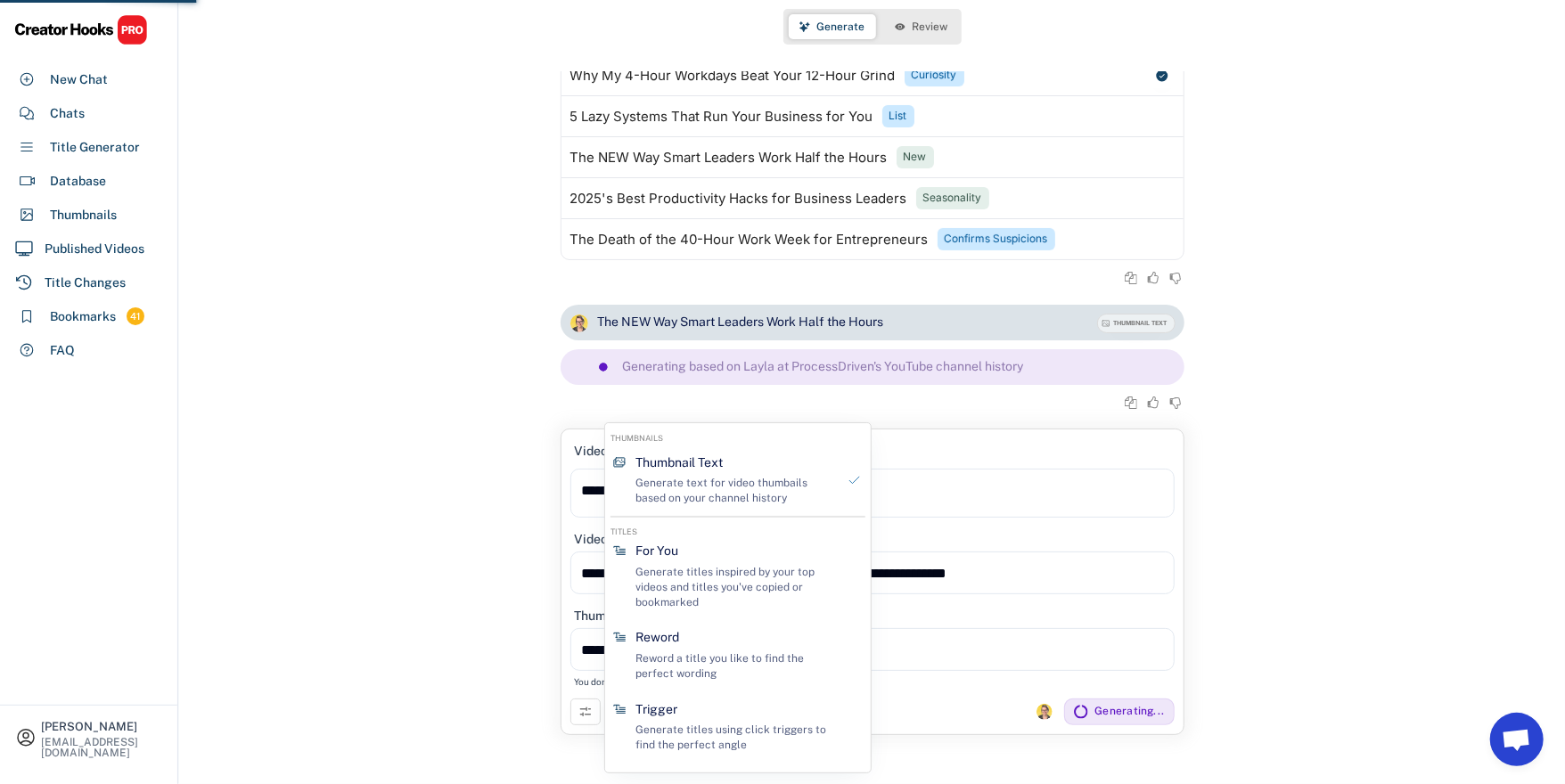
click at [487, 605] on div "New Chat Work Less, Achieve More: Smarter Productivity for Small Business Owner…" at bounding box center [871, 392] width 1386 height 784
click at [493, 676] on div "New Chat Work Less, Achieve More: Smarter Productivity for Small Business Owner…" at bounding box center [871, 392] width 1386 height 784
click at [571, 715] on button at bounding box center [585, 711] width 31 height 27
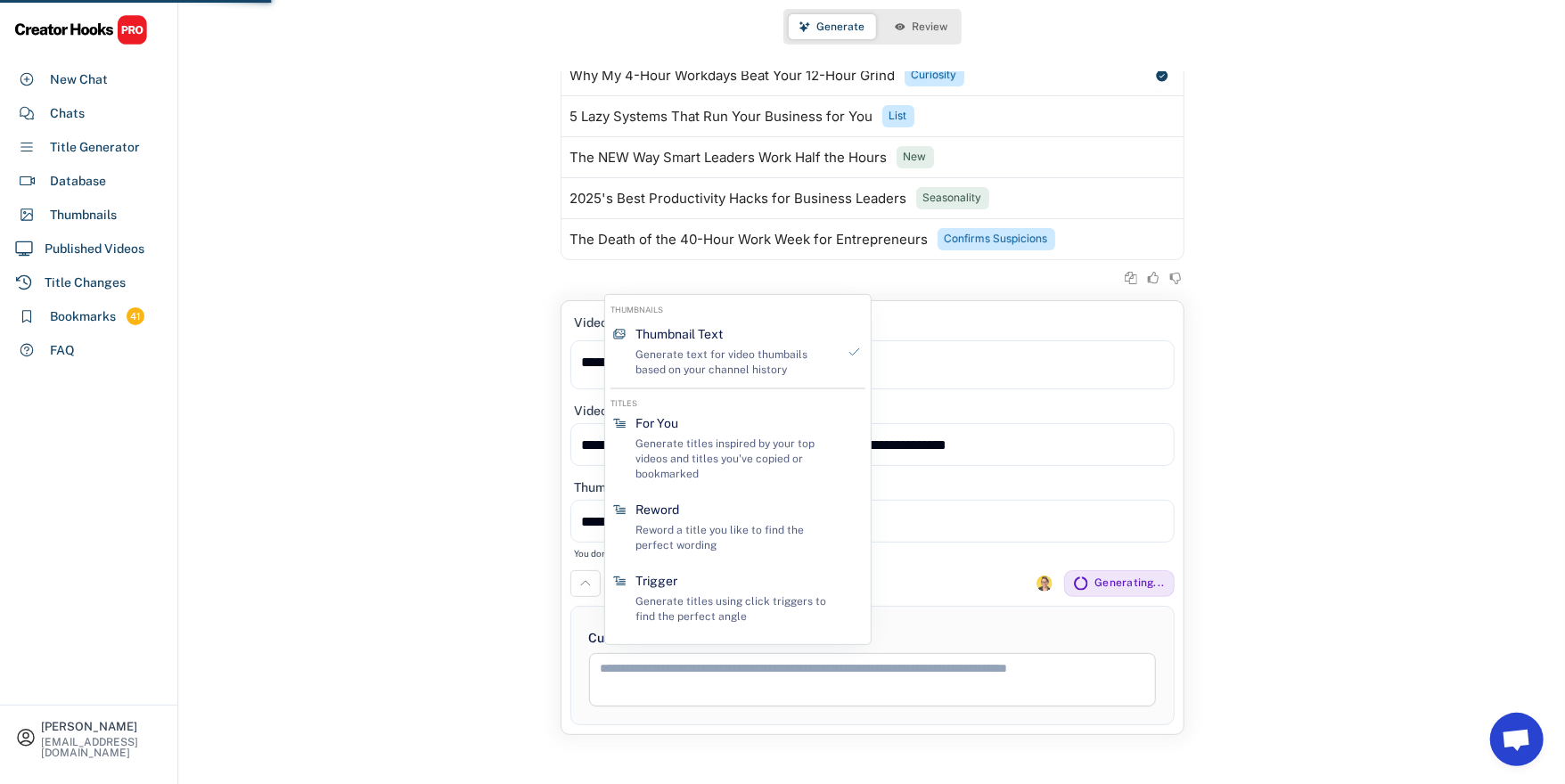
click at [599, 677] on textarea at bounding box center [872, 680] width 566 height 54
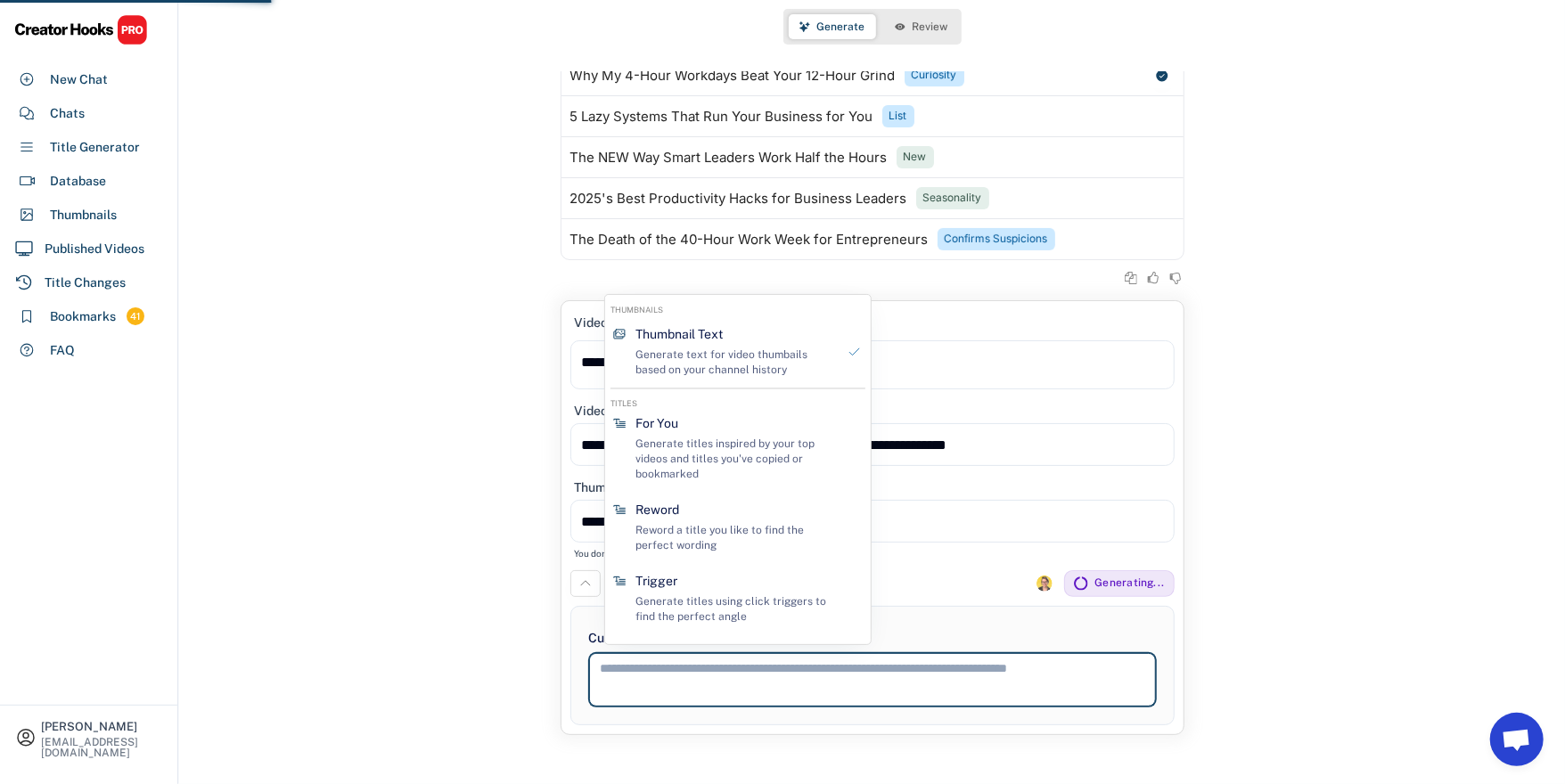
click at [587, 585] on icon at bounding box center [585, 583] width 14 height 14
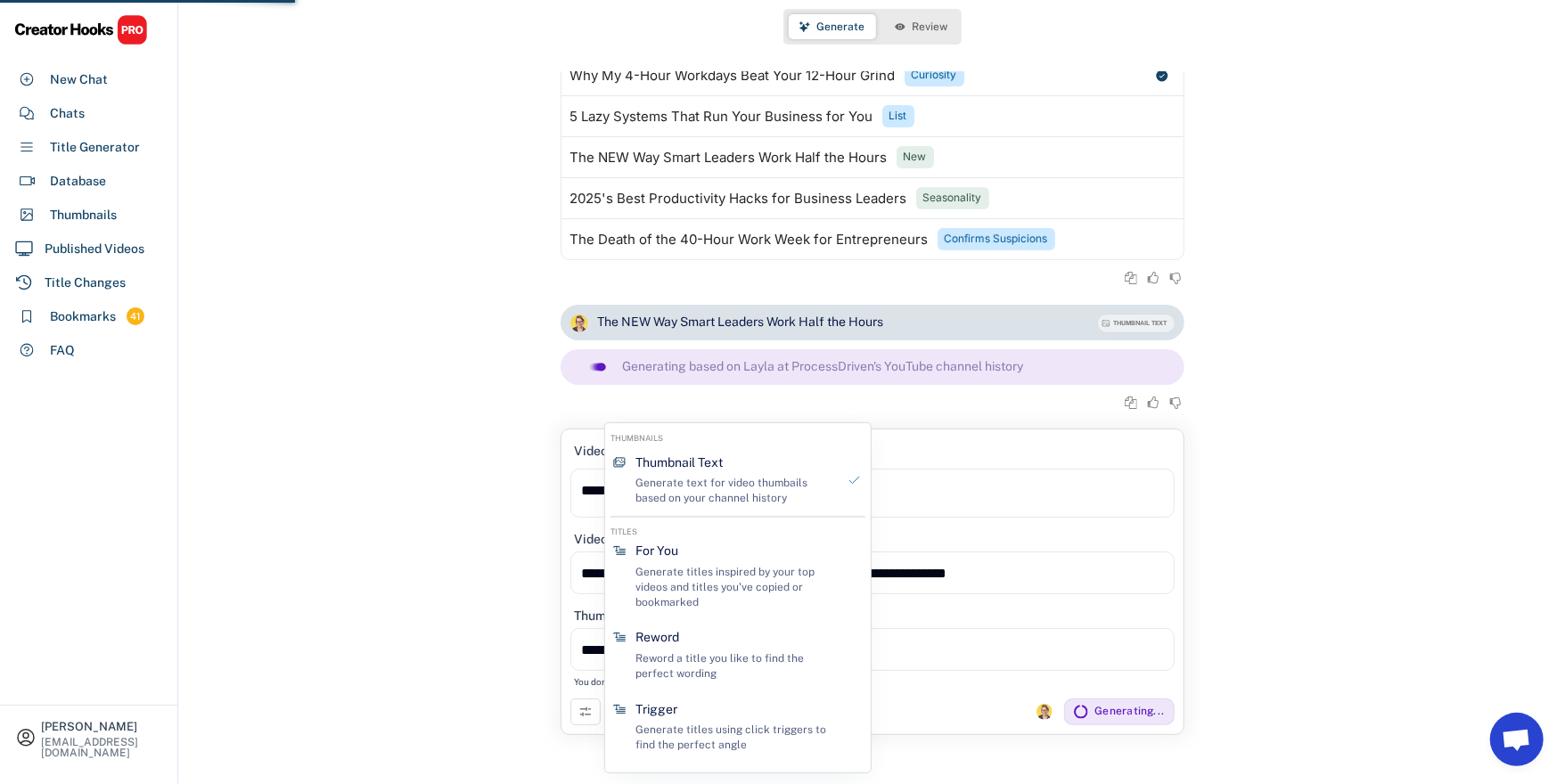
click at [1211, 493] on div "New Chat Work Less, Achieve More: Smarter Productivity for Small Business Owner…" at bounding box center [871, 392] width 1386 height 784
click at [1041, 465] on div "**********" at bounding box center [872, 481] width 605 height 87
click at [893, 685] on div "**********" at bounding box center [872, 613] width 605 height 172
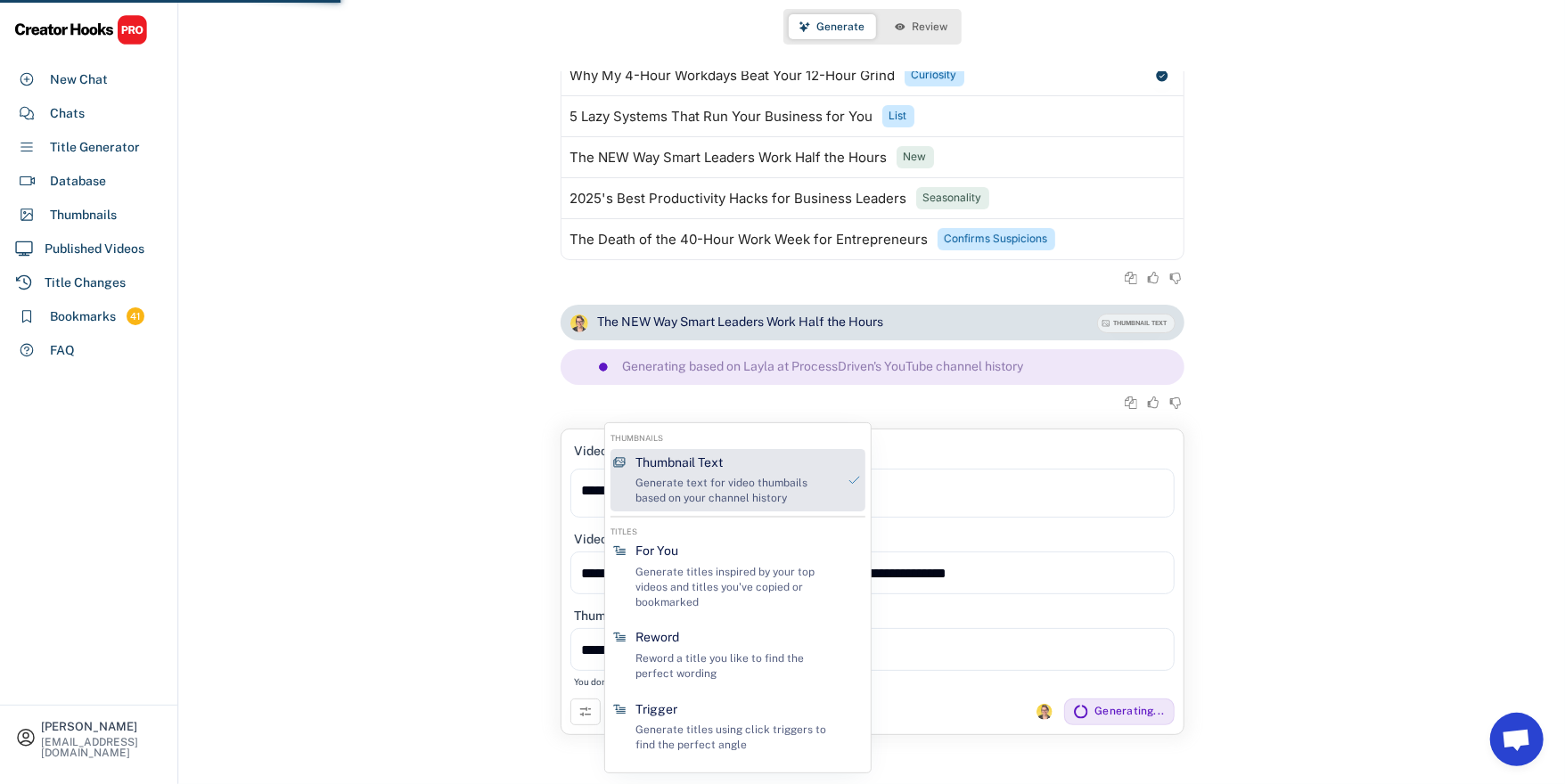
click at [761, 474] on div "Thumbnail Text Generate text for video thumbails based on your channel history" at bounding box center [736, 479] width 215 height 62
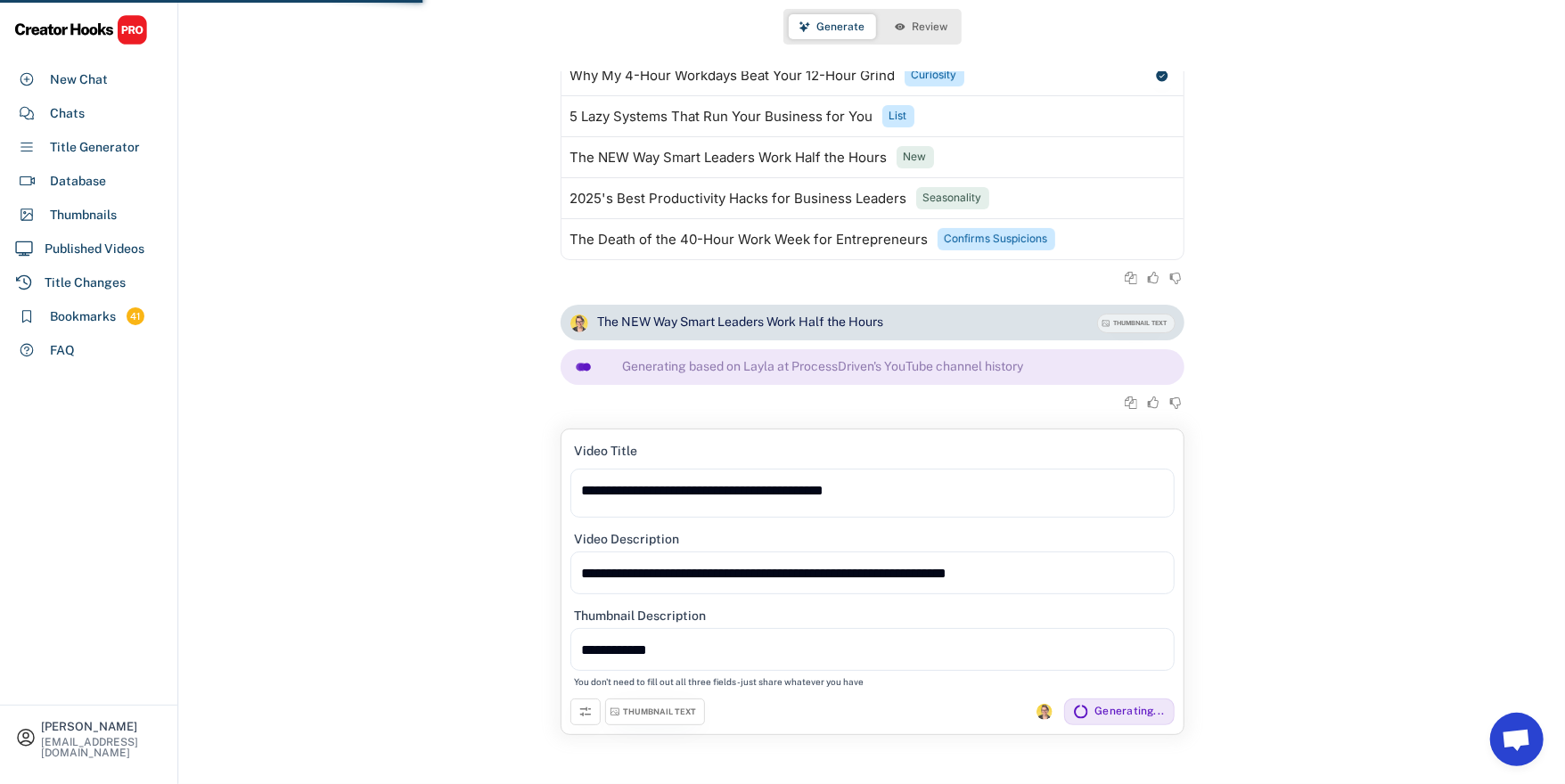
click at [659, 716] on div "THUMBNAIL TEXT" at bounding box center [660, 712] width 73 height 11
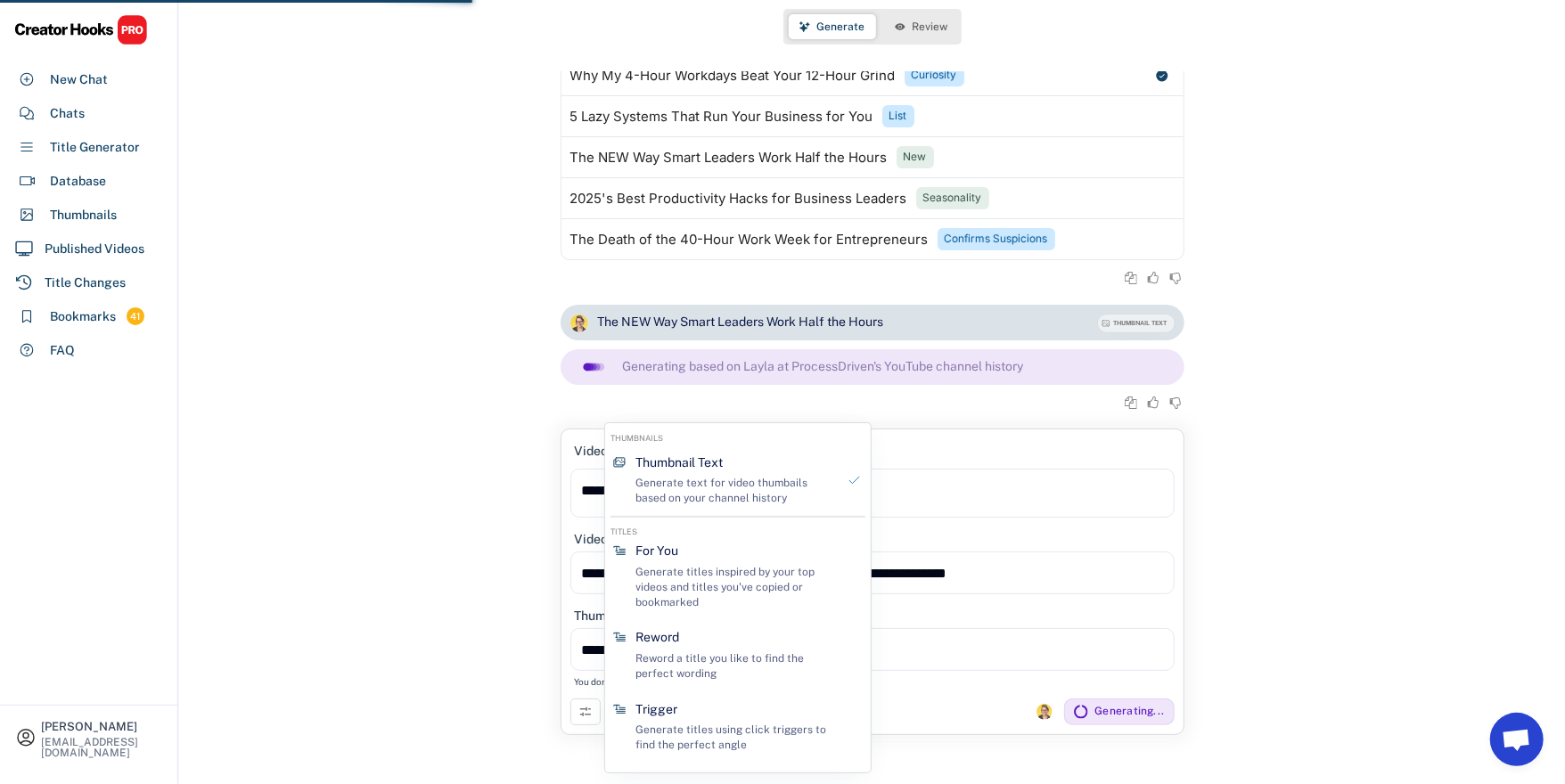
click at [1268, 500] on div "New Chat Work Less, Achieve More: Smarter Productivity for Small Business Owner…" at bounding box center [871, 392] width 1386 height 784
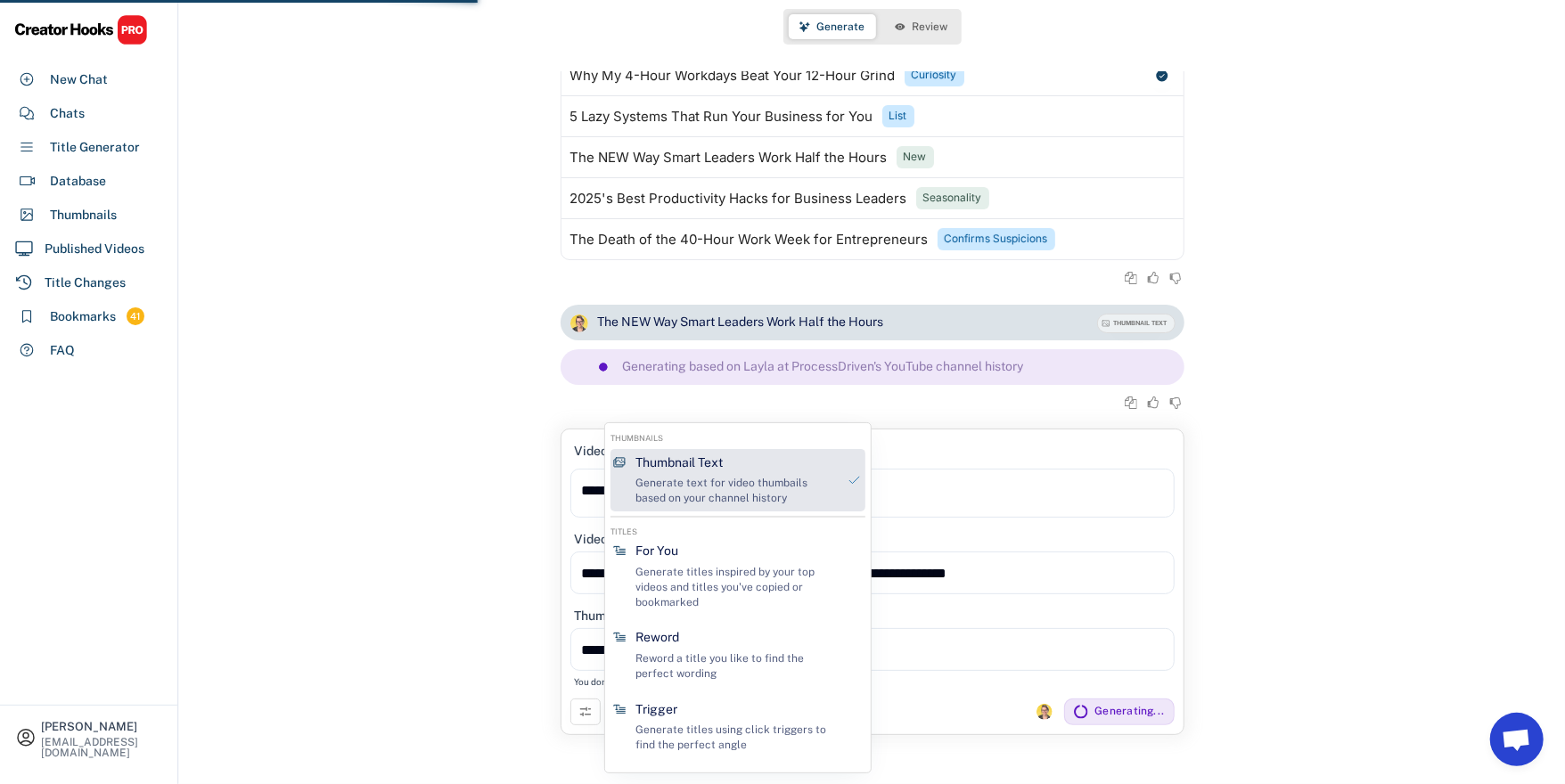
click at [720, 454] on div "Thumbnail Text" at bounding box center [678, 463] width 87 height 18
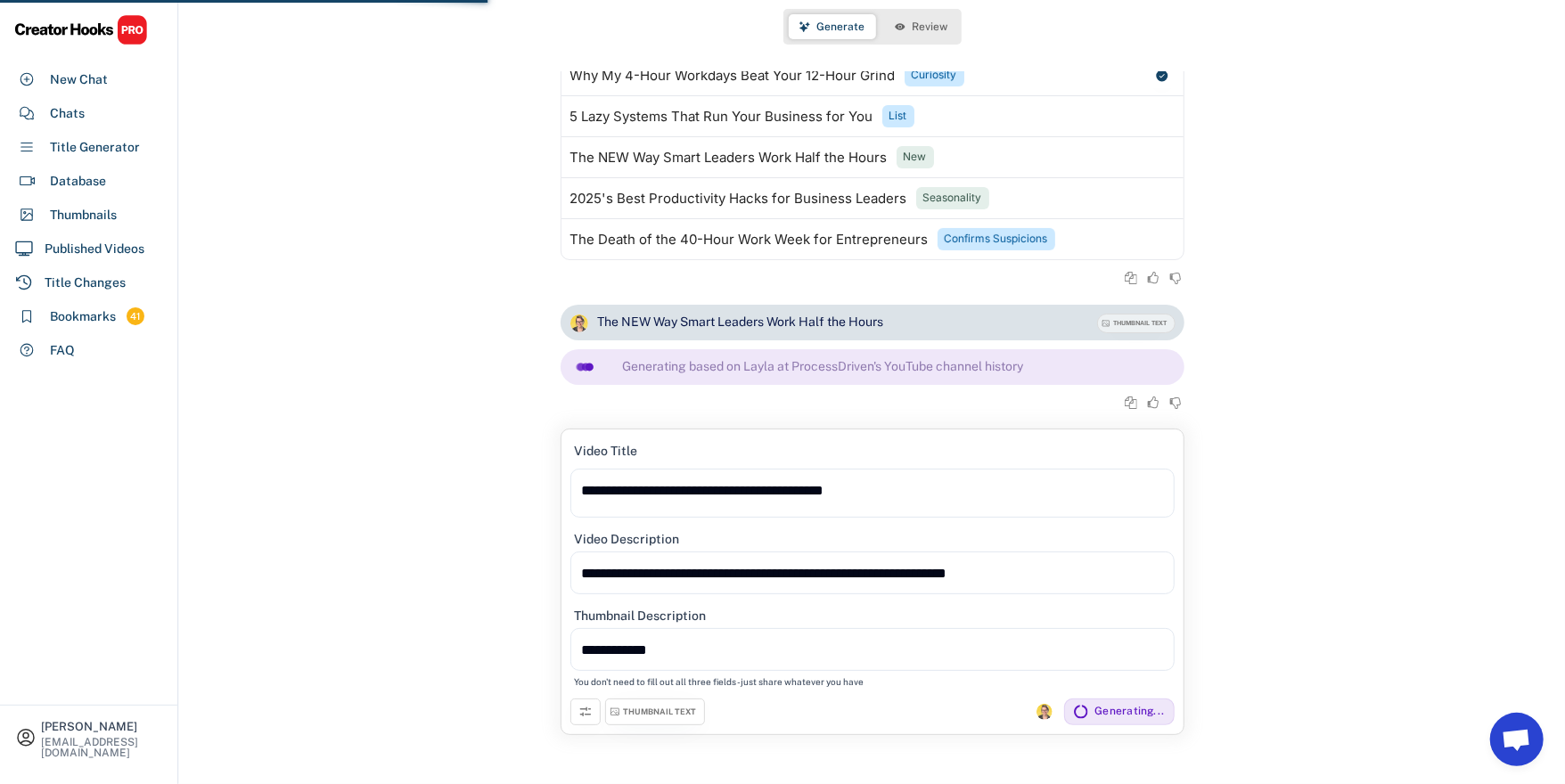
click at [1255, 416] on div "The NEW Way Smart Leaders Work Half the Hours THUMBNAIL TEXT Generating based o…" at bounding box center [871, 367] width 1386 height 124
click at [671, 713] on div "THUMBNAIL TEXT" at bounding box center [660, 712] width 73 height 11
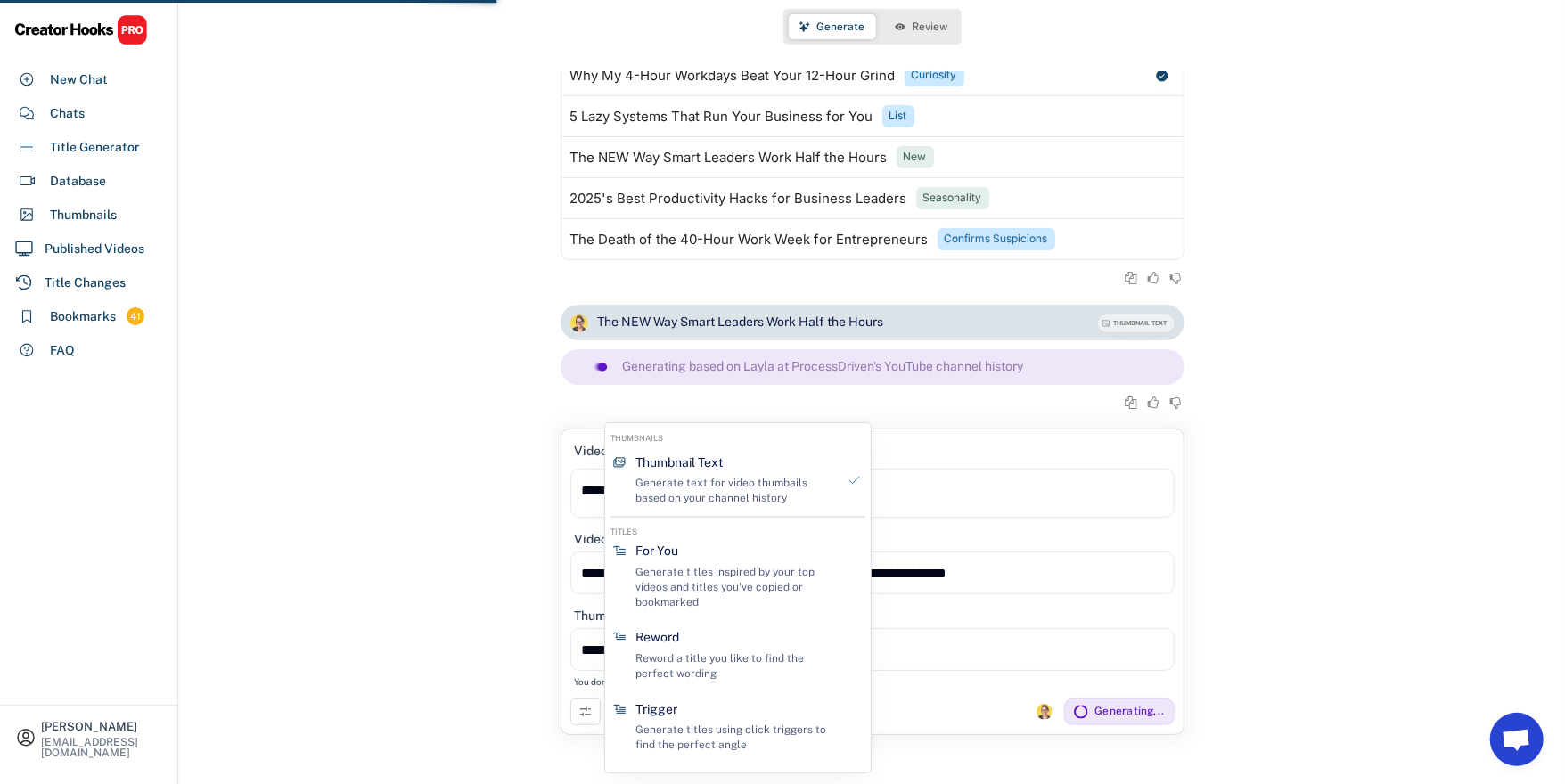
click at [735, 492] on div "Generate text for video thumbails based on your channel history" at bounding box center [736, 490] width 201 height 31
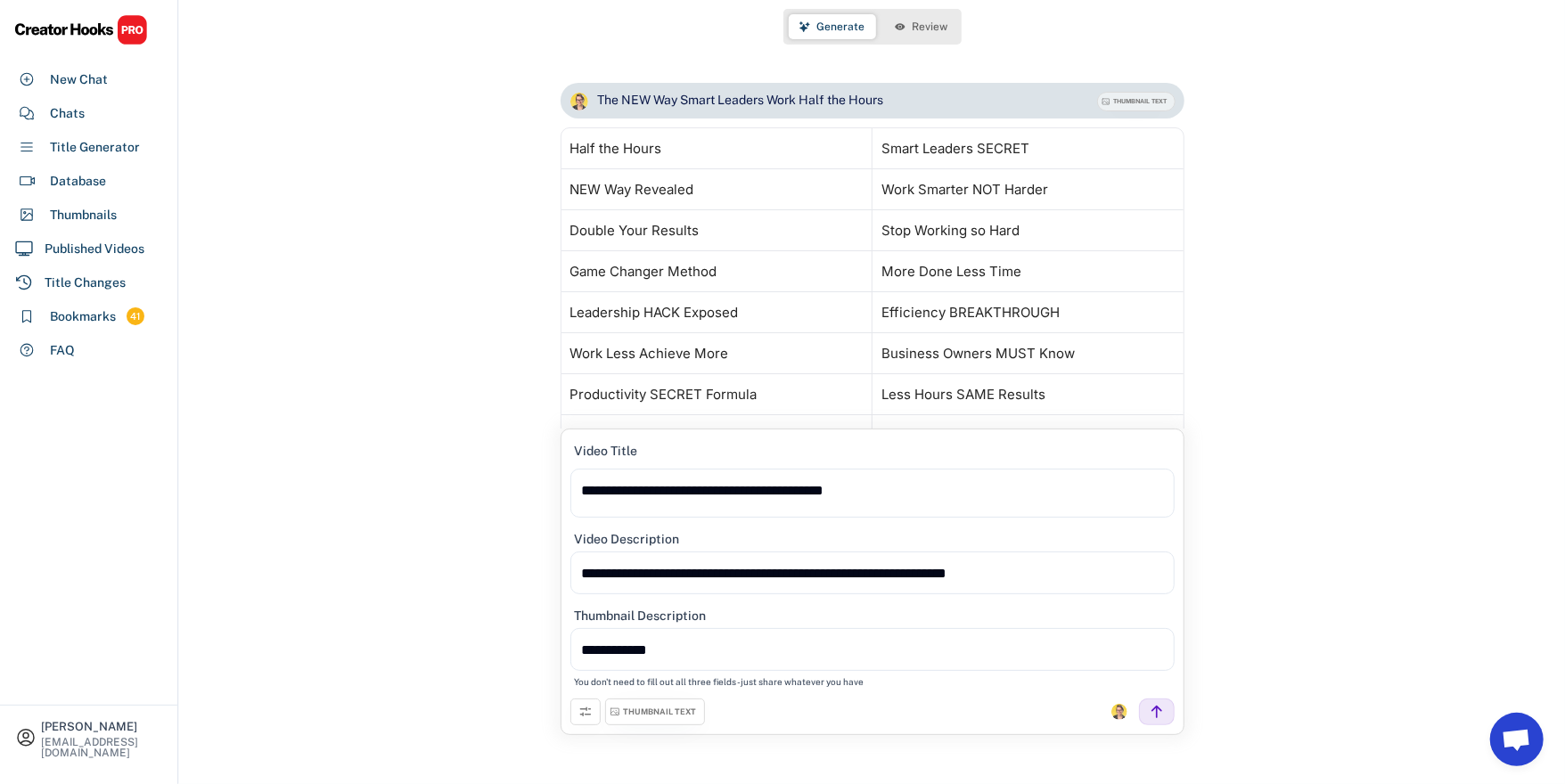
scroll to position [316, 0]
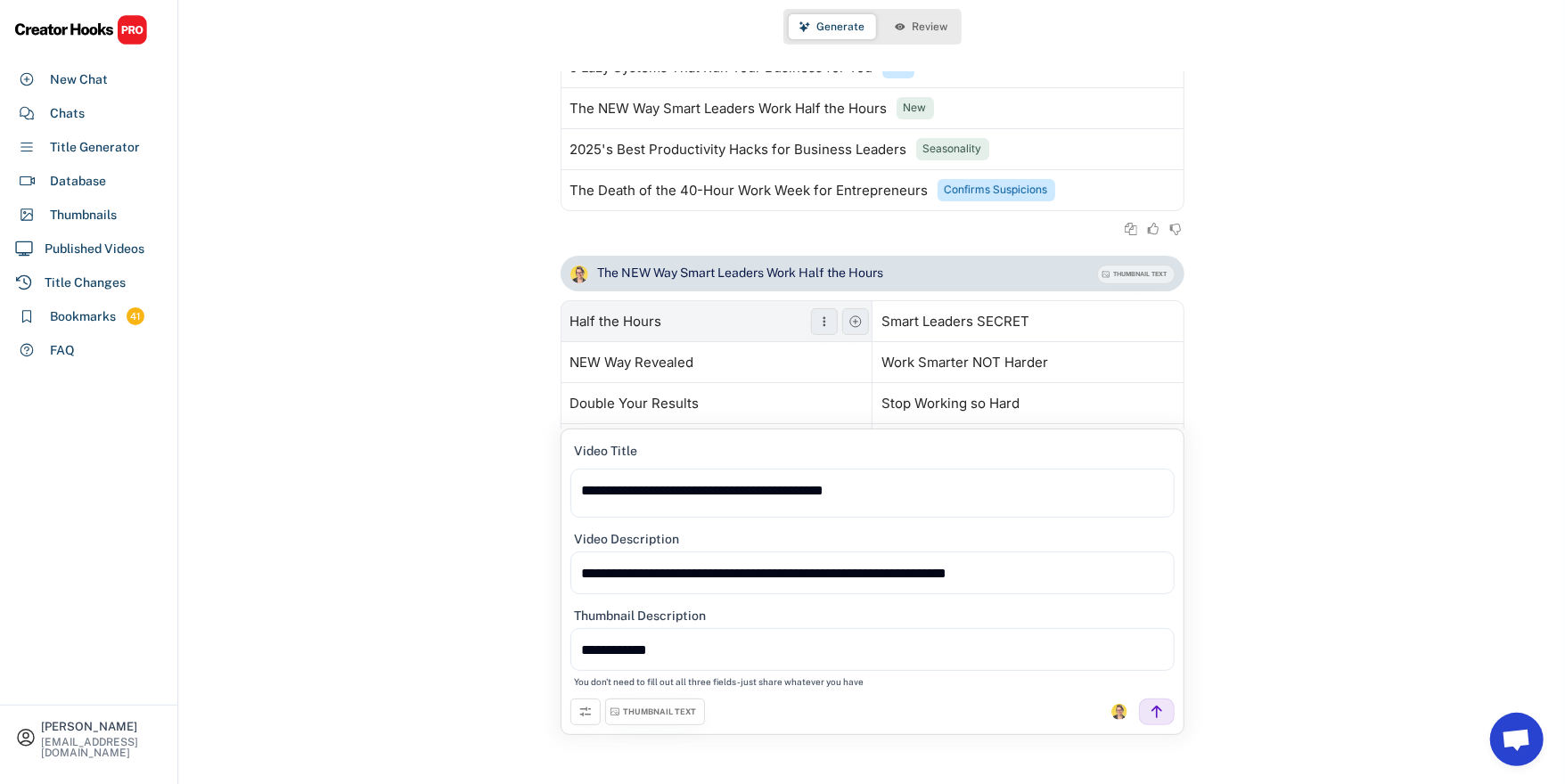
click at [585, 316] on div "Half the Hours" at bounding box center [616, 321] width 92 height 14
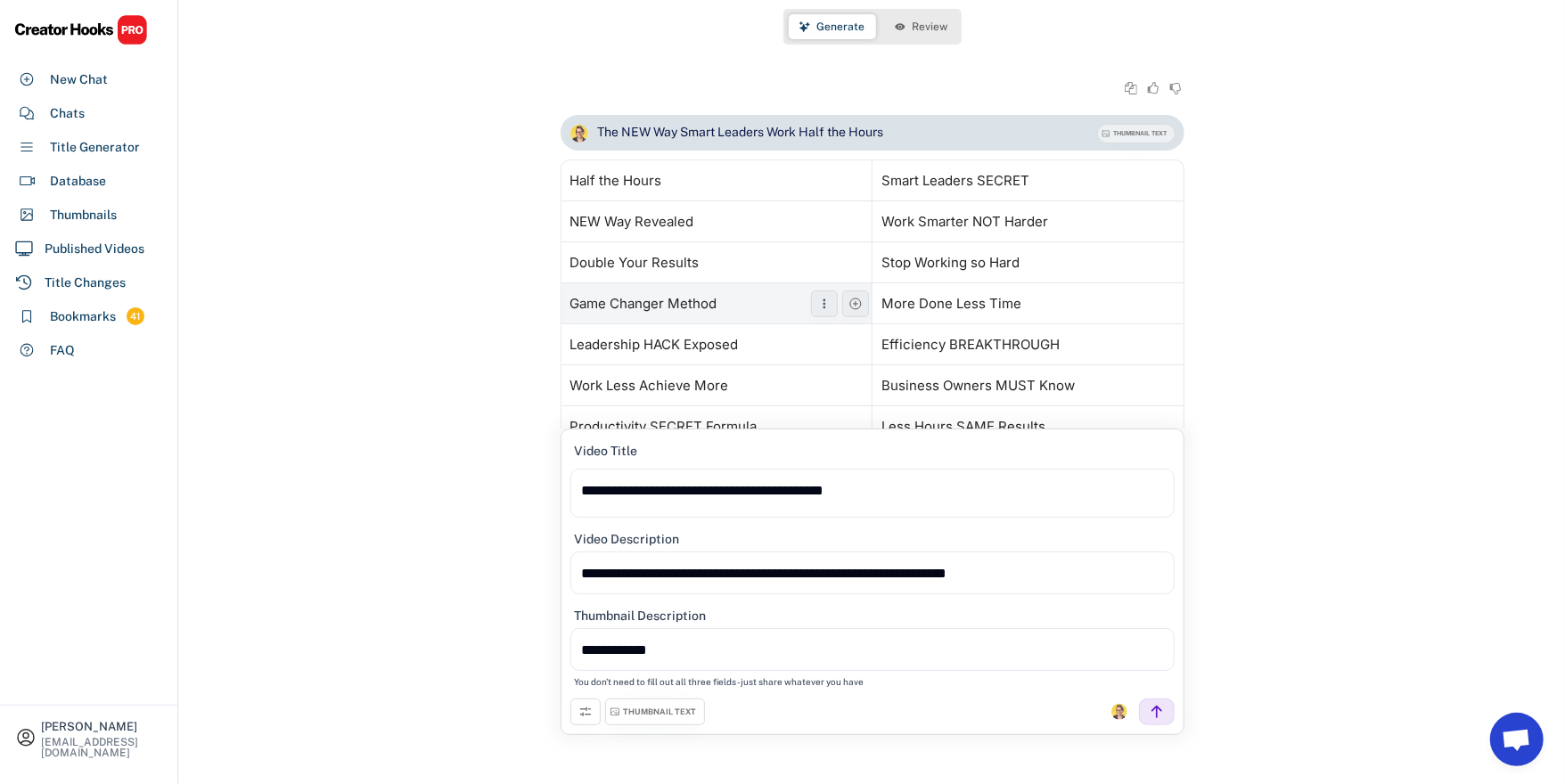
scroll to position [458, 0]
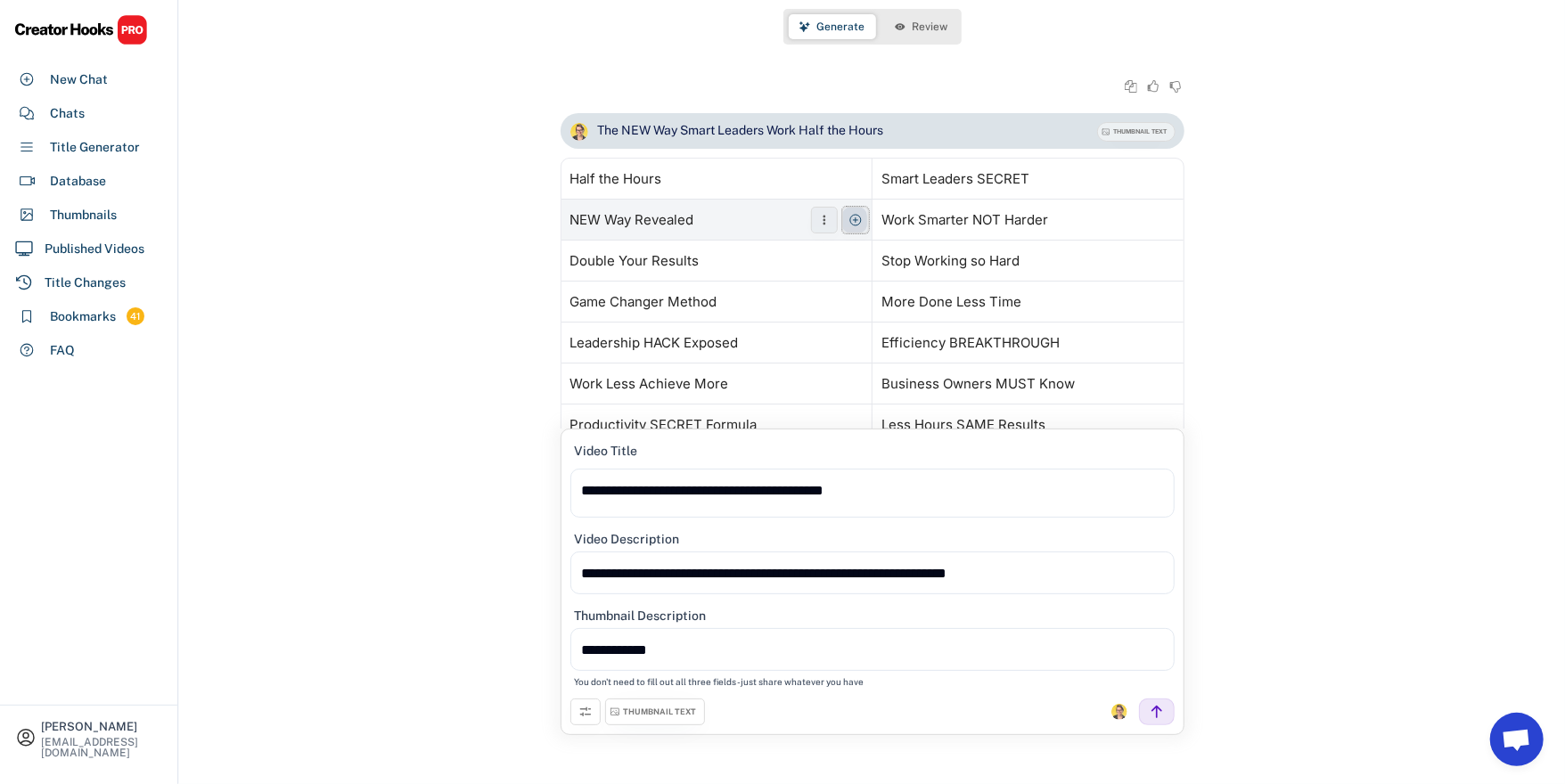
click at [849, 221] on icon at bounding box center [855, 220] width 14 height 14
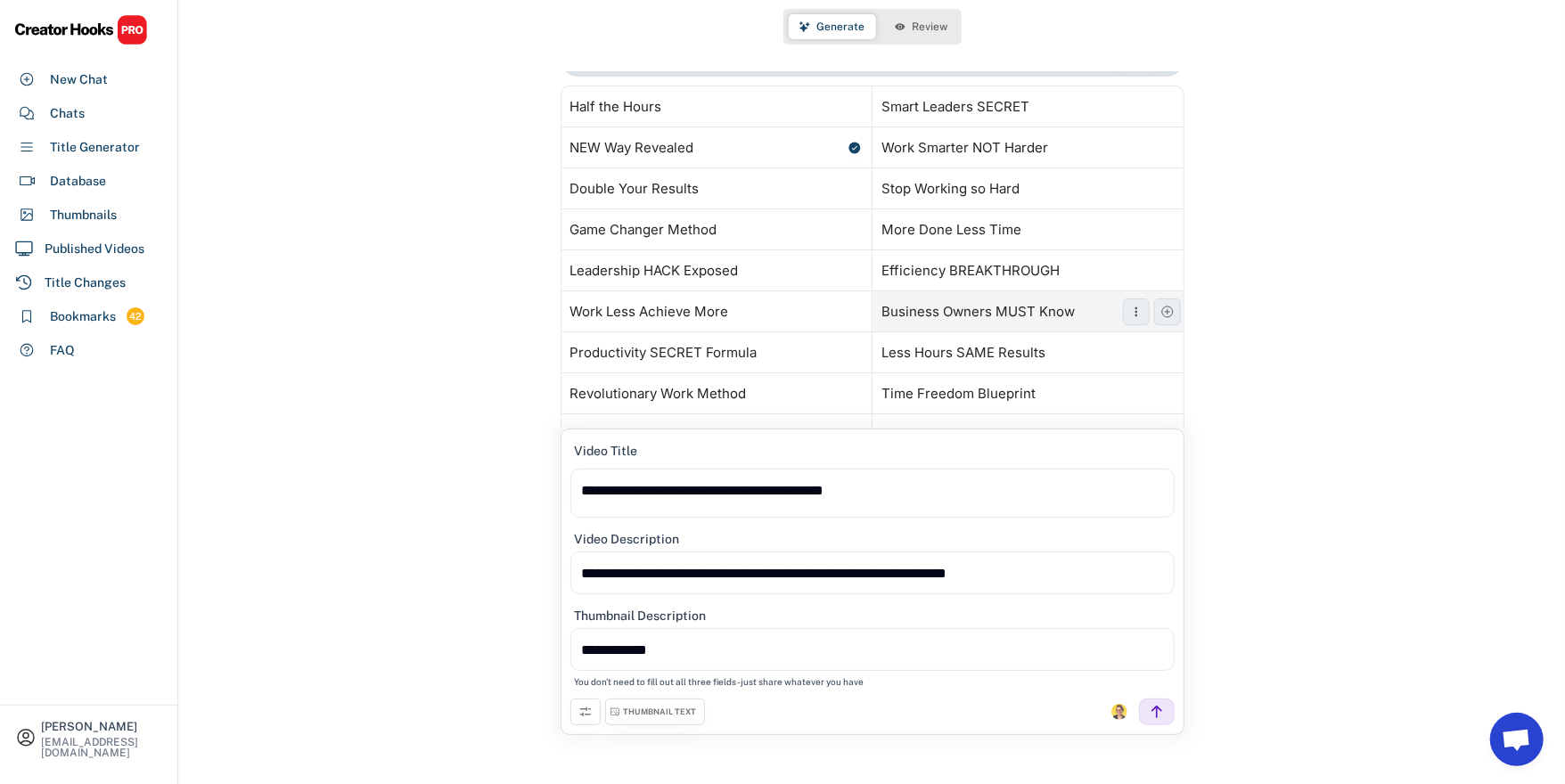
scroll to position [529, 0]
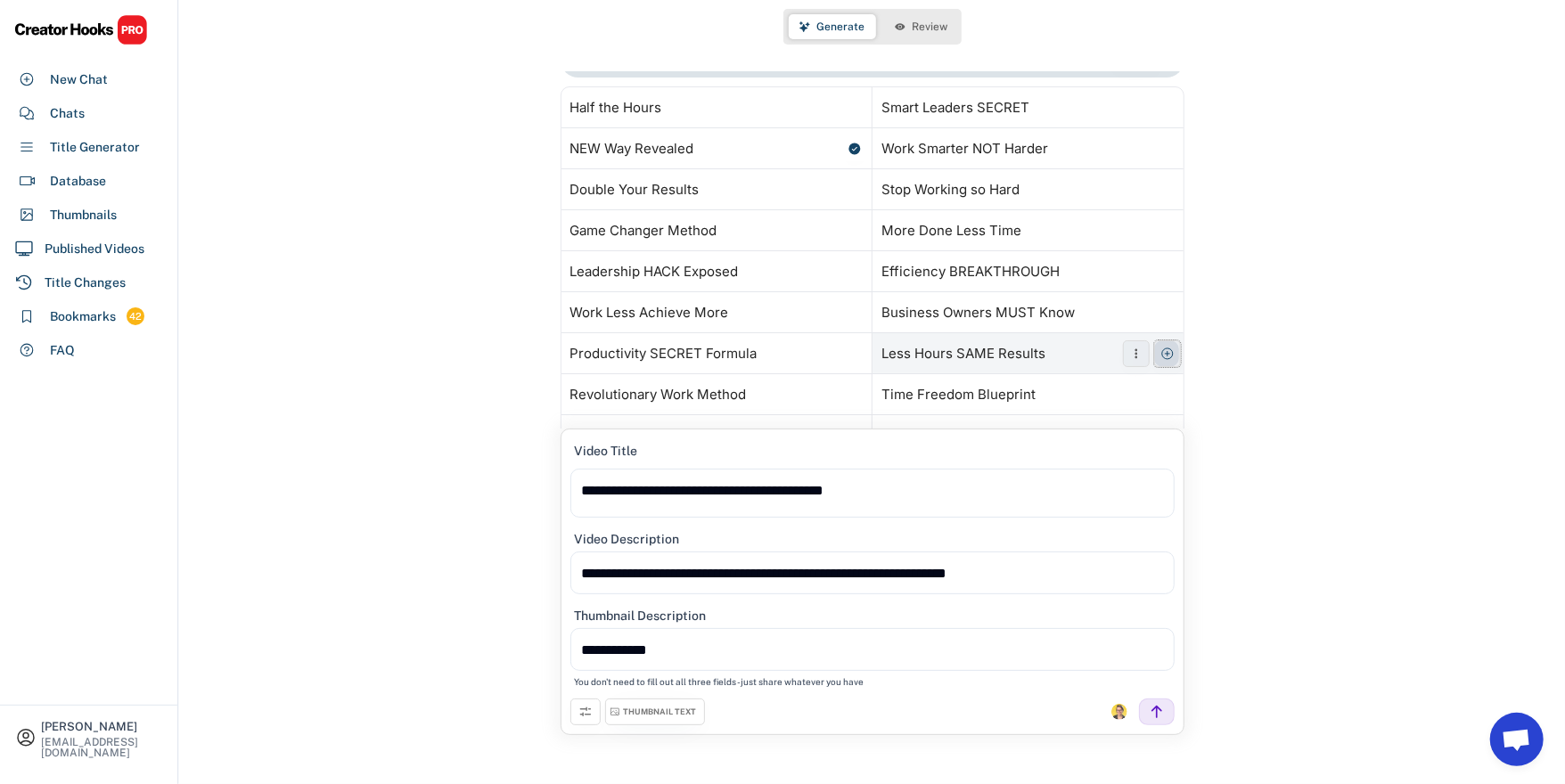
click at [1154, 352] on button at bounding box center [1167, 354] width 27 height 27
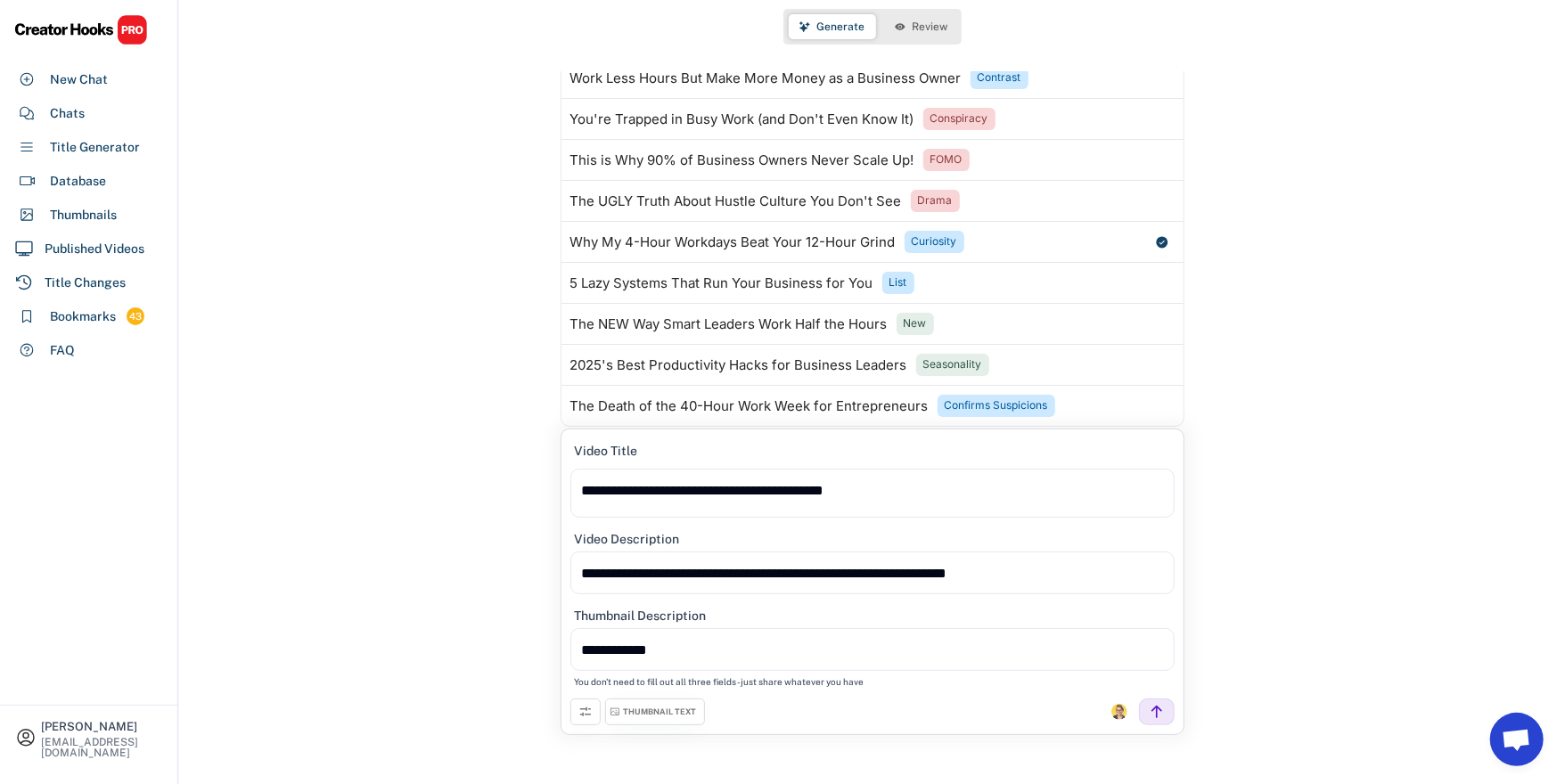
scroll to position [0, 0]
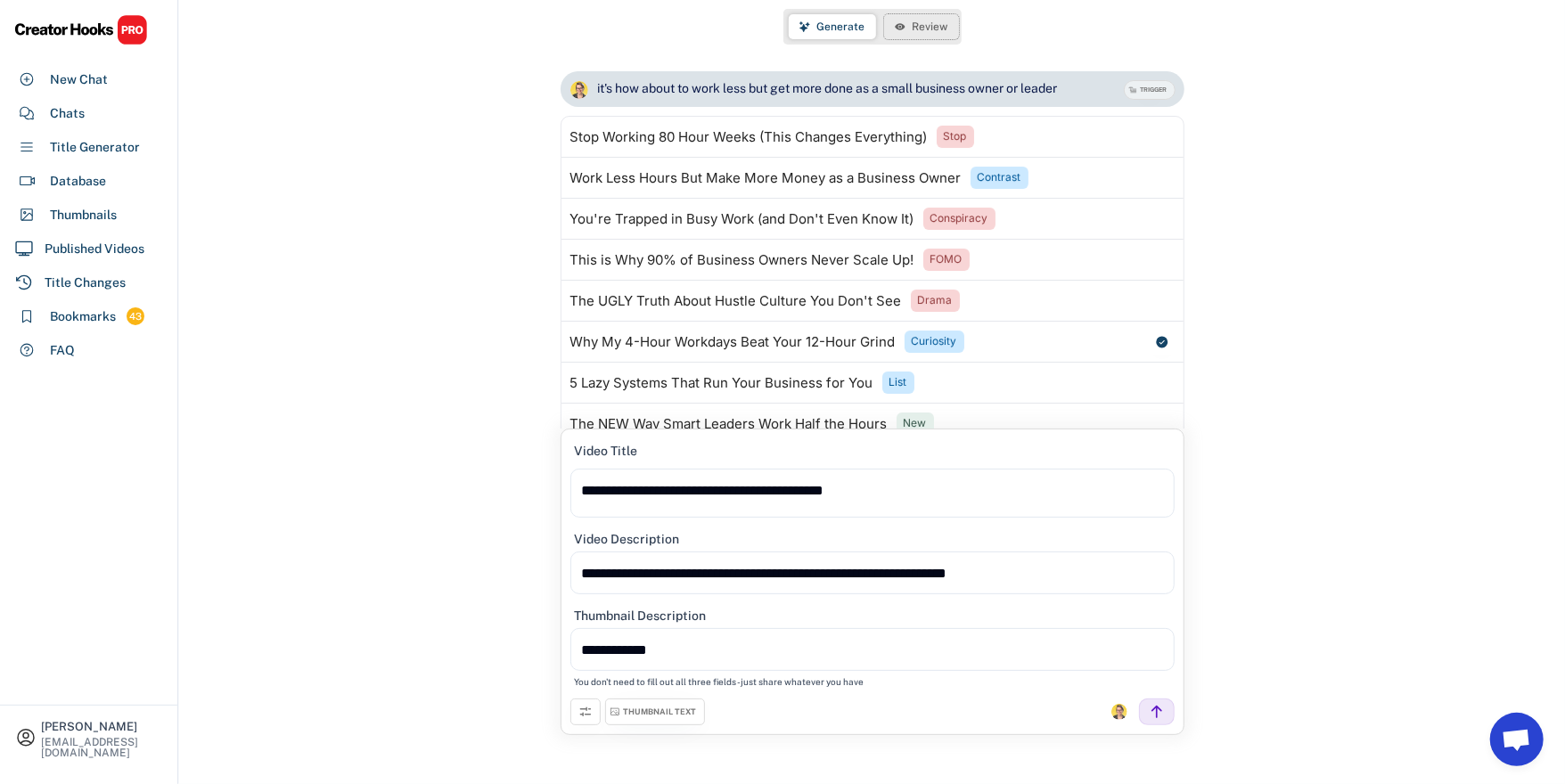
click at [925, 33] on button "Review" at bounding box center [921, 27] width 75 height 25
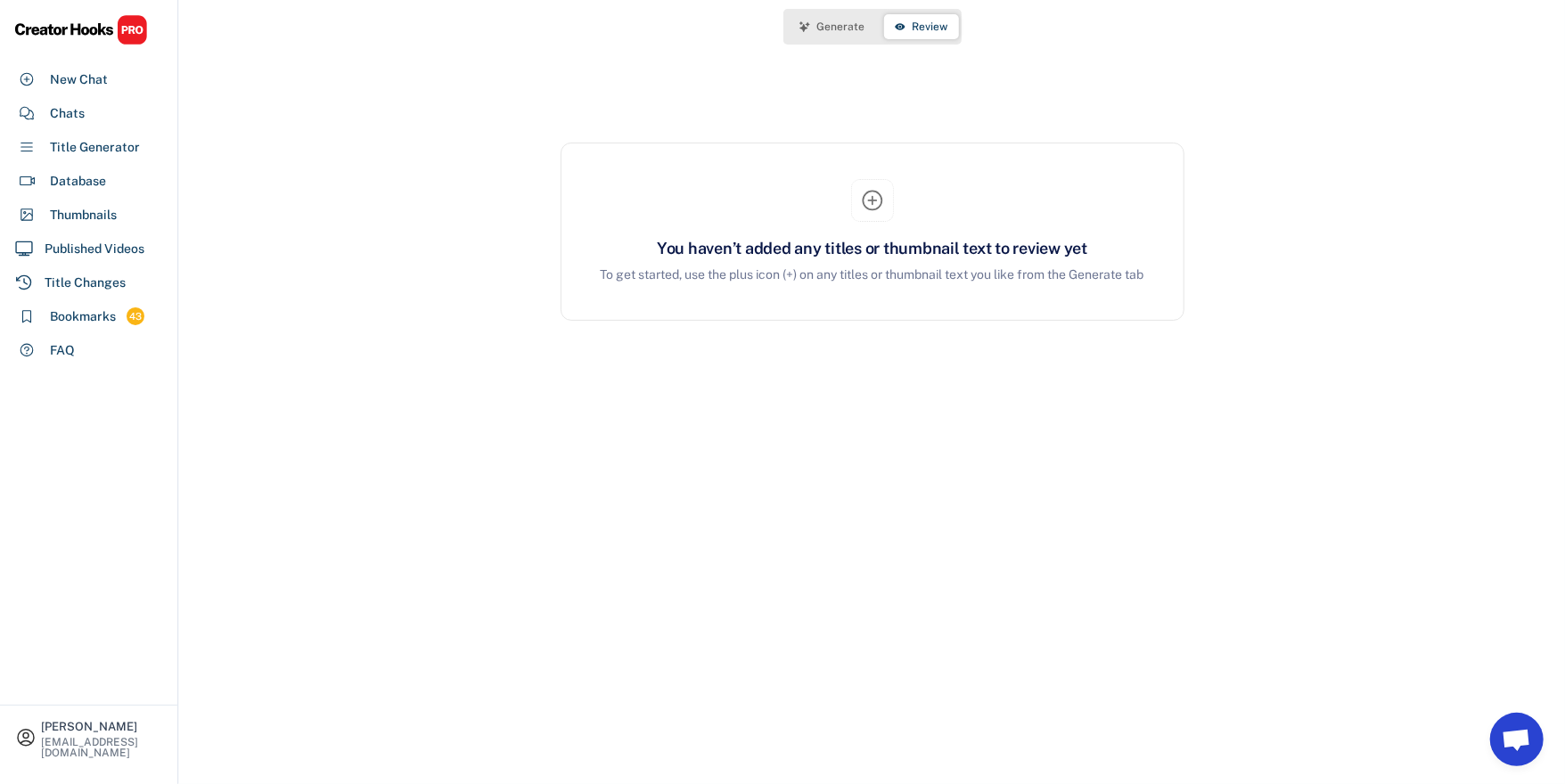
click at [827, 30] on span "Generate" at bounding box center [841, 26] width 48 height 11
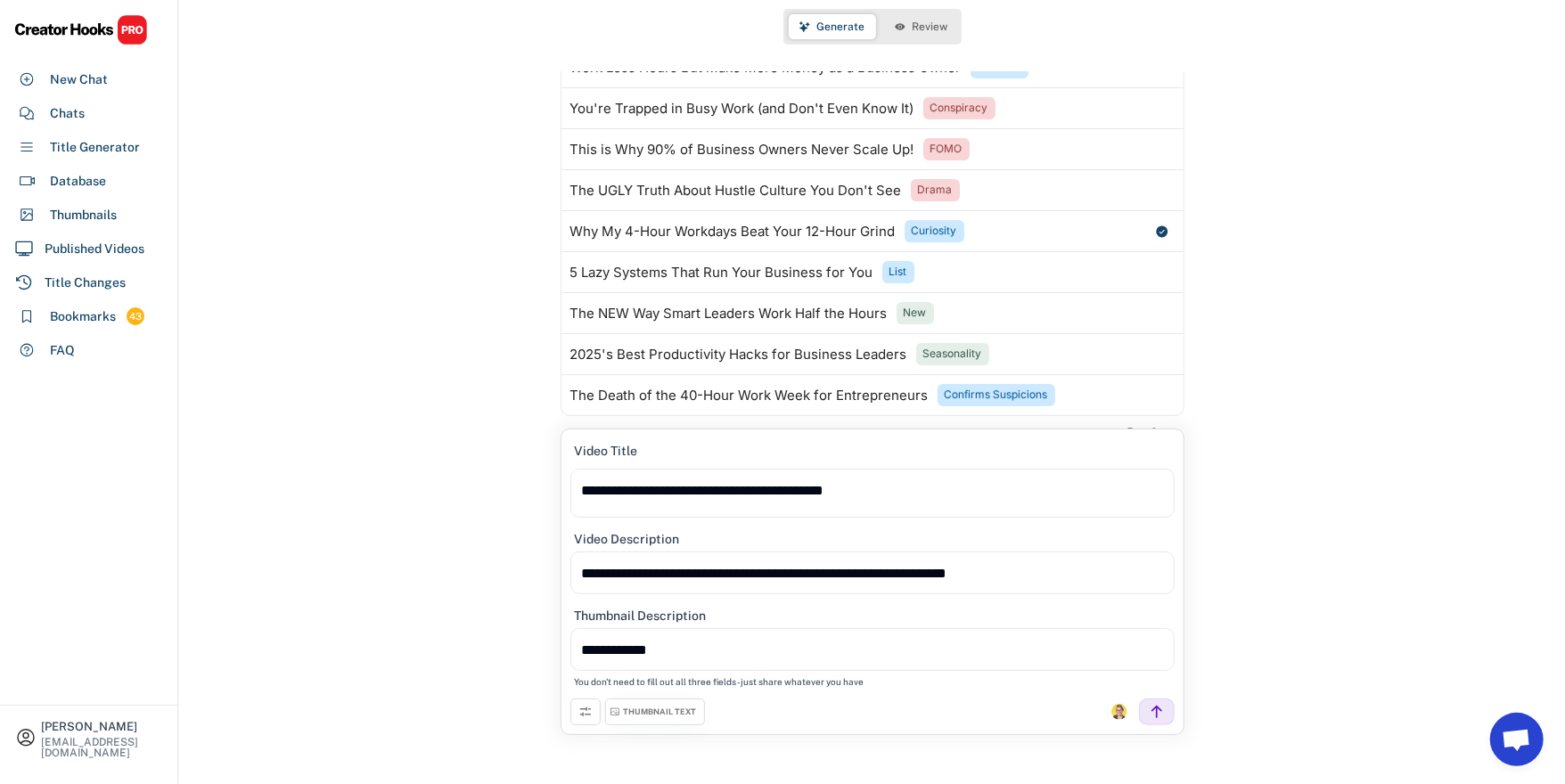
scroll to position [31, 0]
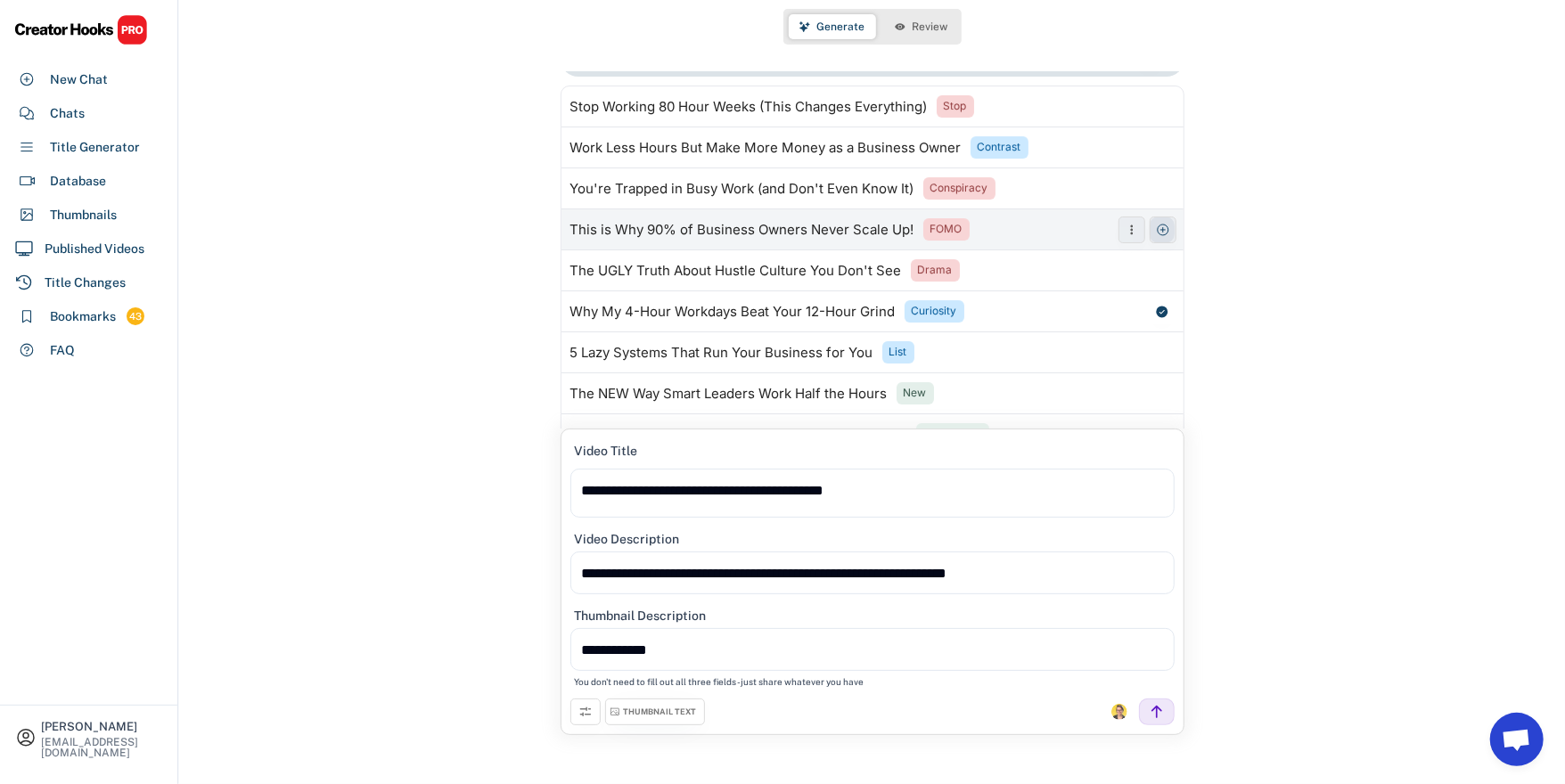
click at [1157, 229] on use at bounding box center [1162, 229] width 14 height 14
click at [933, 28] on span "Review" at bounding box center [930, 26] width 35 height 11
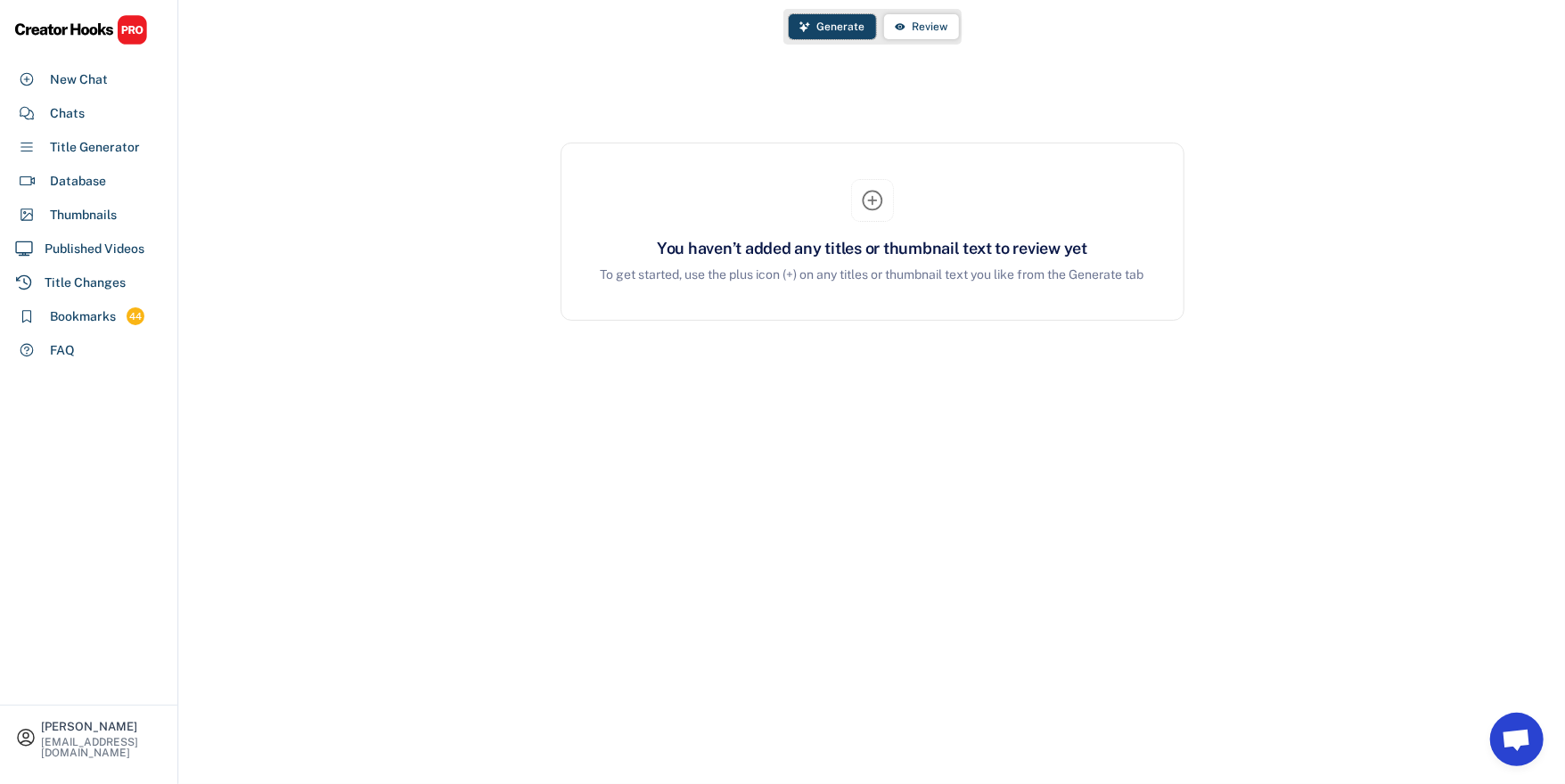
click at [818, 29] on span "Generate" at bounding box center [841, 26] width 48 height 11
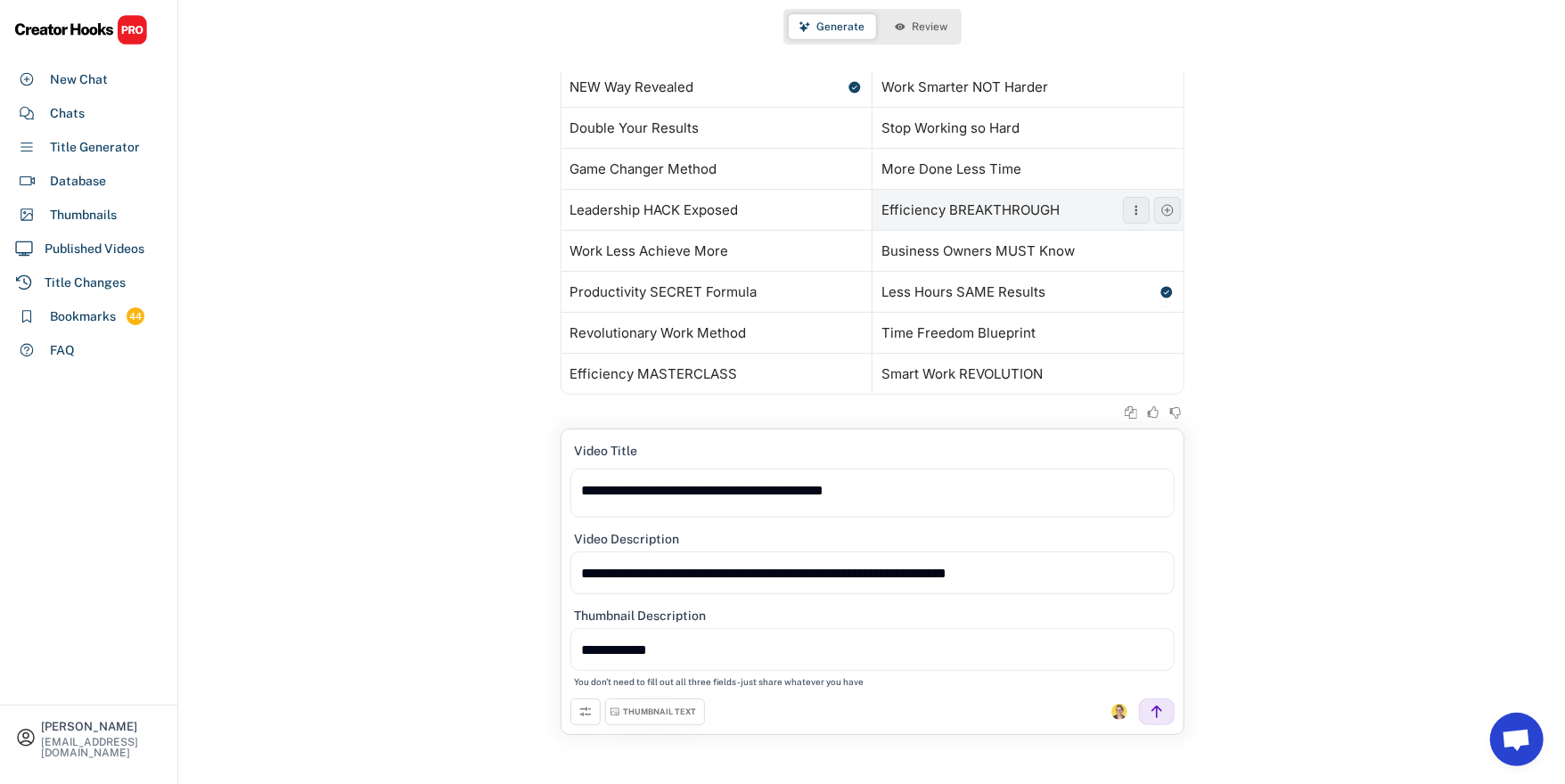
scroll to position [600, 0]
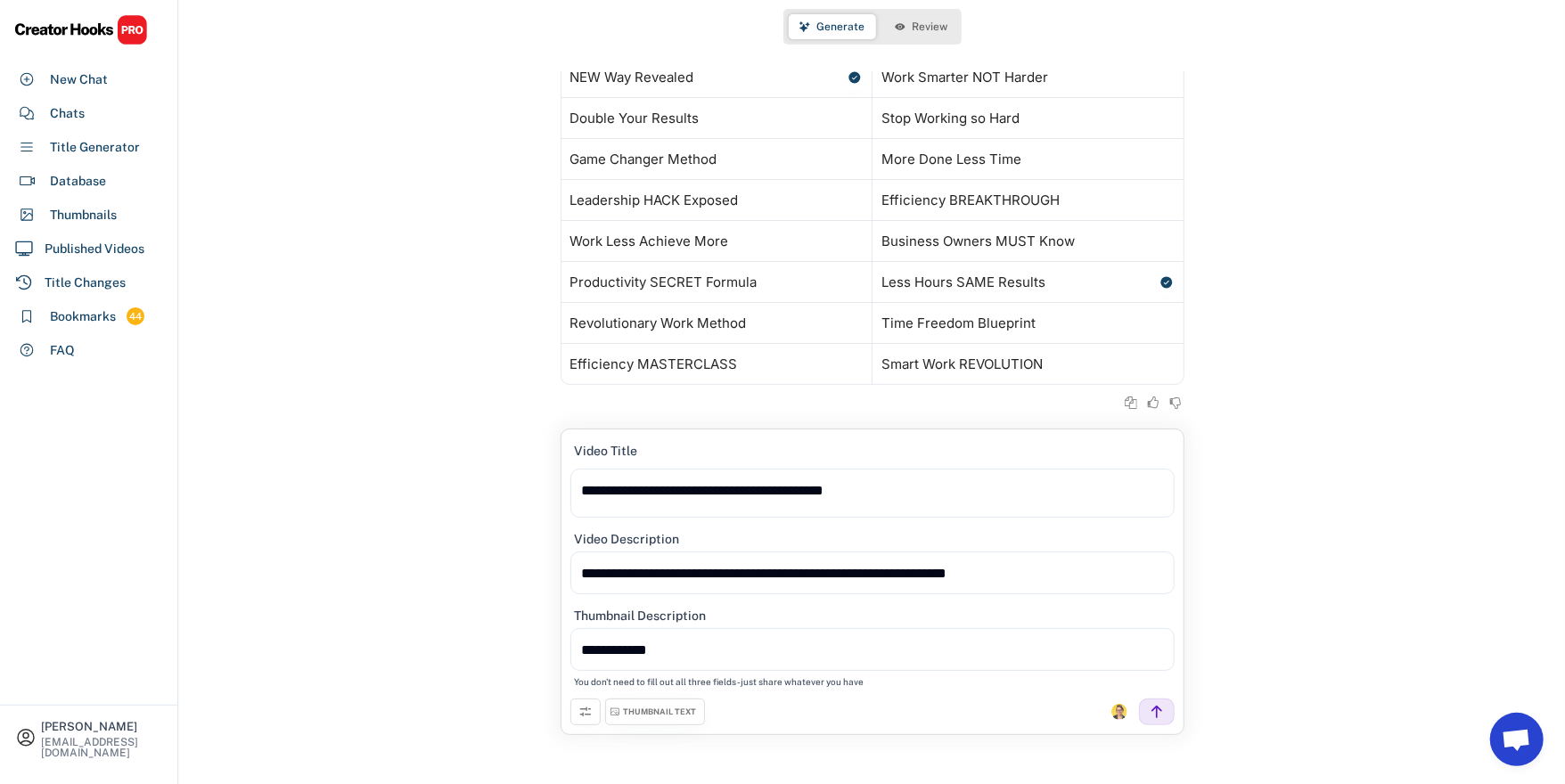
click at [651, 716] on div "THUMBNAIL TEXT" at bounding box center [660, 712] width 73 height 11
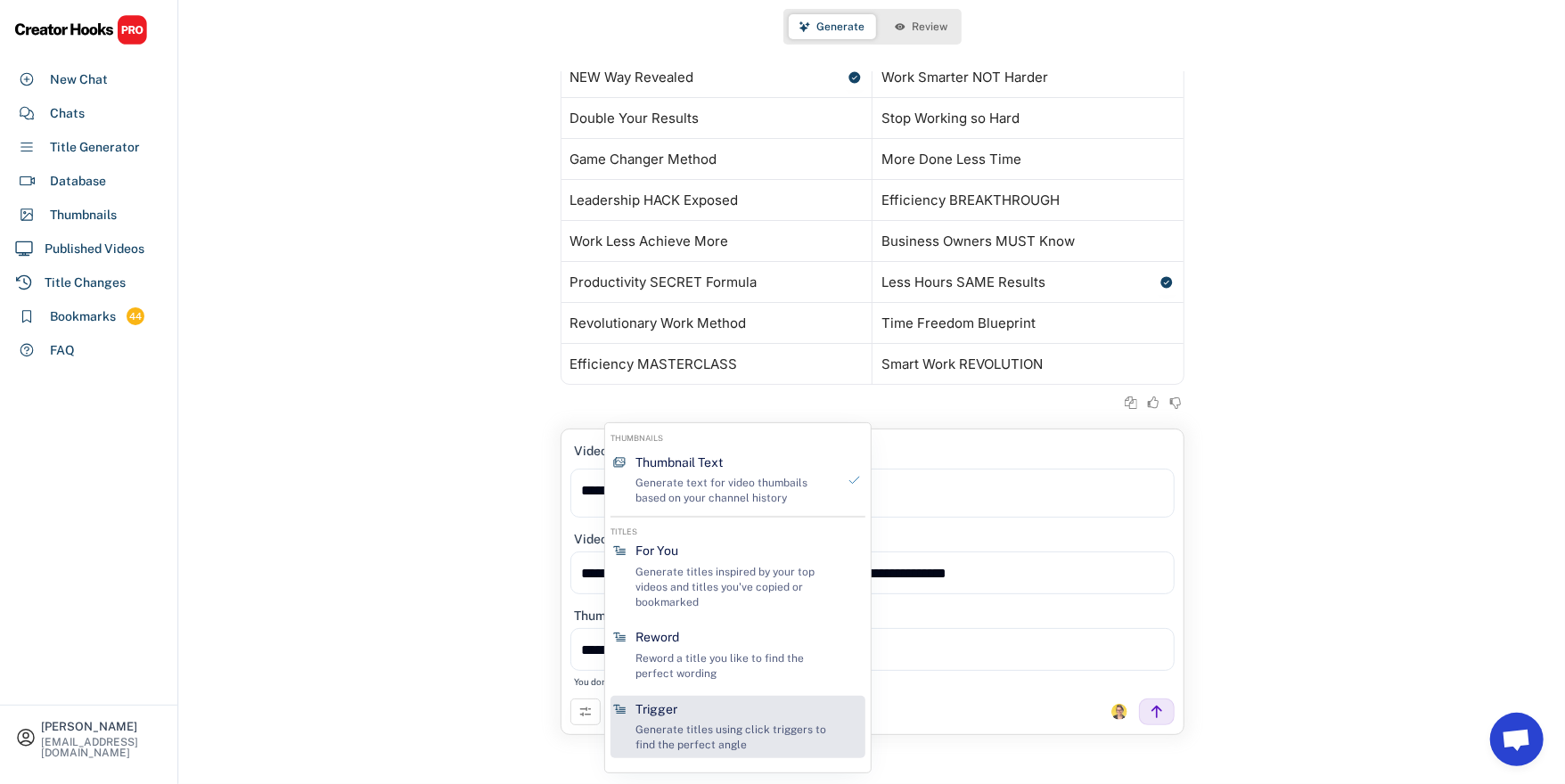
click at [668, 723] on div "Generate titles using click triggers to find the perfect angle" at bounding box center [736, 737] width 201 height 31
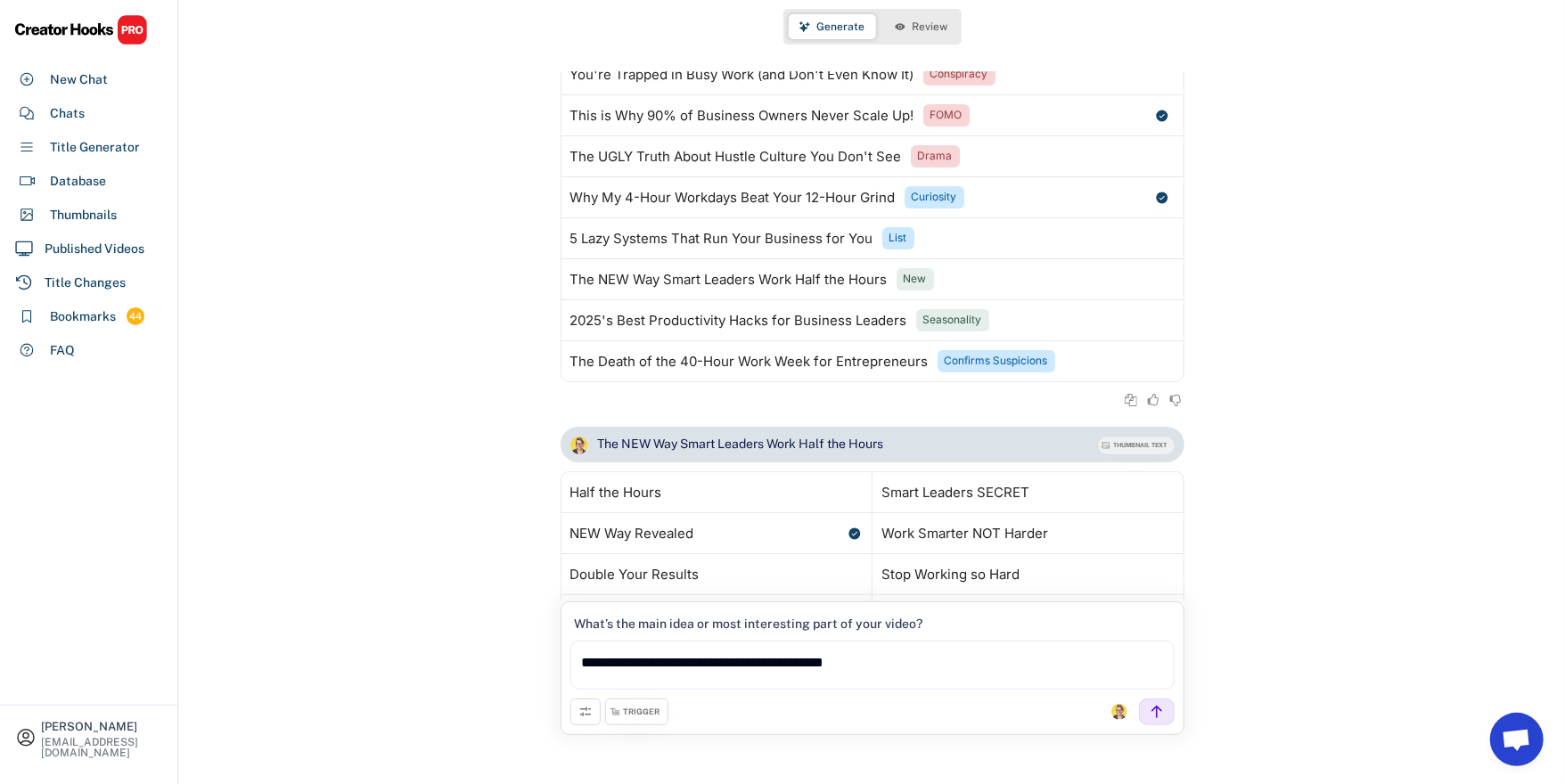
scroll to position [142, 0]
click at [891, 38] on button "Review" at bounding box center [921, 27] width 75 height 25
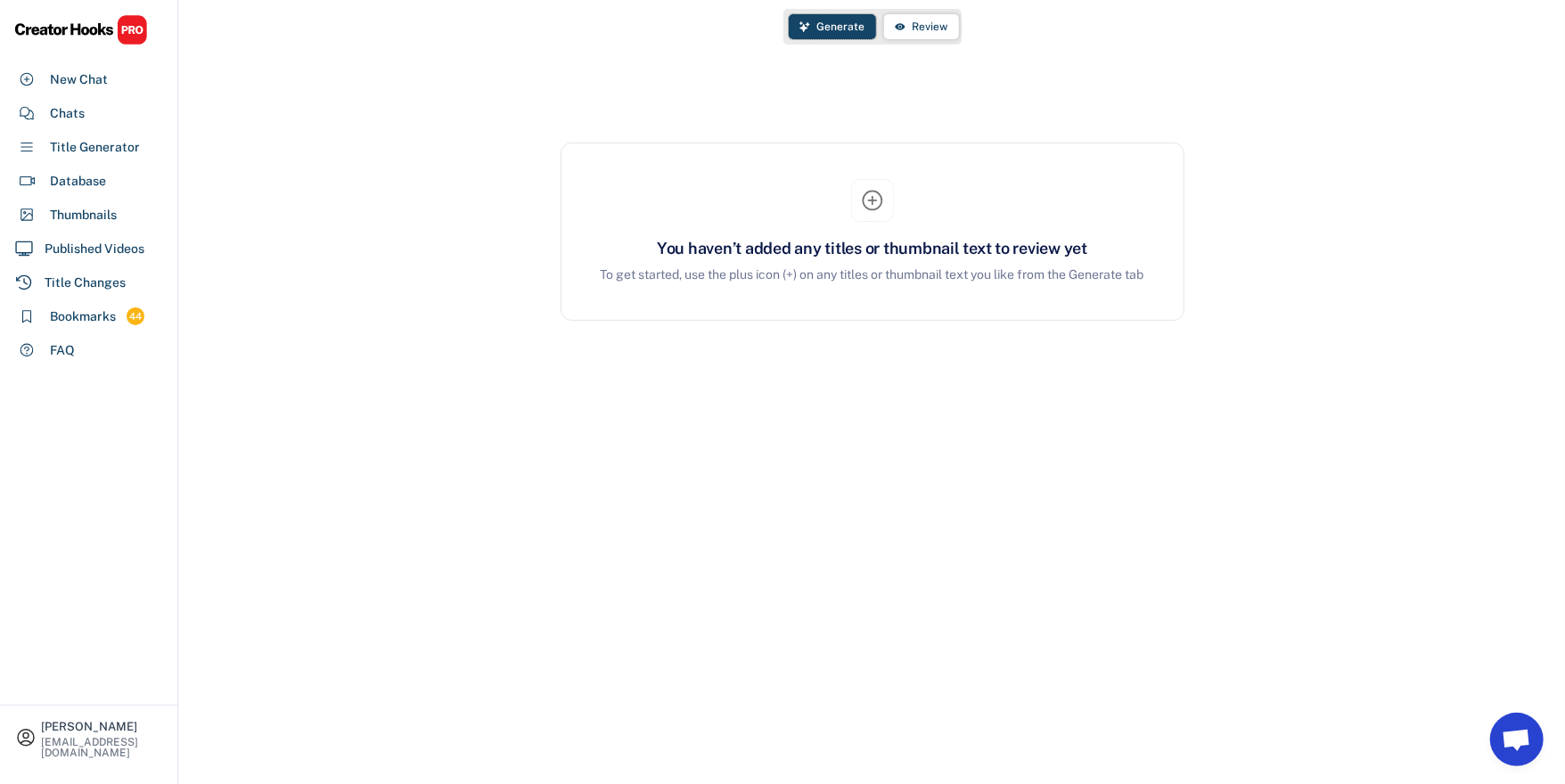
click at [837, 33] on span "Generate" at bounding box center [841, 26] width 48 height 11
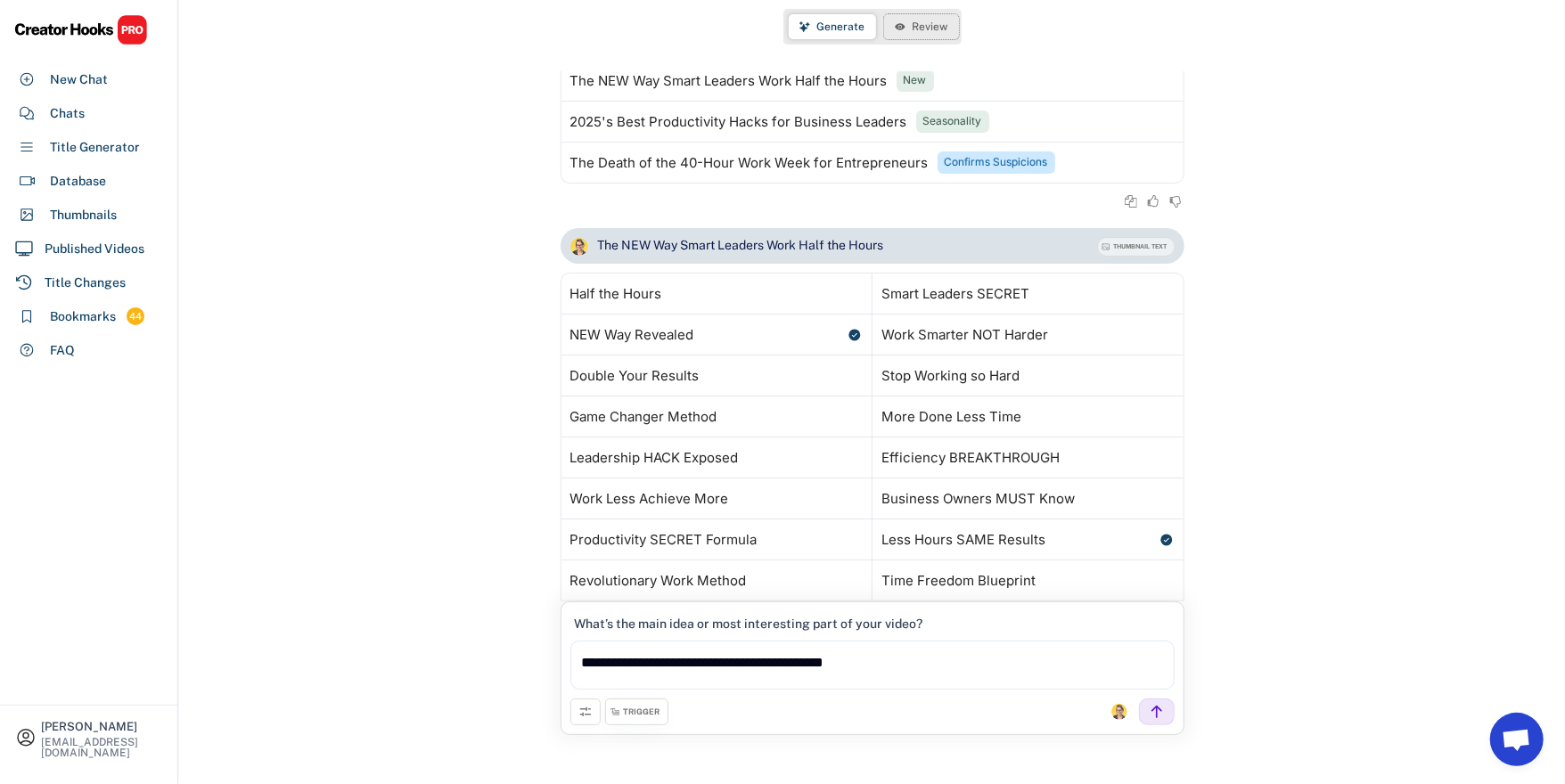
scroll to position [427, 0]
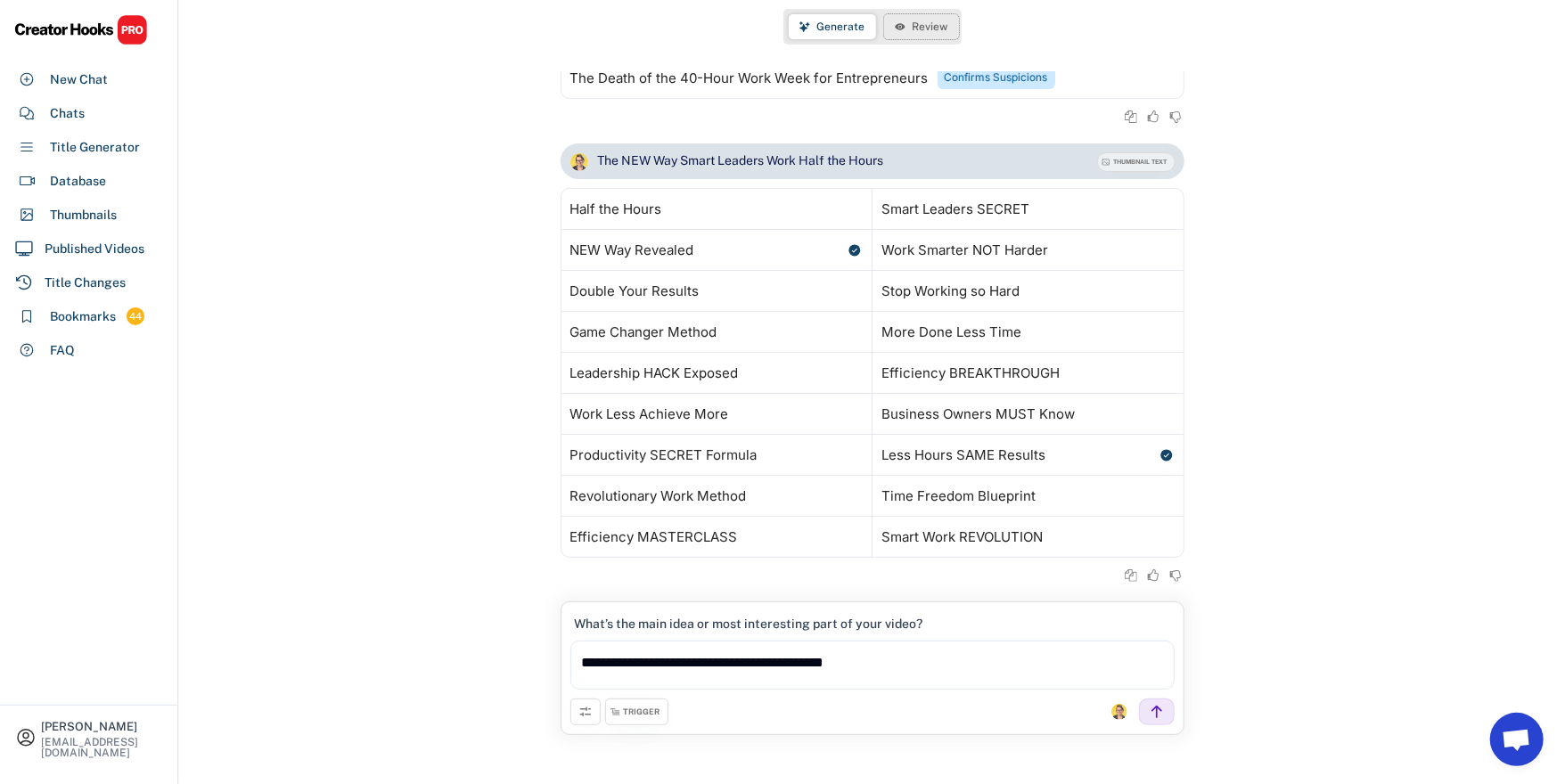
click at [910, 30] on button "Review" at bounding box center [921, 27] width 75 height 25
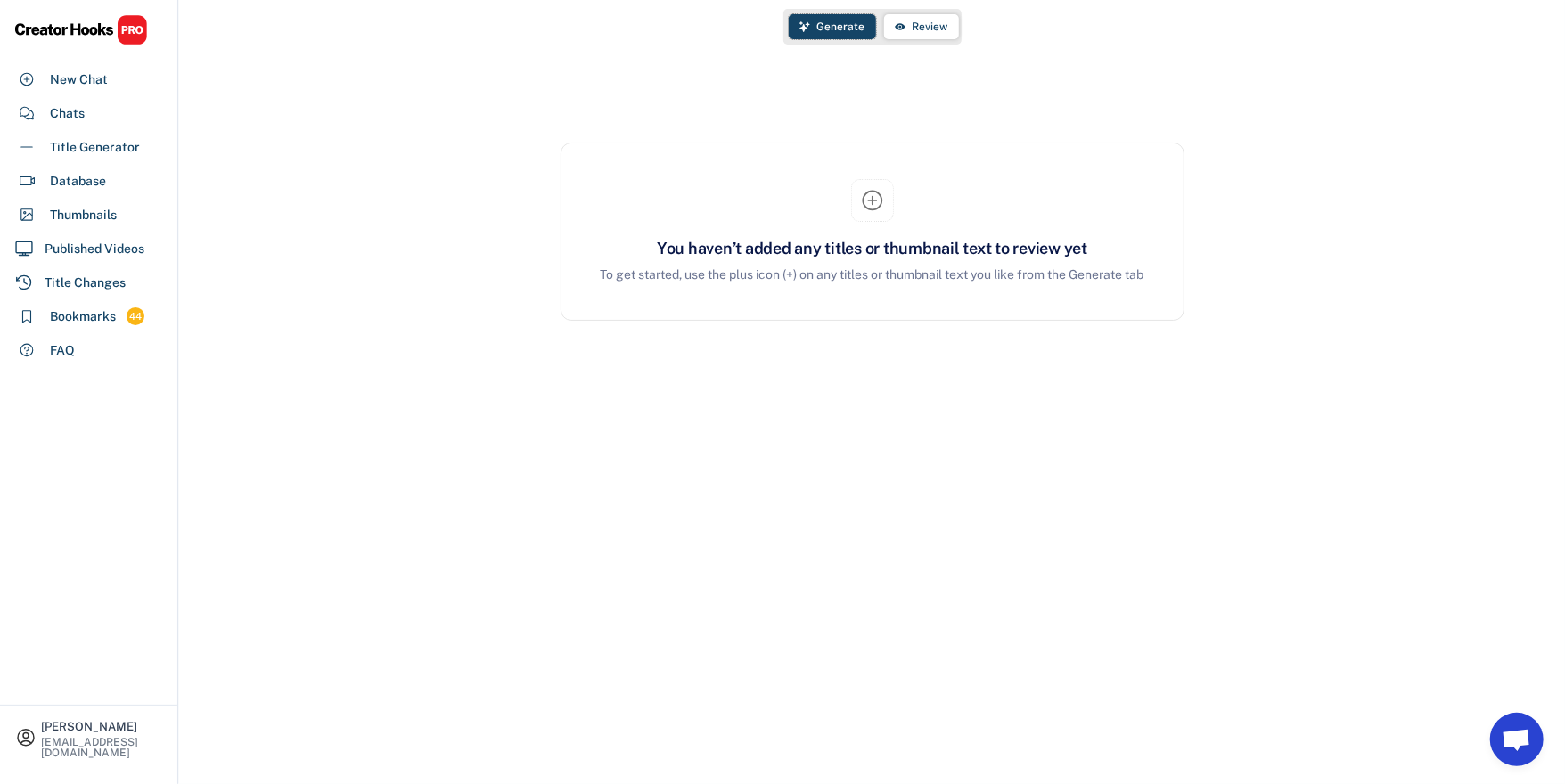
drag, startPoint x: 850, startPoint y: 31, endPoint x: 838, endPoint y: 46, distance: 19.2
click at [850, 32] on span "Generate" at bounding box center [841, 26] width 48 height 11
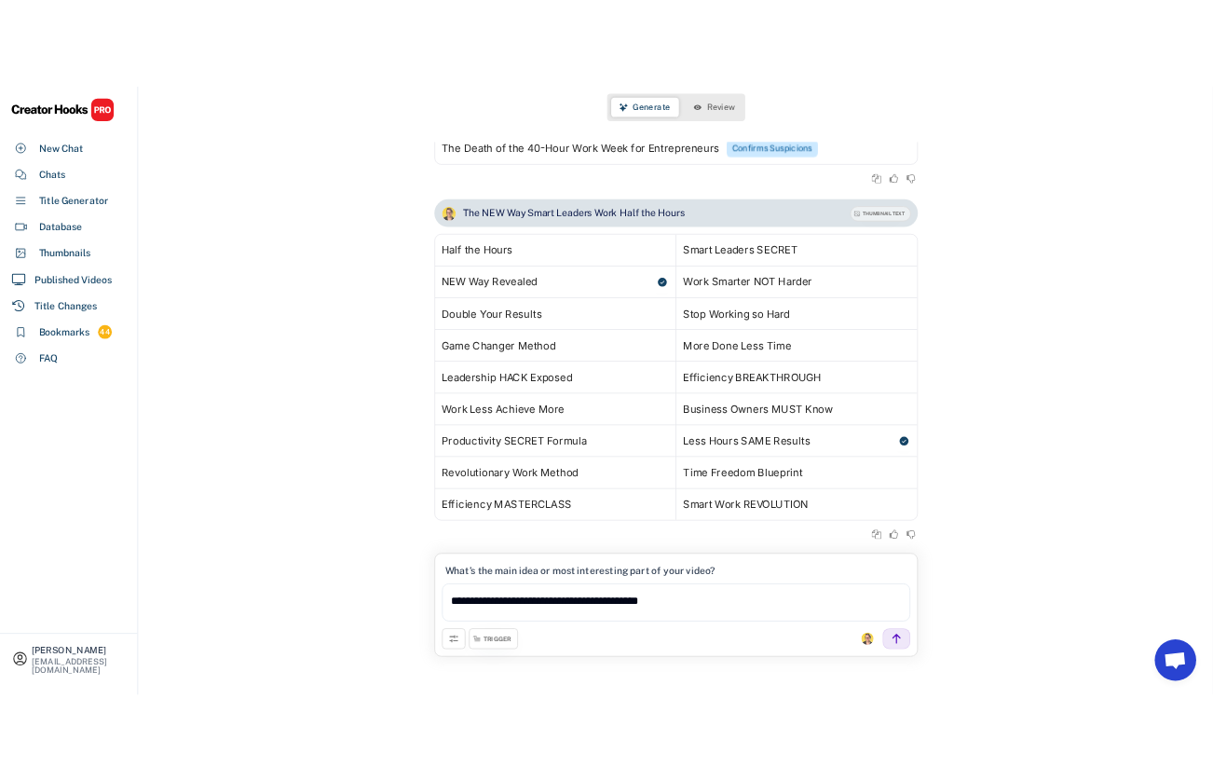
scroll to position [447, 0]
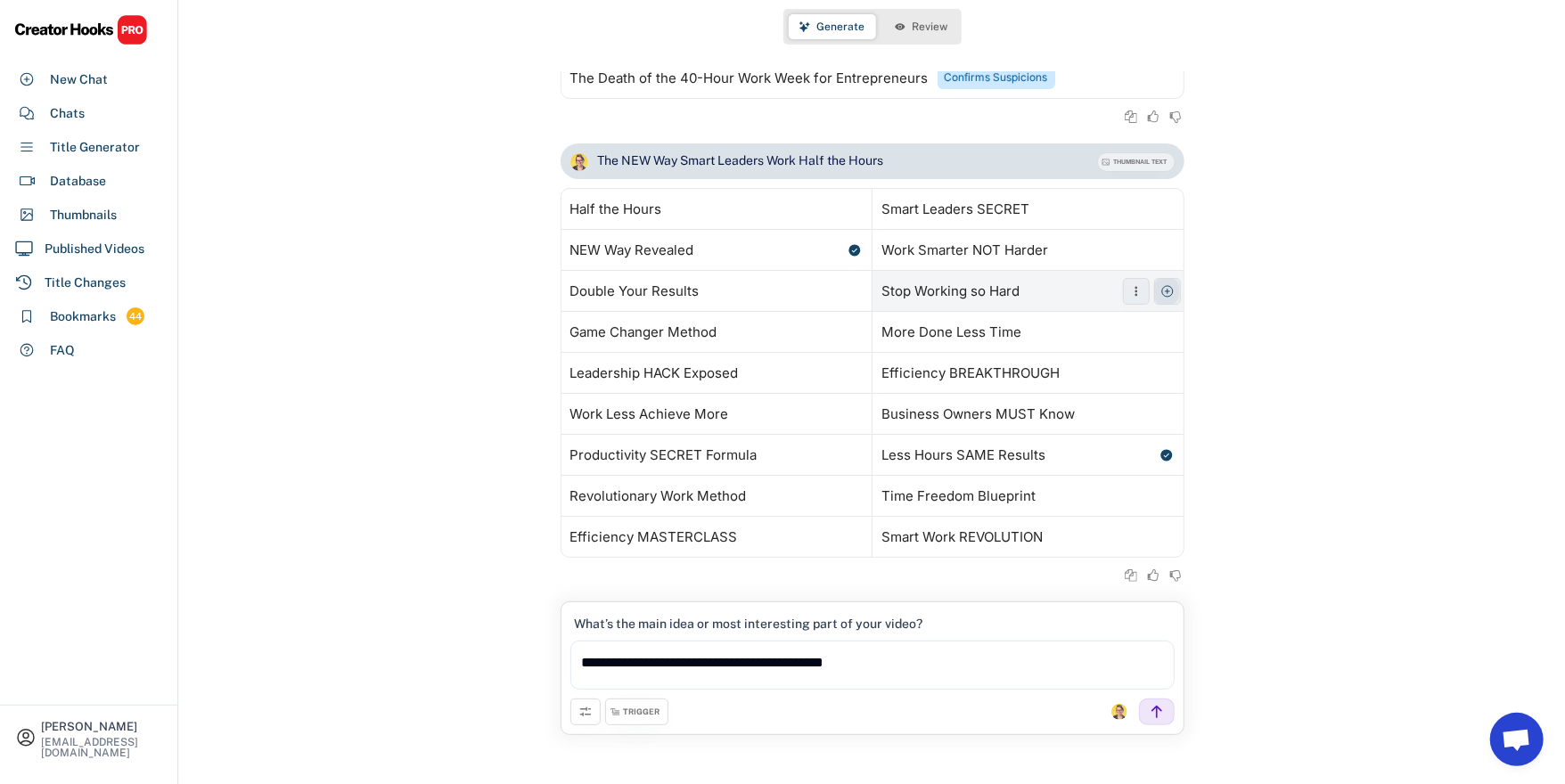
click at [1179, 302] on div "The NEW Way Smart Leaders Work Half the Hours THUMBNAIL TEXT Generating based o…" at bounding box center [871, 373] width 1386 height 459
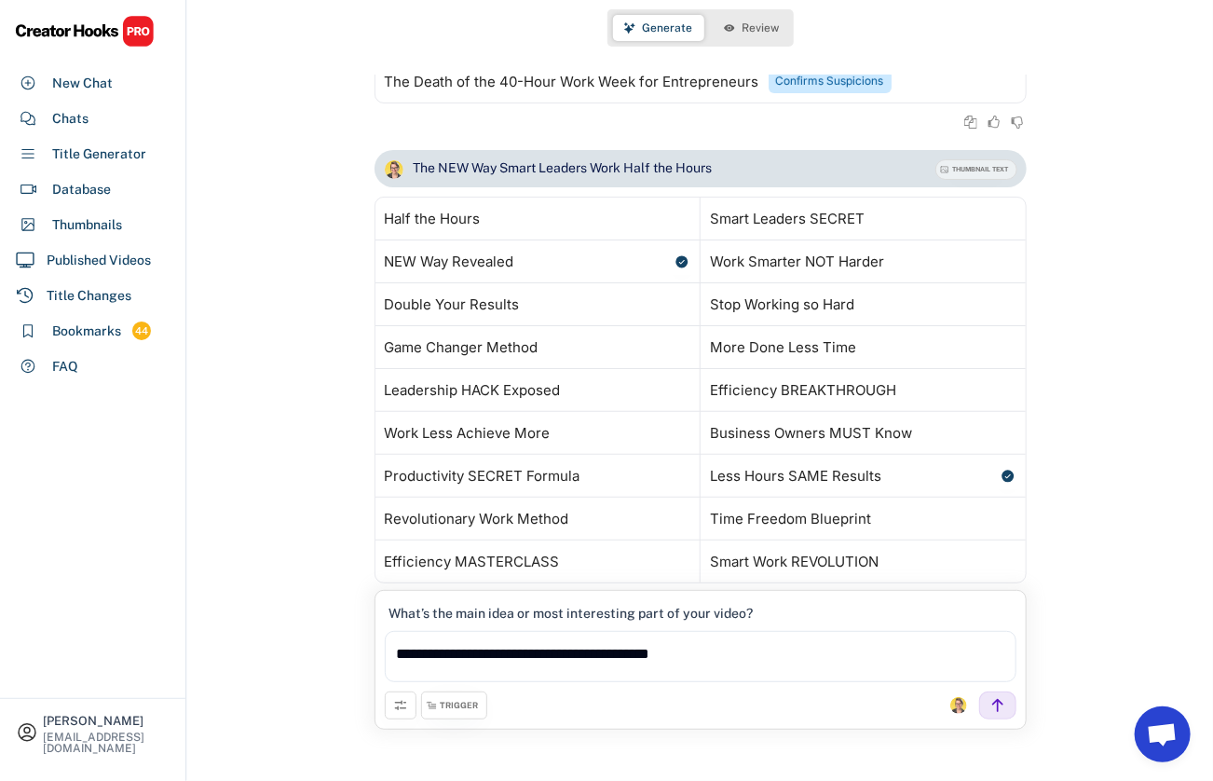
click at [1109, 347] on div "The NEW Way Smart Leaders Work Half the Hours THUMBNAIL TEXT Generating based o…" at bounding box center [700, 390] width 1026 height 480
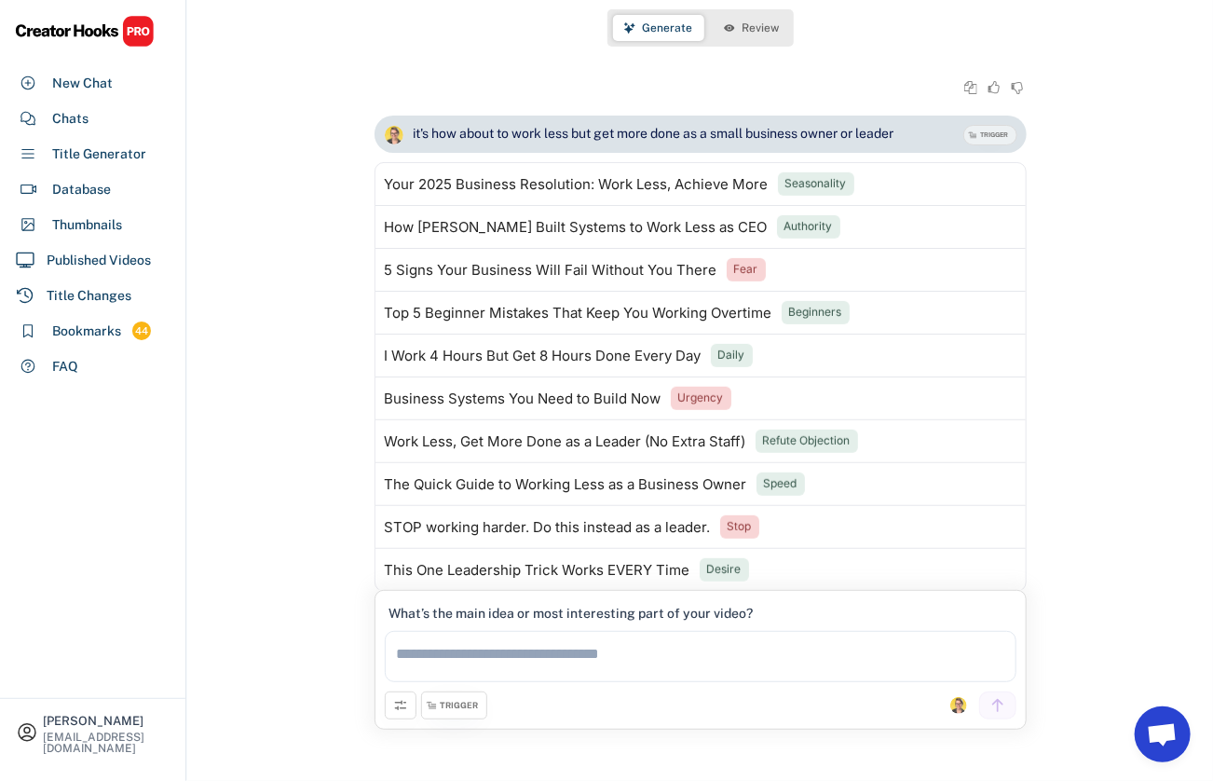
scroll to position [522, 0]
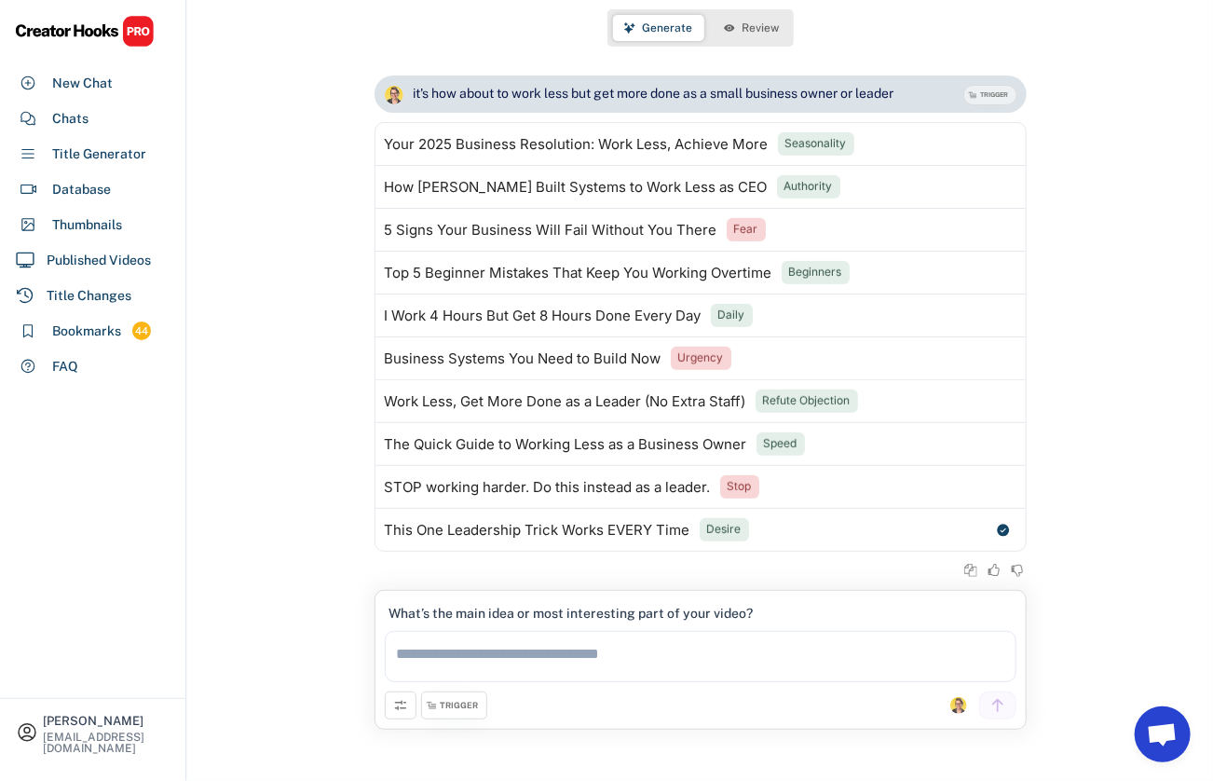
click at [466, 703] on div "TRIGGER" at bounding box center [460, 706] width 38 height 12
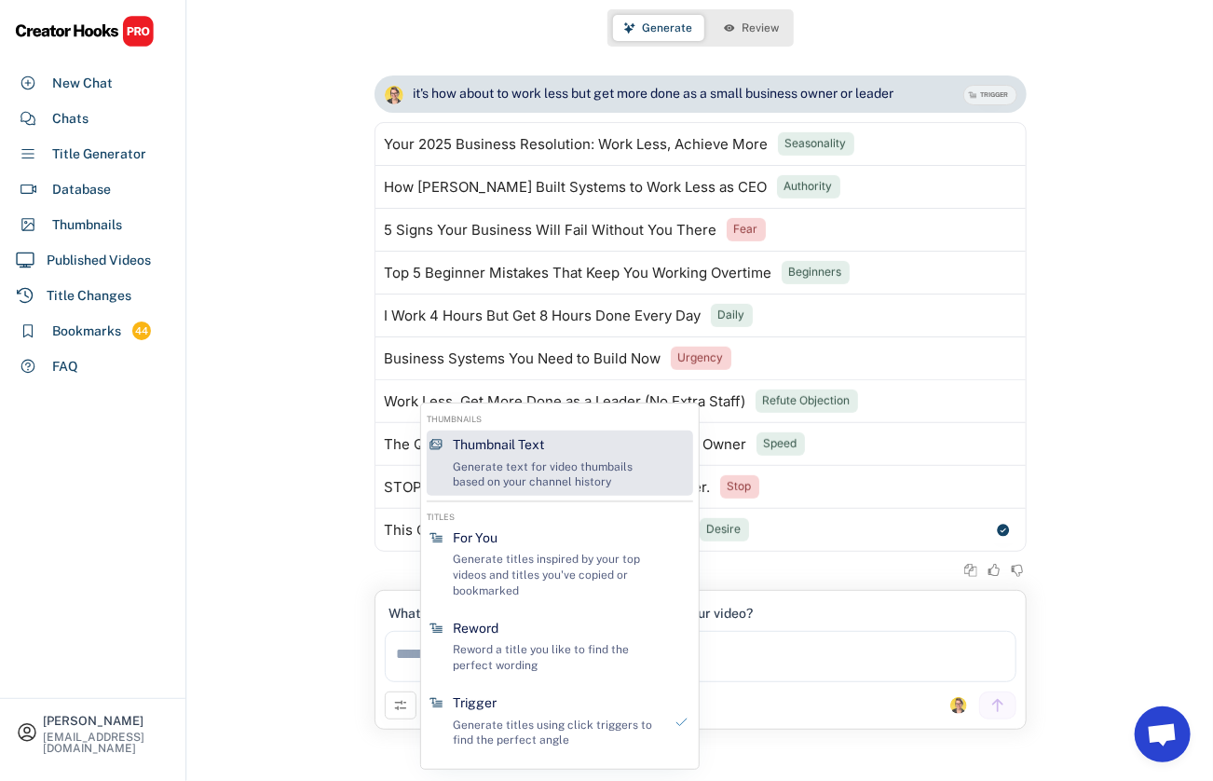
click at [551, 477] on div "Generate text for video thumbails based on your channel history" at bounding box center [558, 475] width 210 height 32
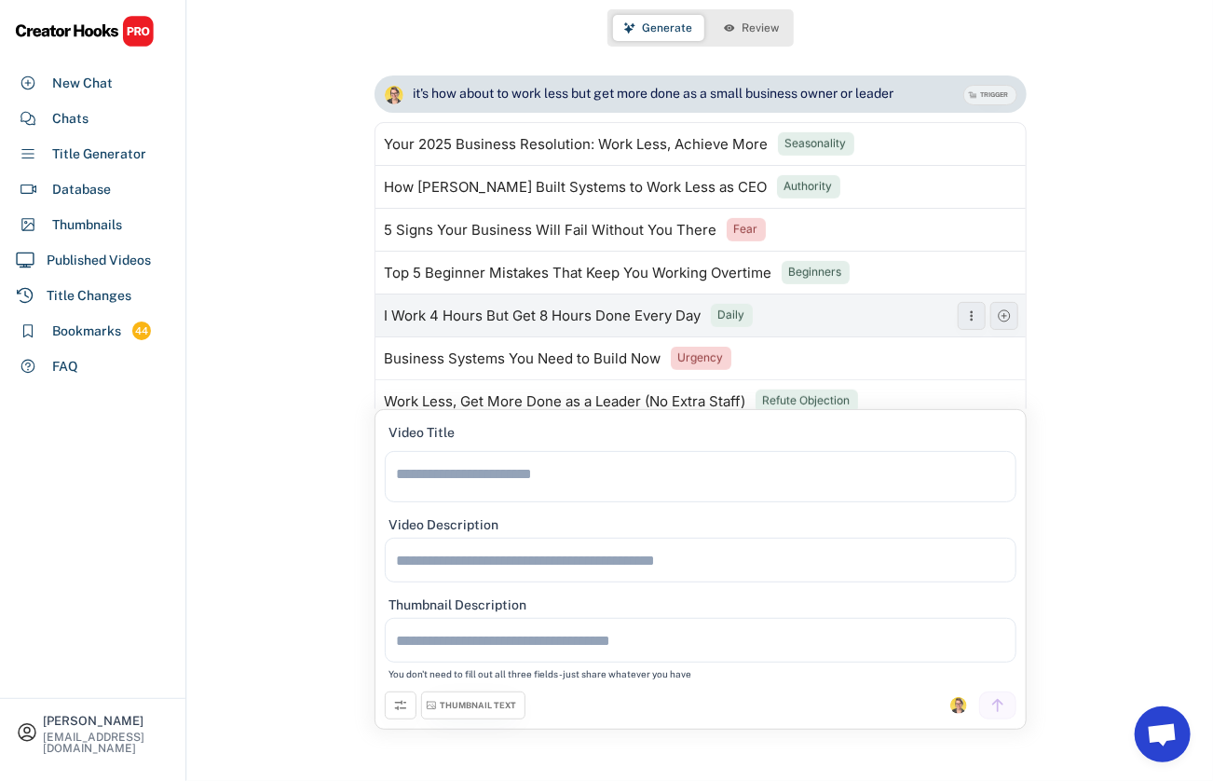
scroll to position [710, 0]
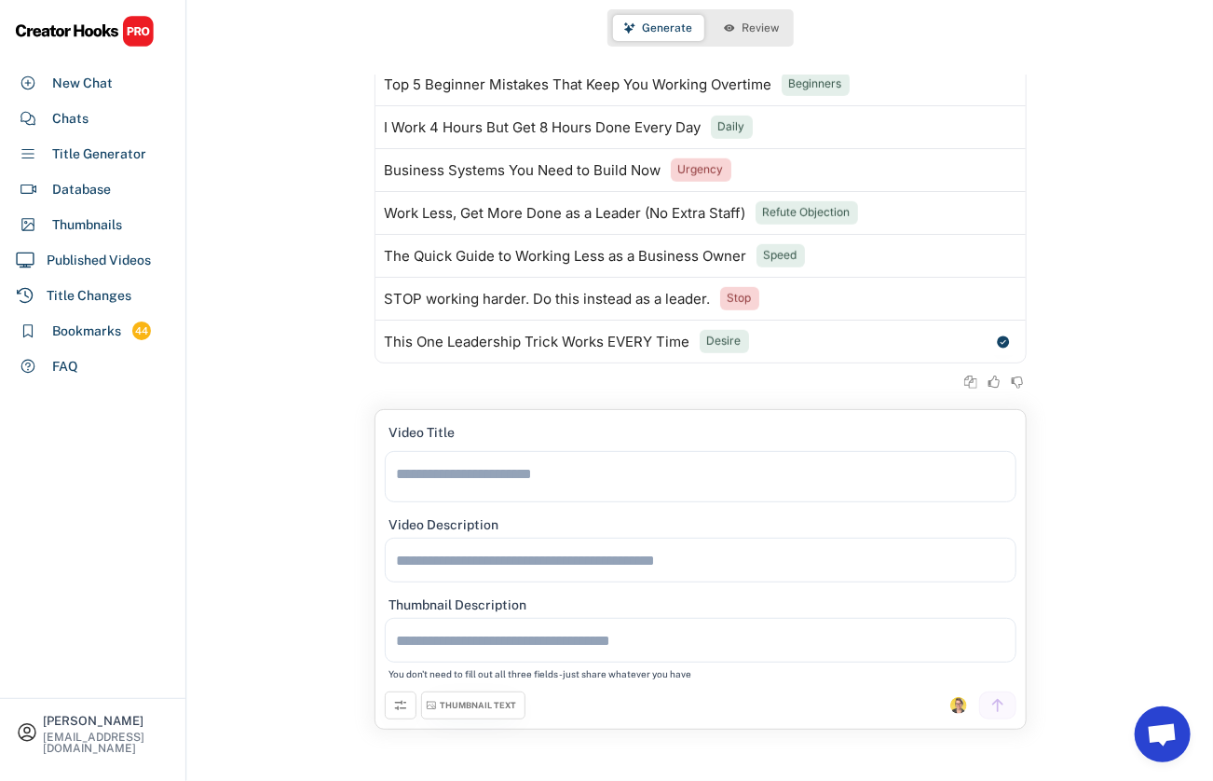
click at [498, 482] on textarea at bounding box center [701, 476] width 632 height 51
type textarea "**********"
paste textarea "**********"
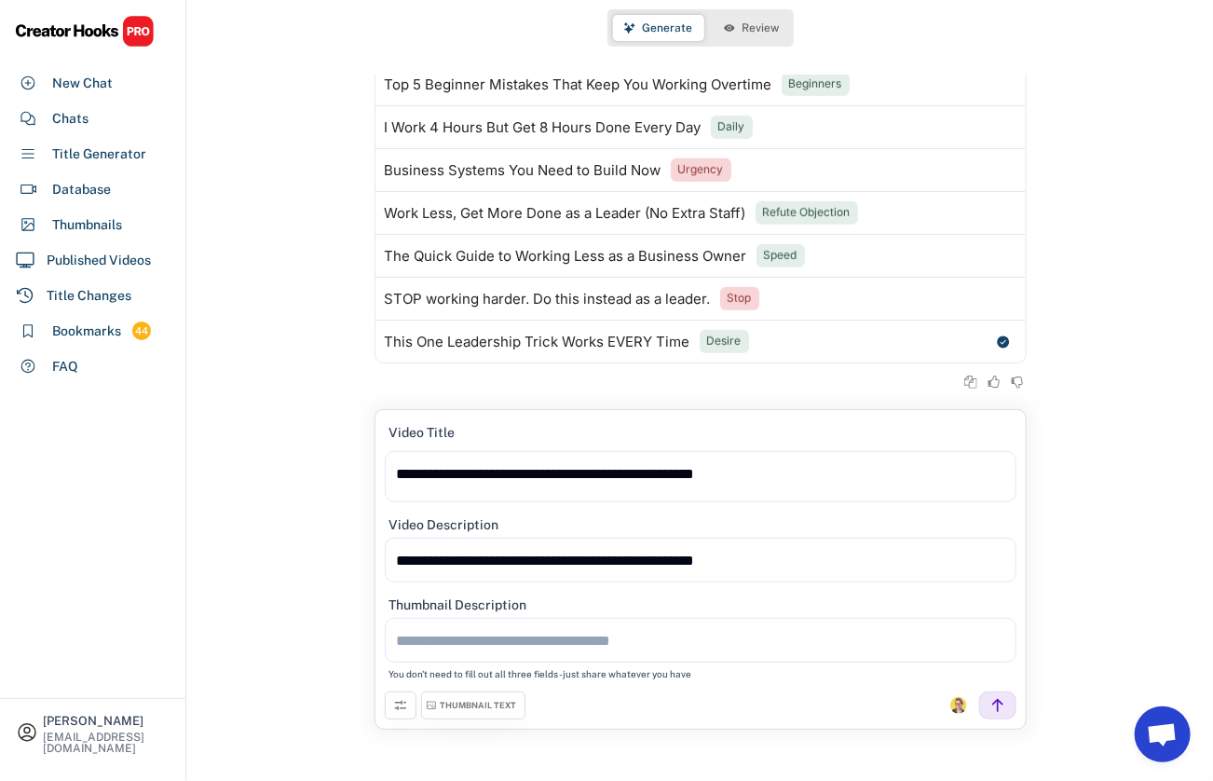
type textarea "**********"
click at [1002, 706] on icon at bounding box center [997, 705] width 17 height 17
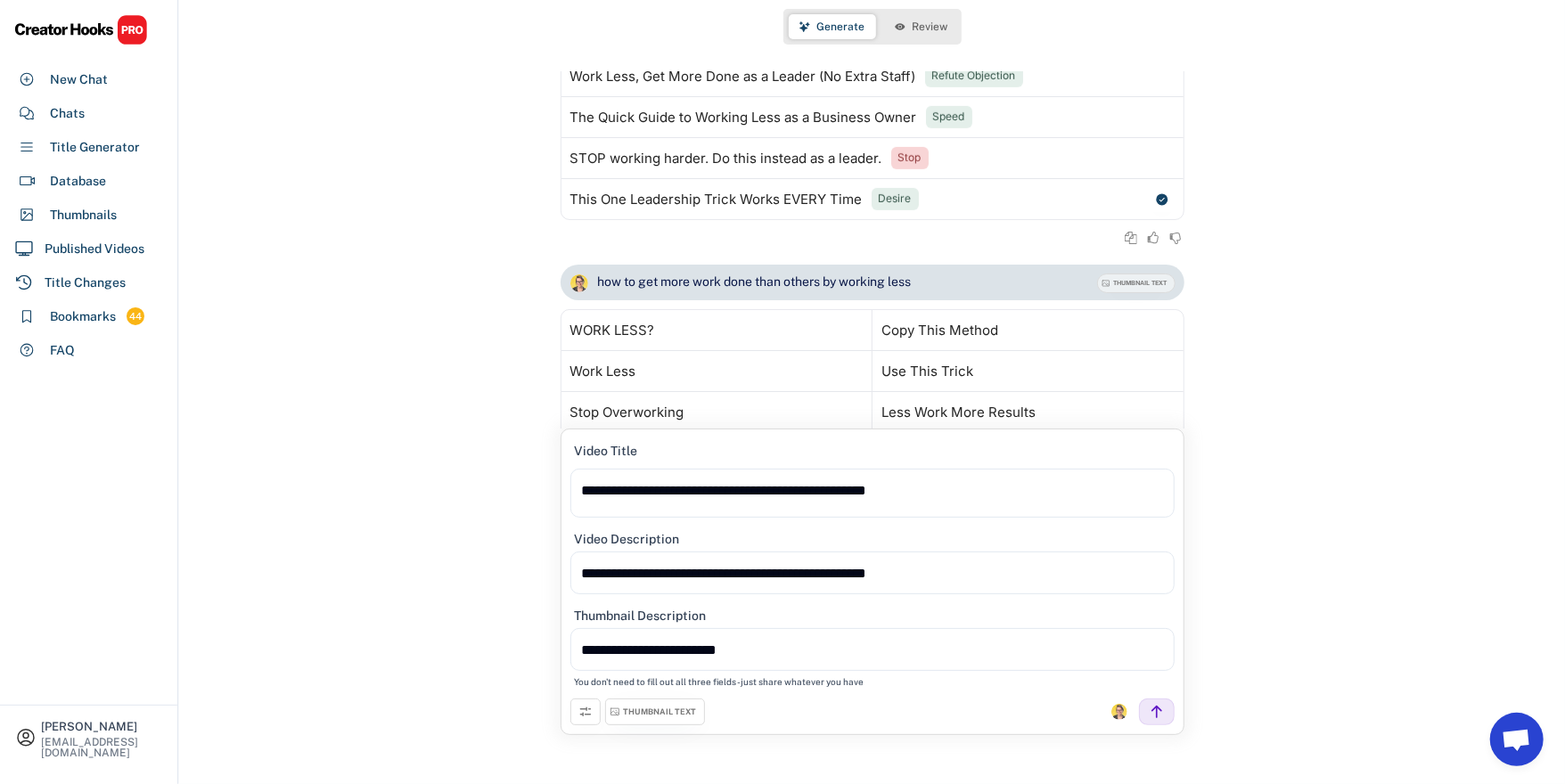
scroll to position [957, 0]
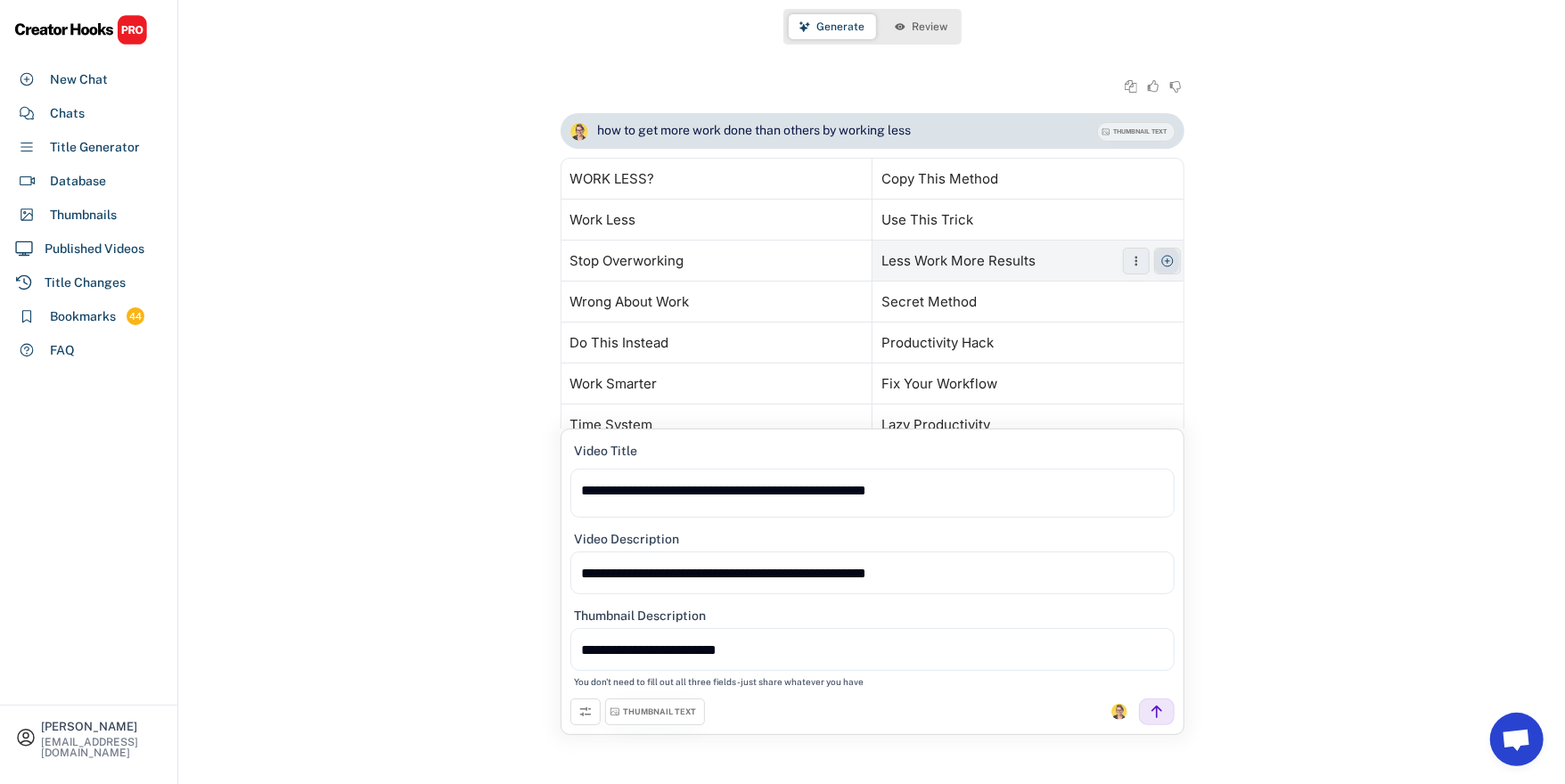
click at [1159, 260] on icon at bounding box center [1167, 260] width 14 height 14
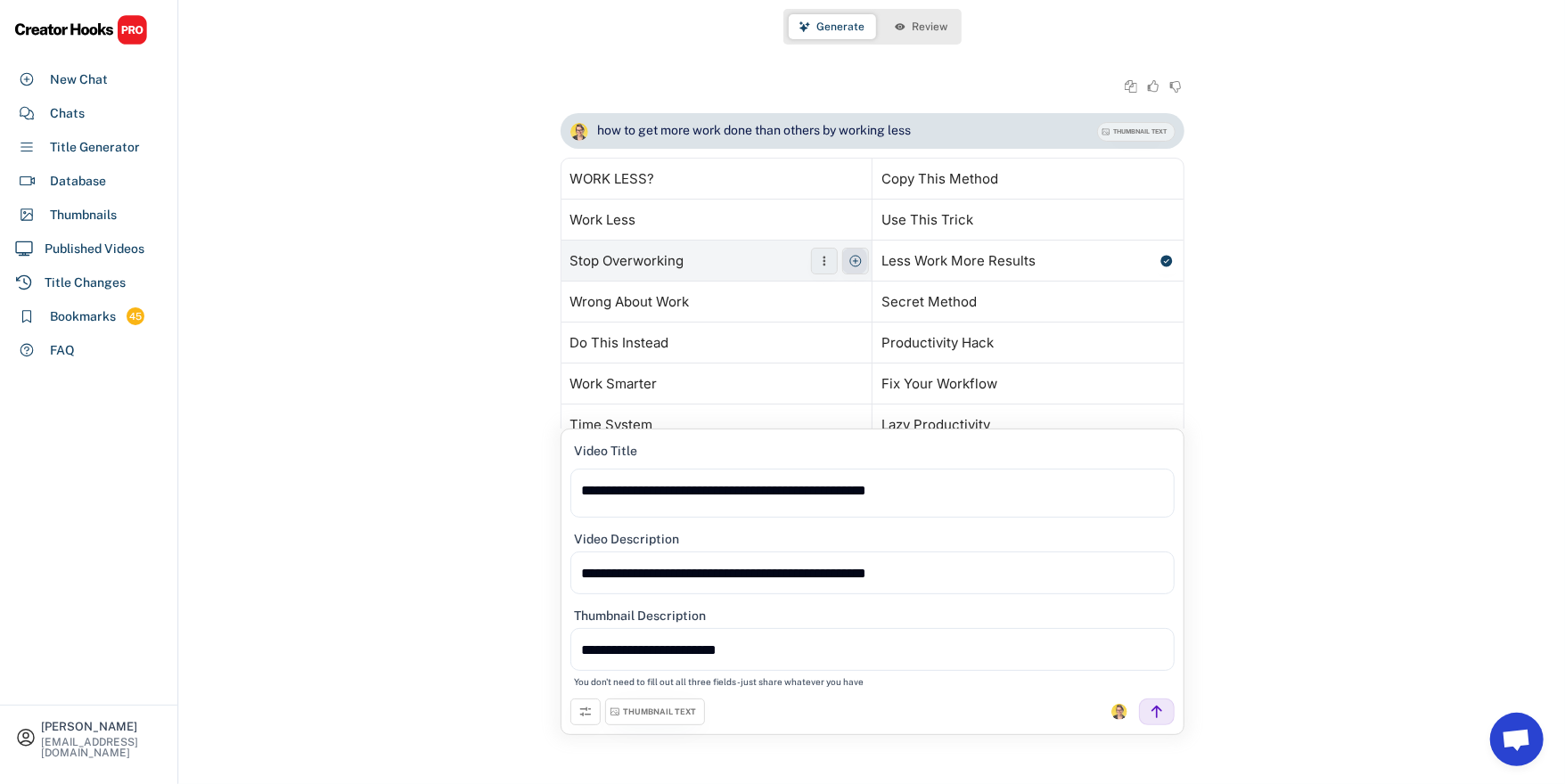
click at [855, 262] on icon at bounding box center [855, 260] width 14 height 14
click at [919, 29] on span "Review" at bounding box center [930, 26] width 35 height 11
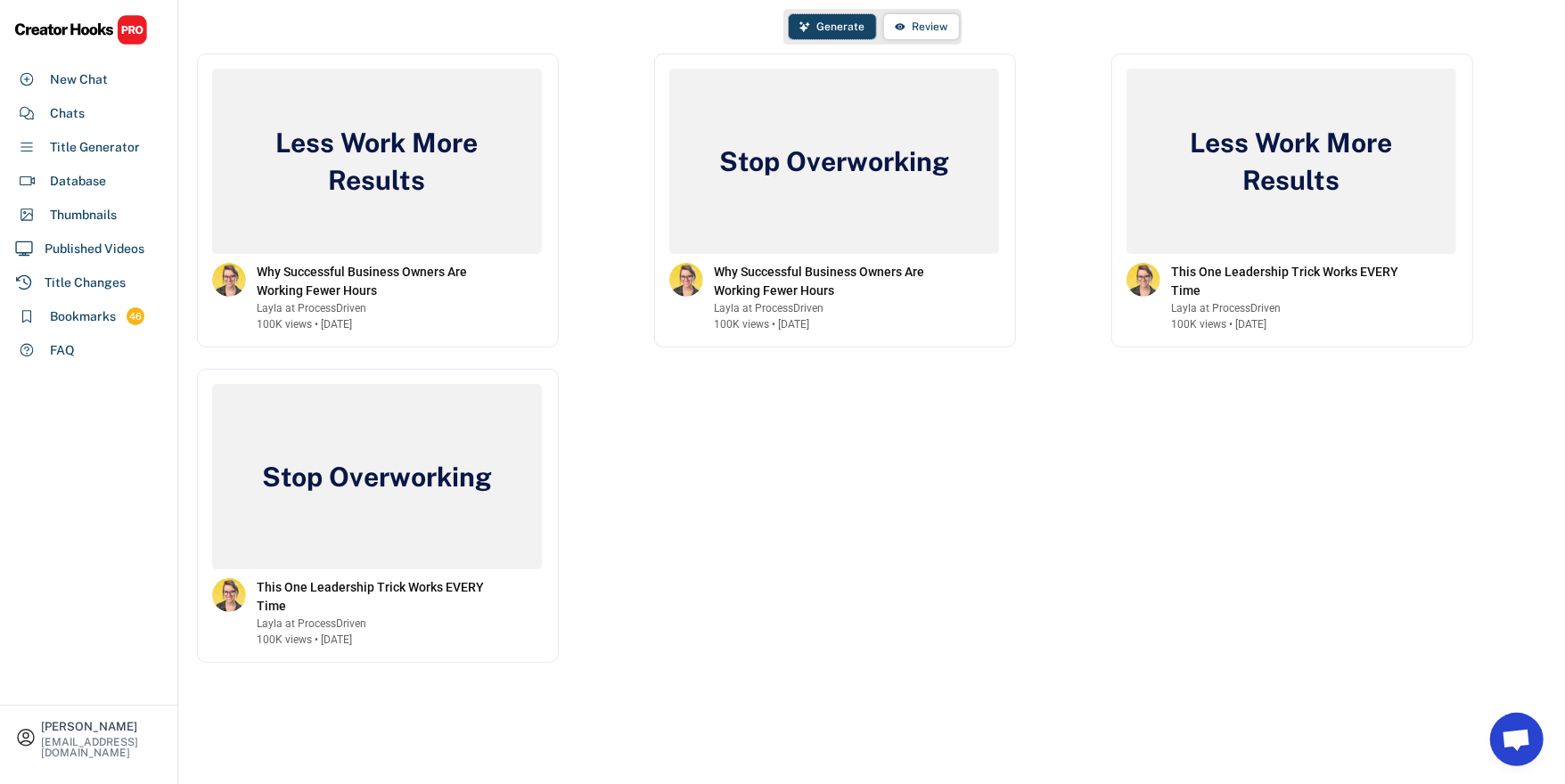
click at [824, 30] on span "Generate" at bounding box center [841, 26] width 48 height 11
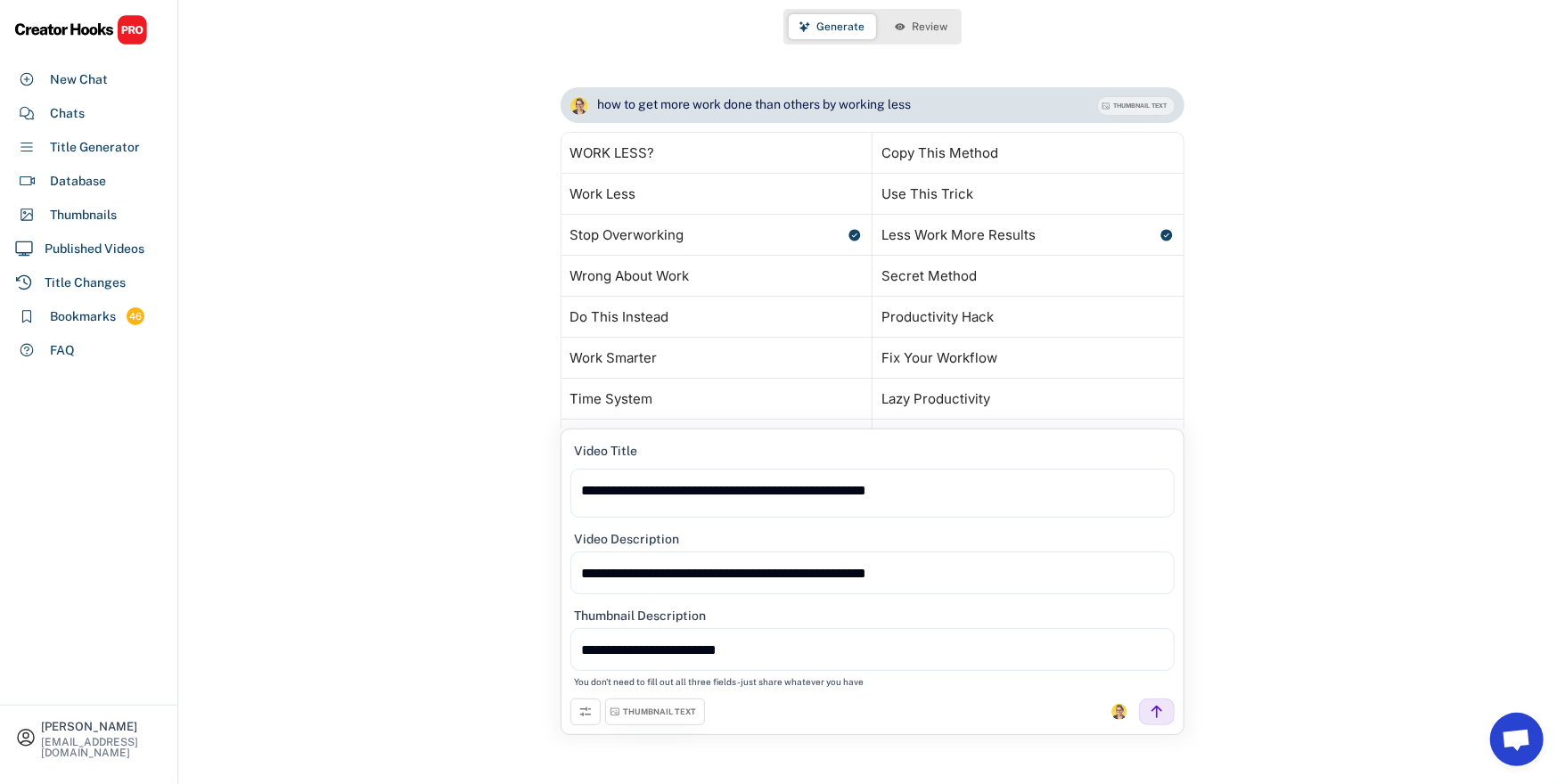
scroll to position [998, 0]
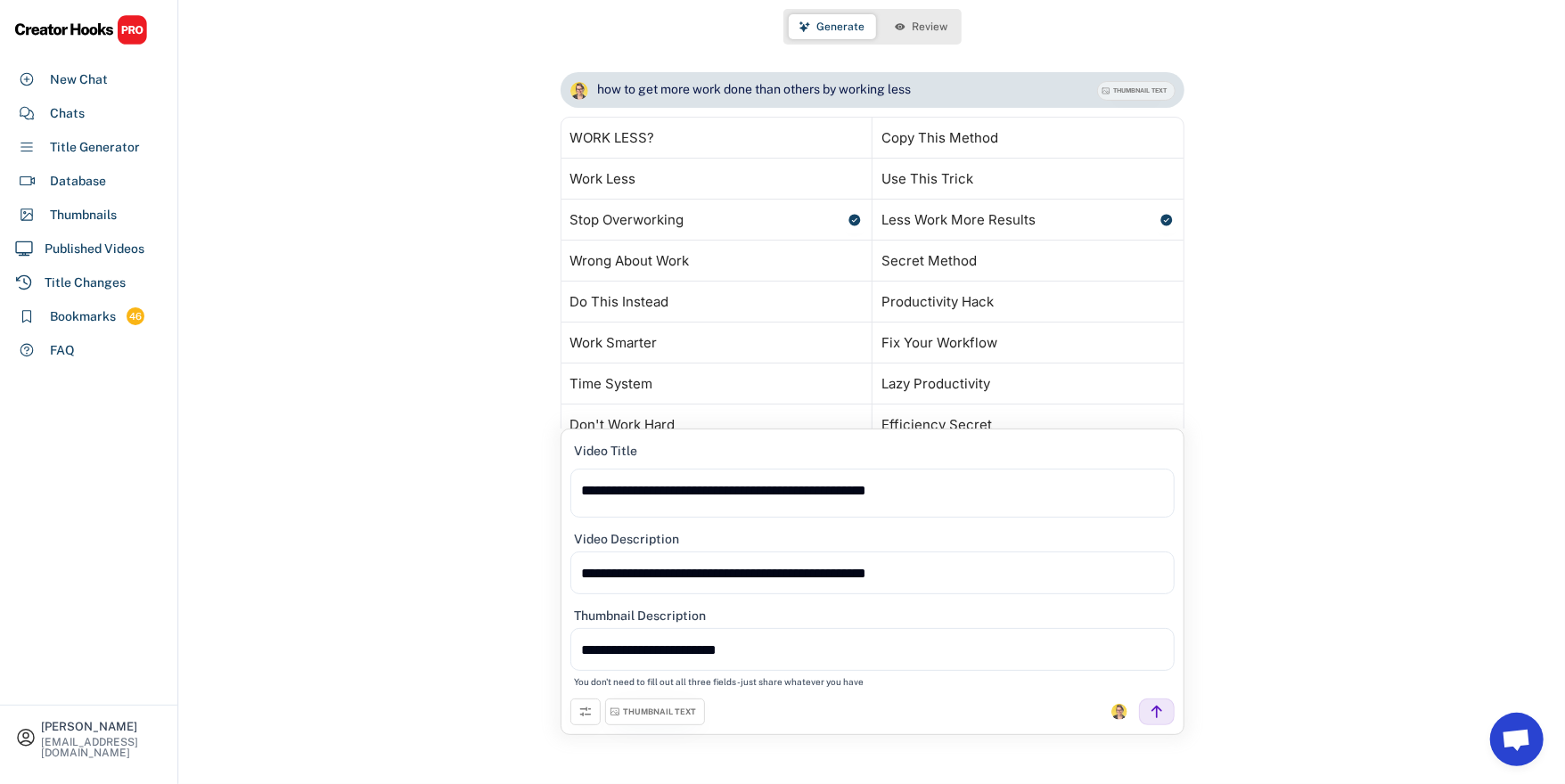
click at [454, 340] on div "how to get more work done than others by working less THUMBNAIL TEXT Generating…" at bounding box center [871, 301] width 1386 height 459
click at [894, 27] on icon at bounding box center [899, 26] width 11 height 11
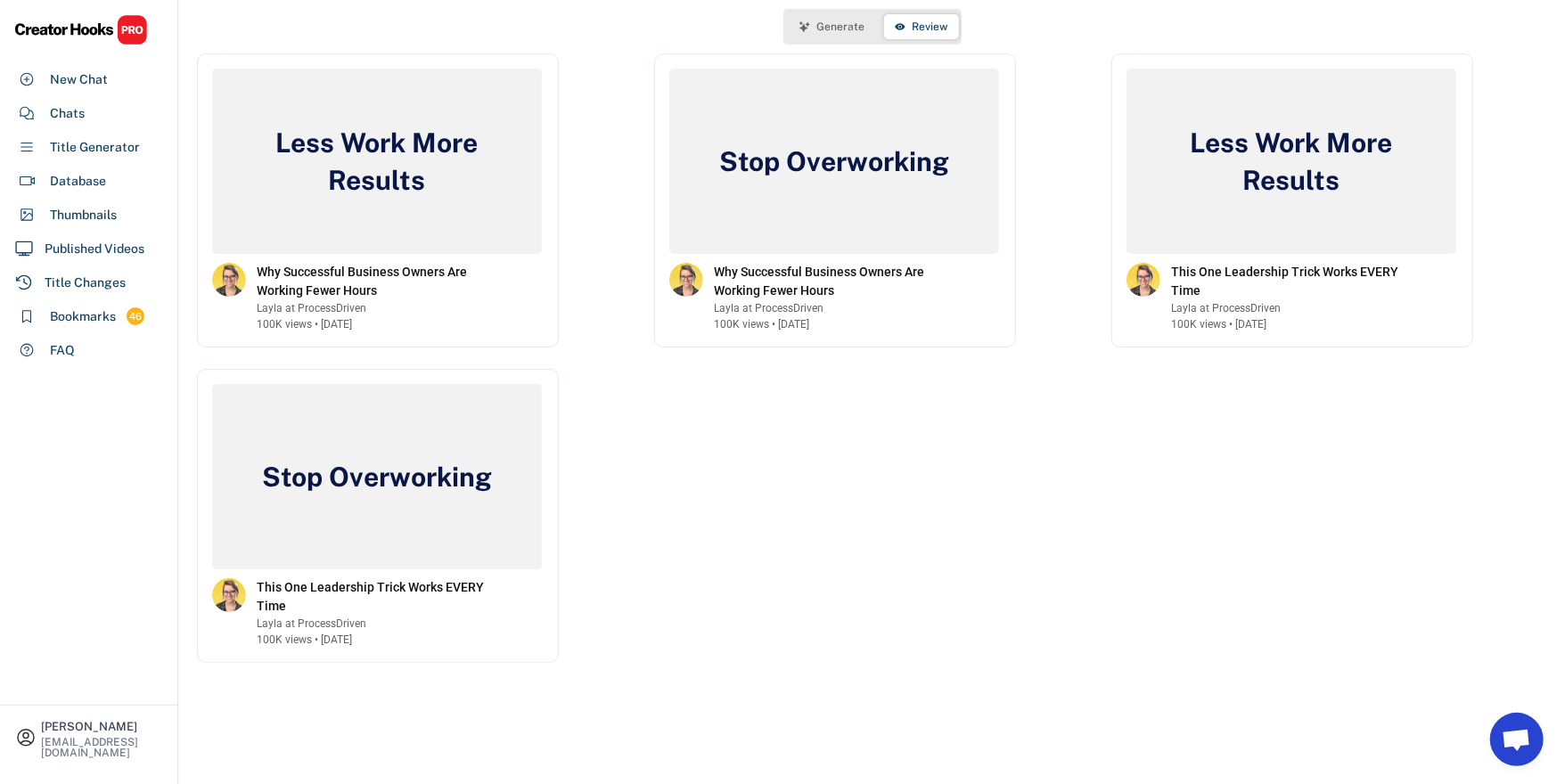
click at [863, 526] on div "Less Work More Results Why Successful Business Owners Are Working Fewer Hours L…" at bounding box center [871, 358] width 1350 height 609
click at [924, 497] on div "Less Work More Results Why Successful Business Owners Are Working Fewer Hours L…" at bounding box center [871, 358] width 1350 height 609
click at [840, 12] on div "Generate Review" at bounding box center [872, 26] width 178 height 35
click at [846, 25] on span "Generate" at bounding box center [841, 26] width 48 height 11
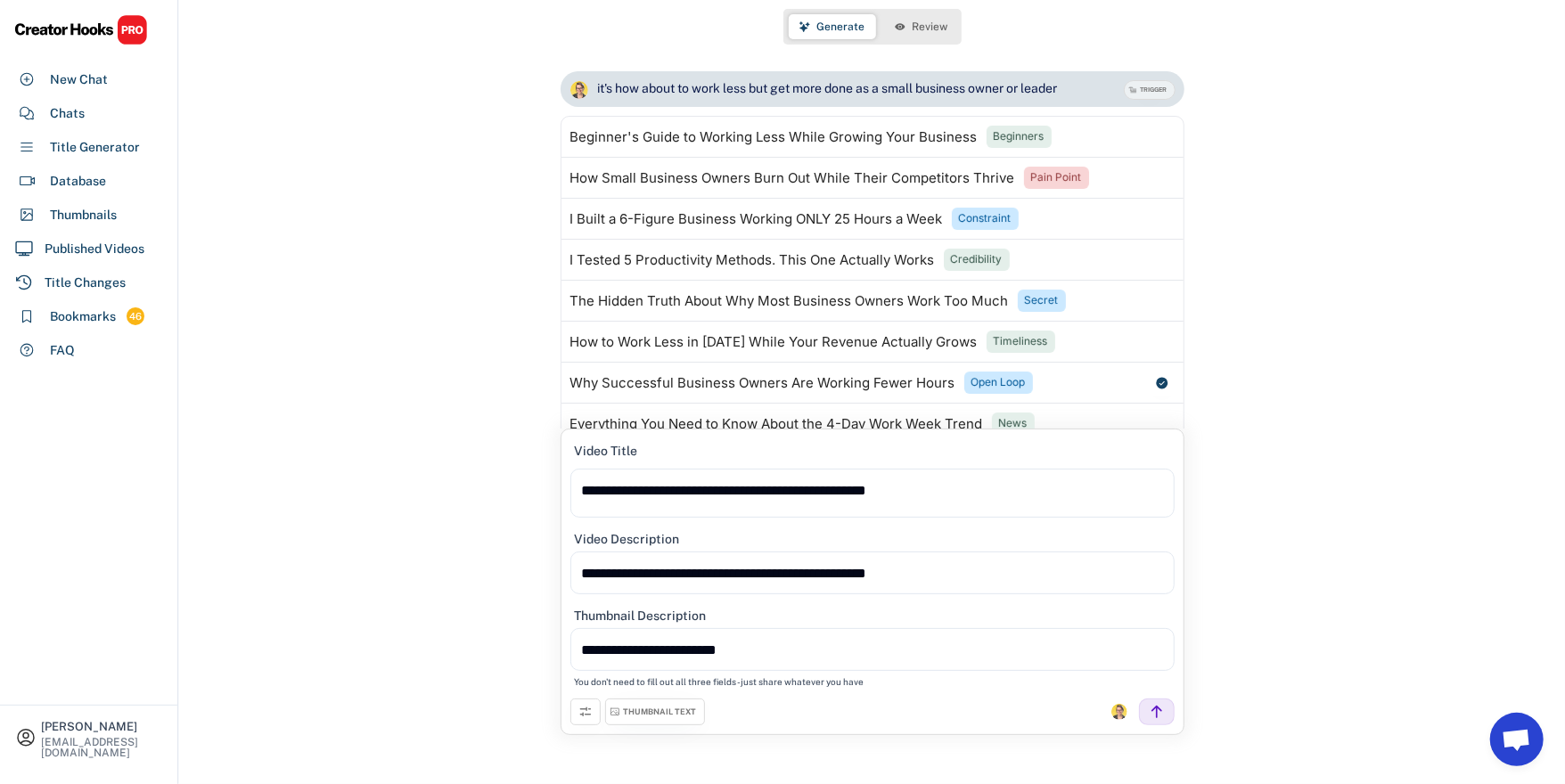
click at [922, 27] on span "Review" at bounding box center [930, 26] width 35 height 11
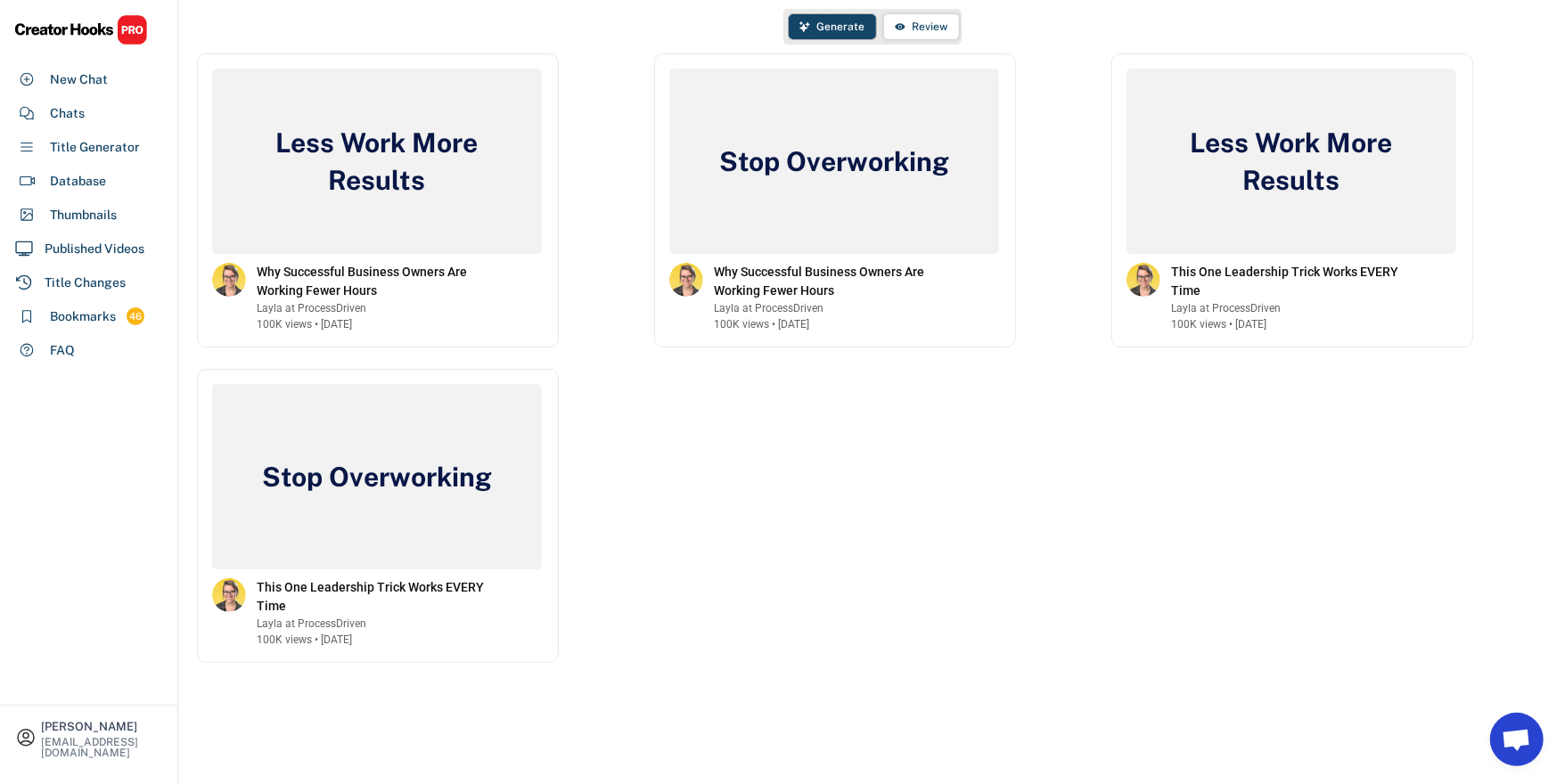
click at [831, 33] on button "Generate" at bounding box center [831, 27] width 87 height 25
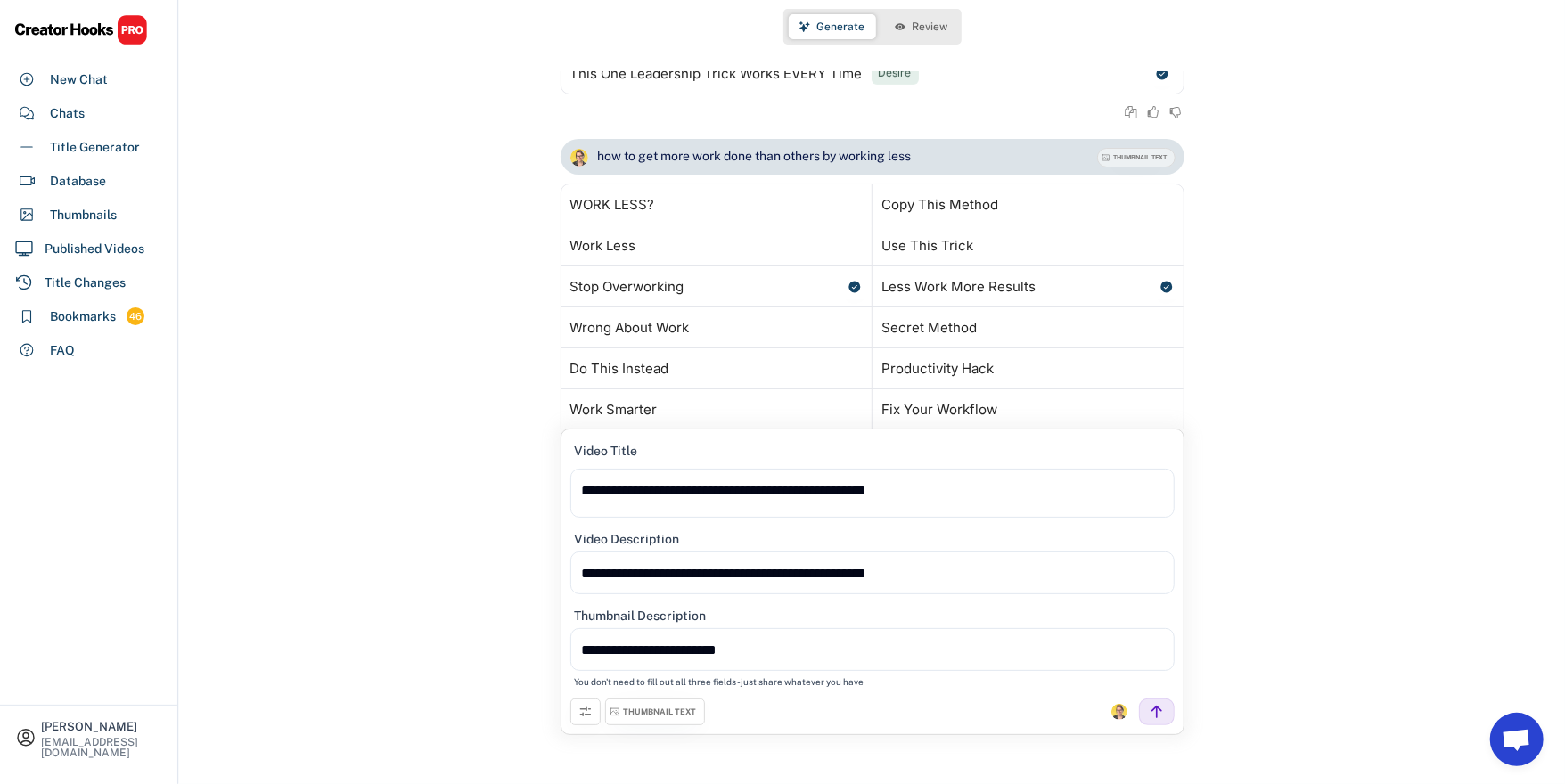
scroll to position [998, 0]
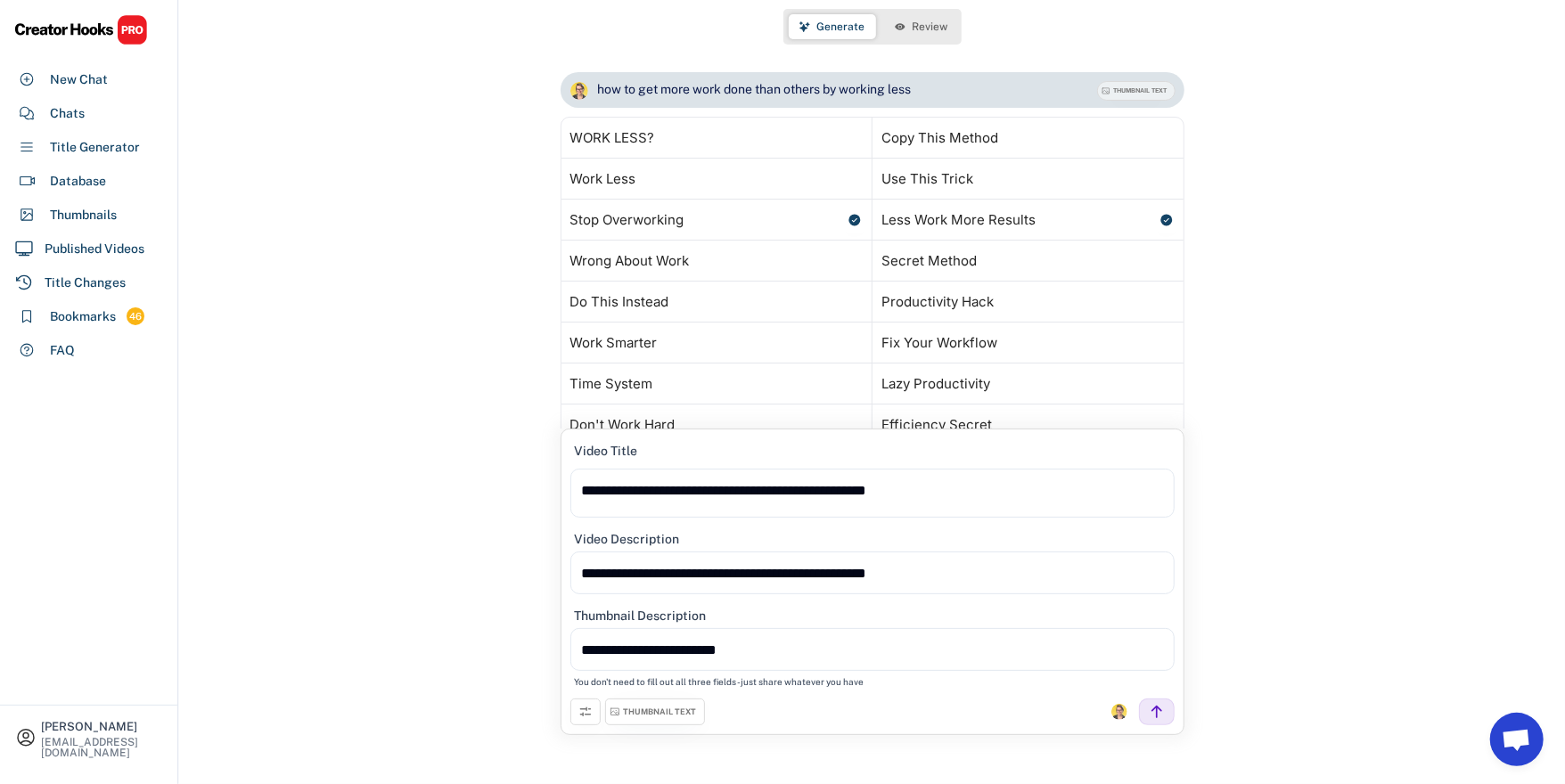
click at [919, 26] on span "Review" at bounding box center [930, 26] width 35 height 11
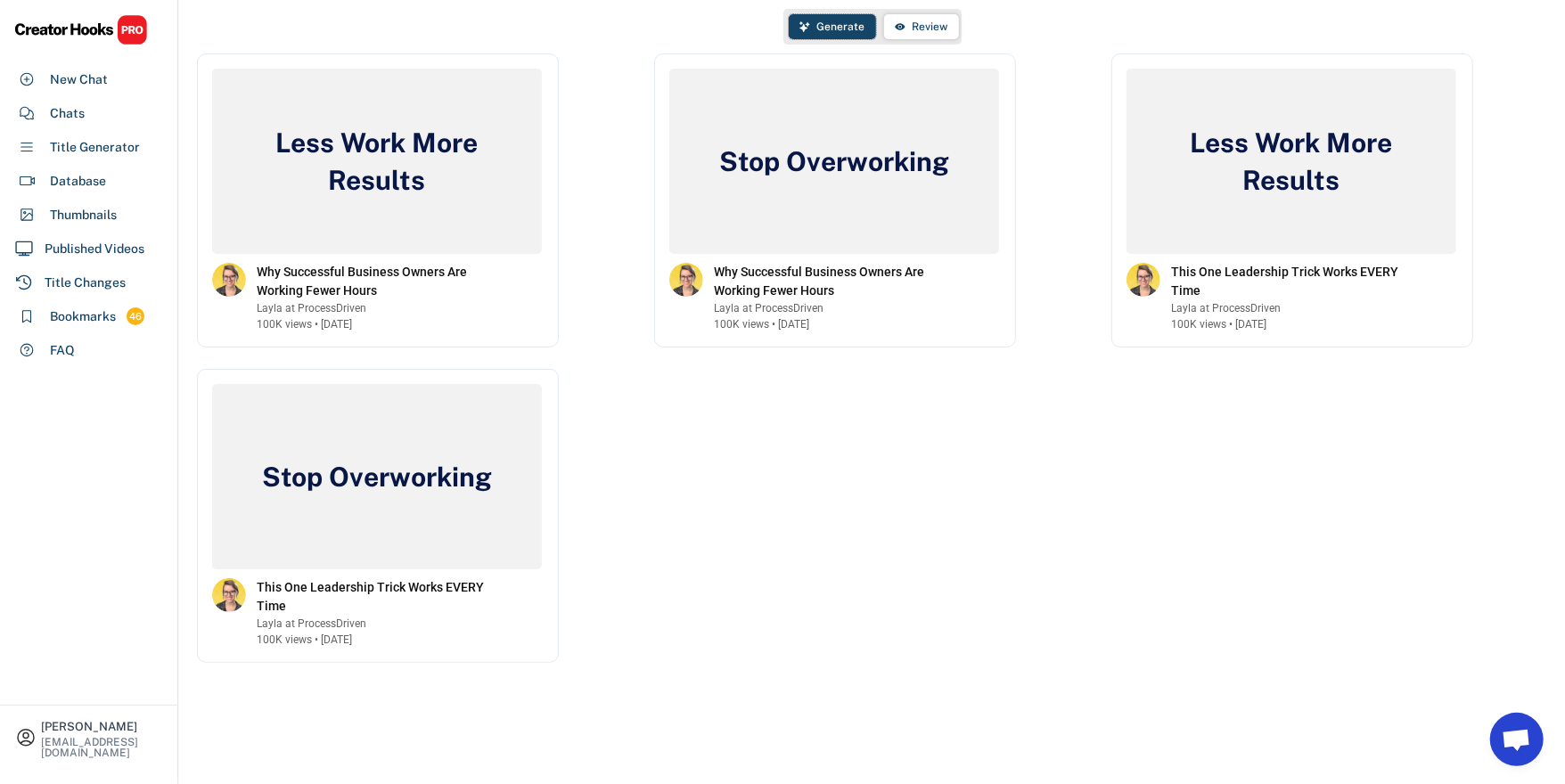
click at [805, 22] on icon at bounding box center [805, 26] width 11 height 11
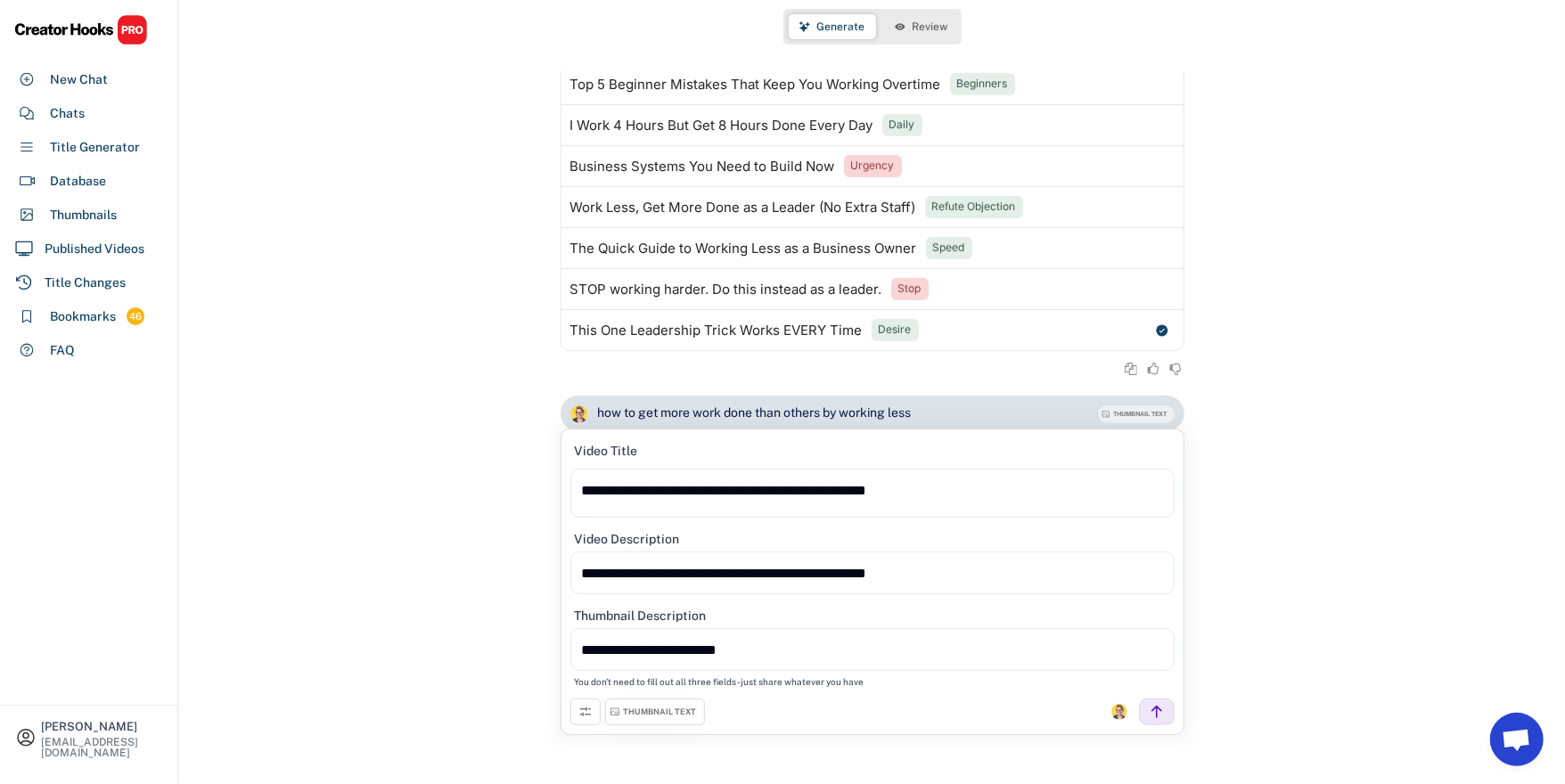
scroll to position [672, 0]
click at [926, 23] on span "Review" at bounding box center [930, 26] width 35 height 11
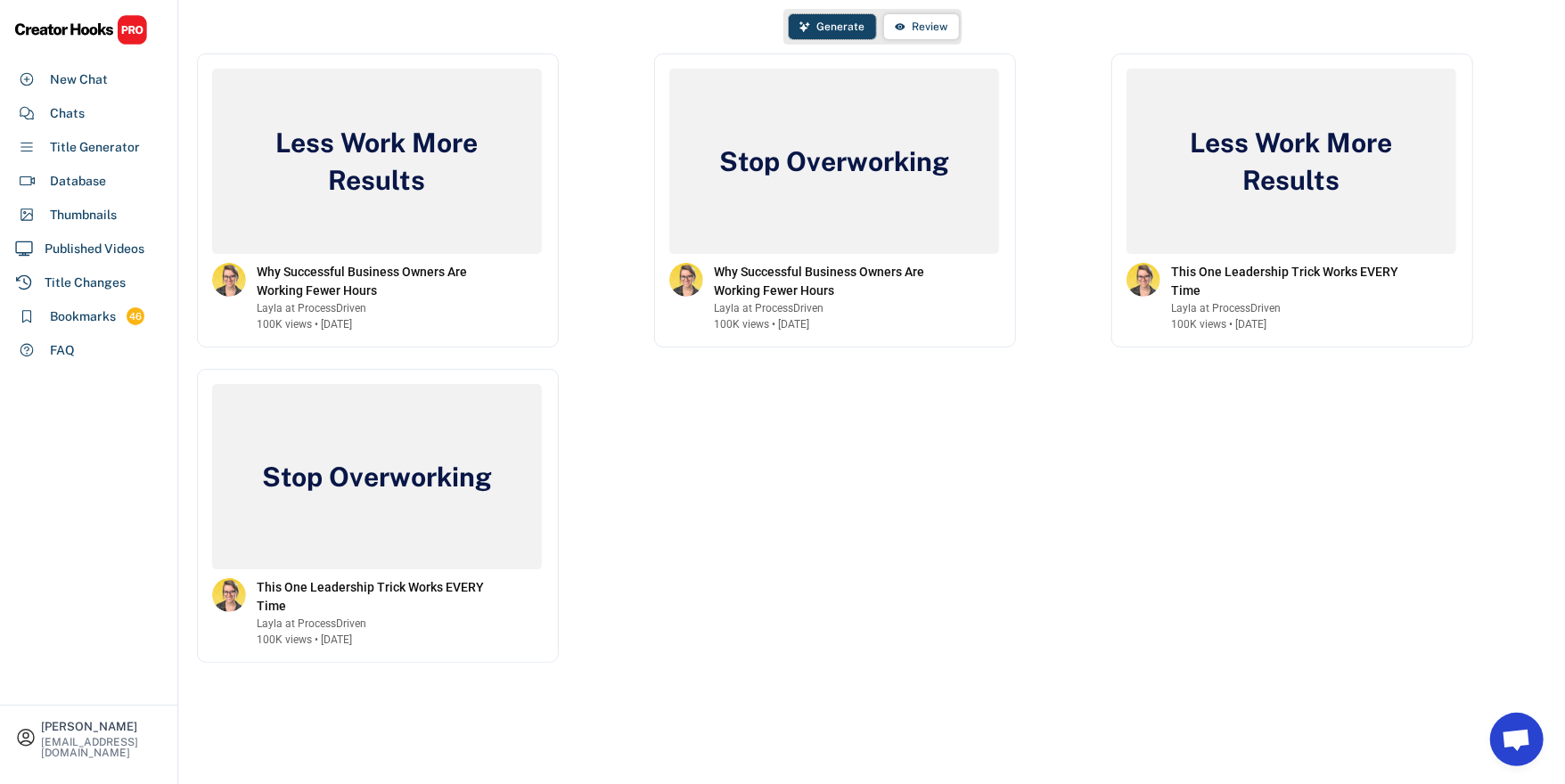
click at [820, 28] on span "Generate" at bounding box center [841, 26] width 48 height 11
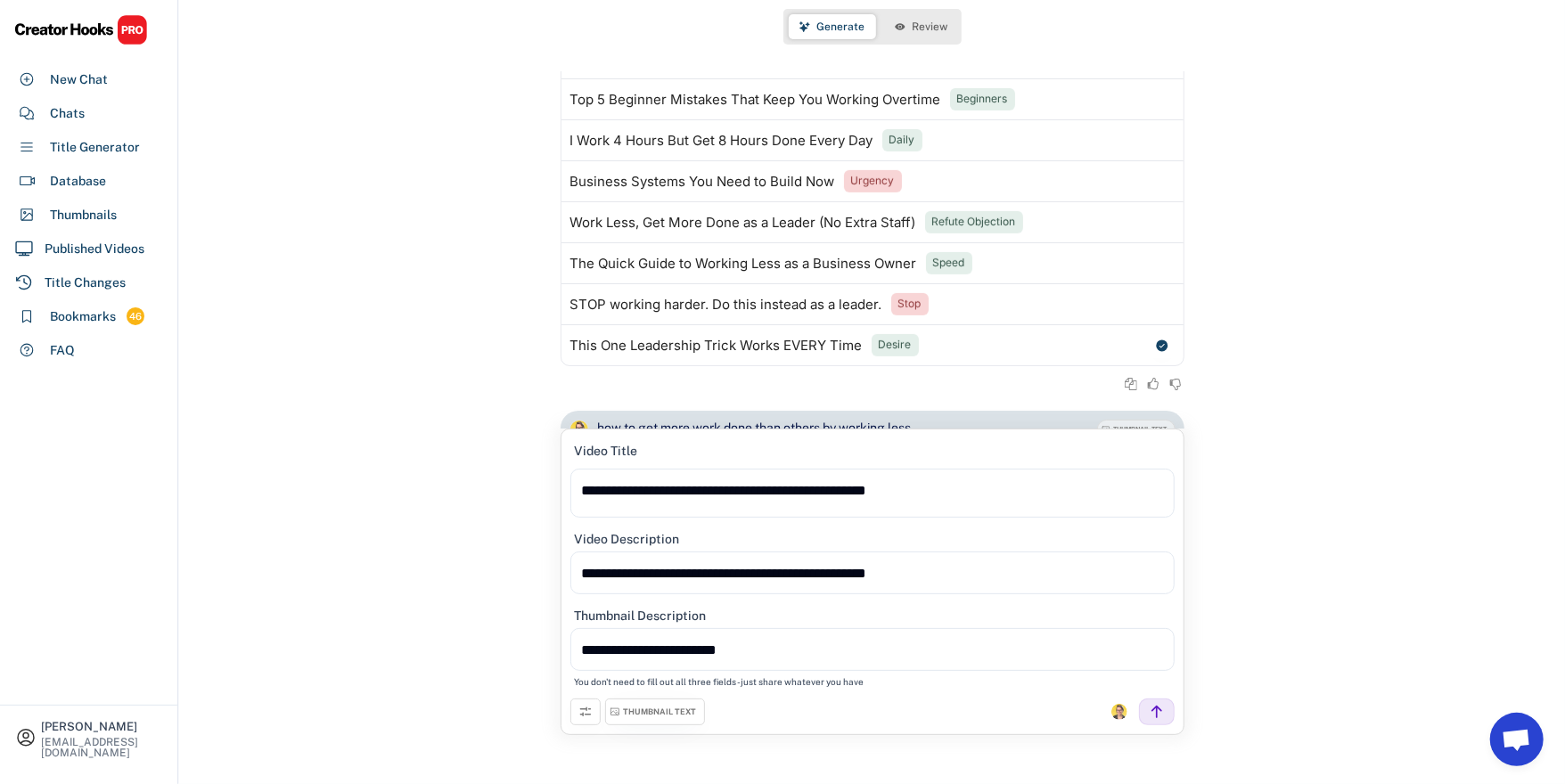
scroll to position [642, 0]
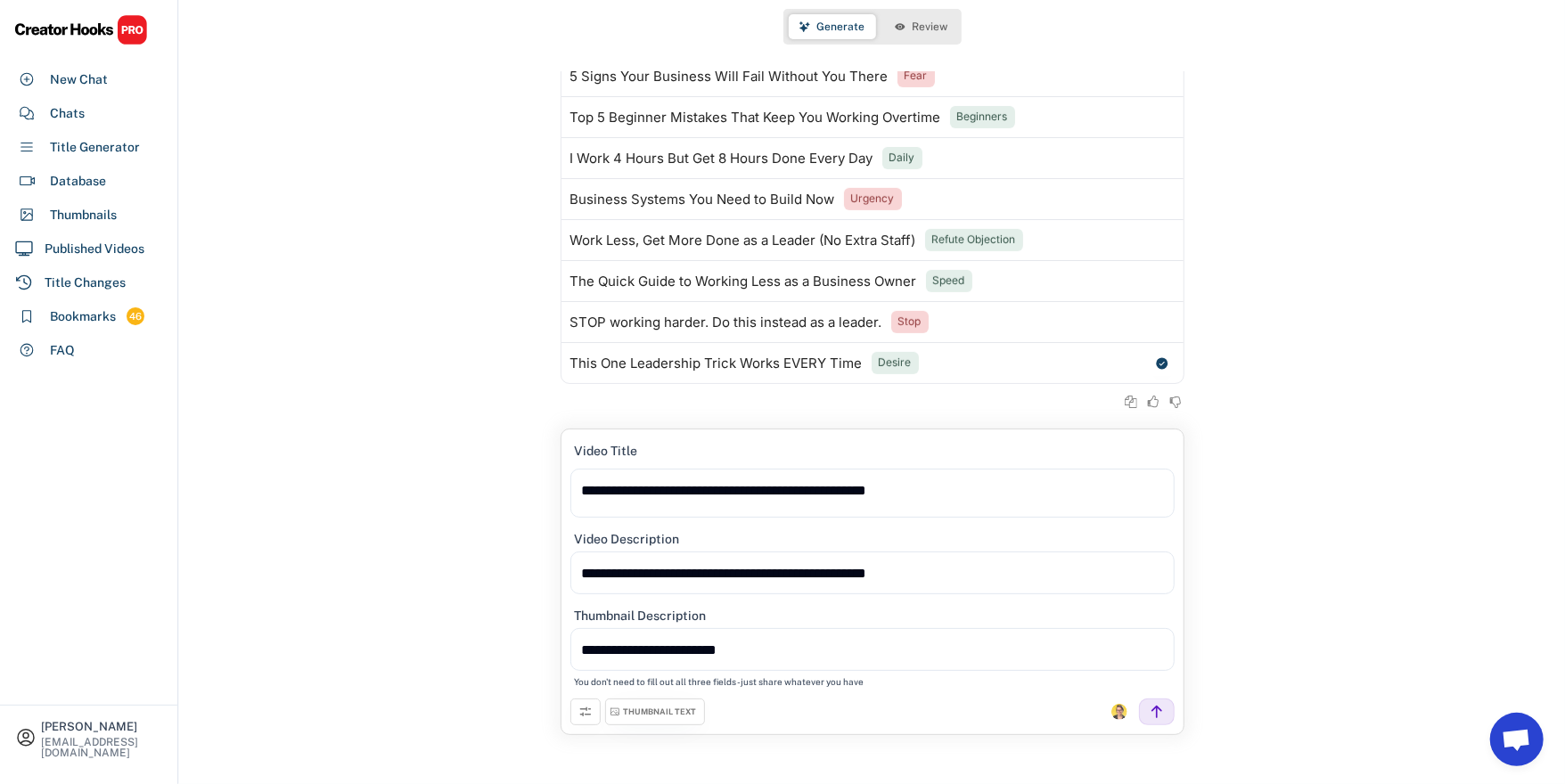
click at [920, 33] on button "Review" at bounding box center [921, 27] width 75 height 25
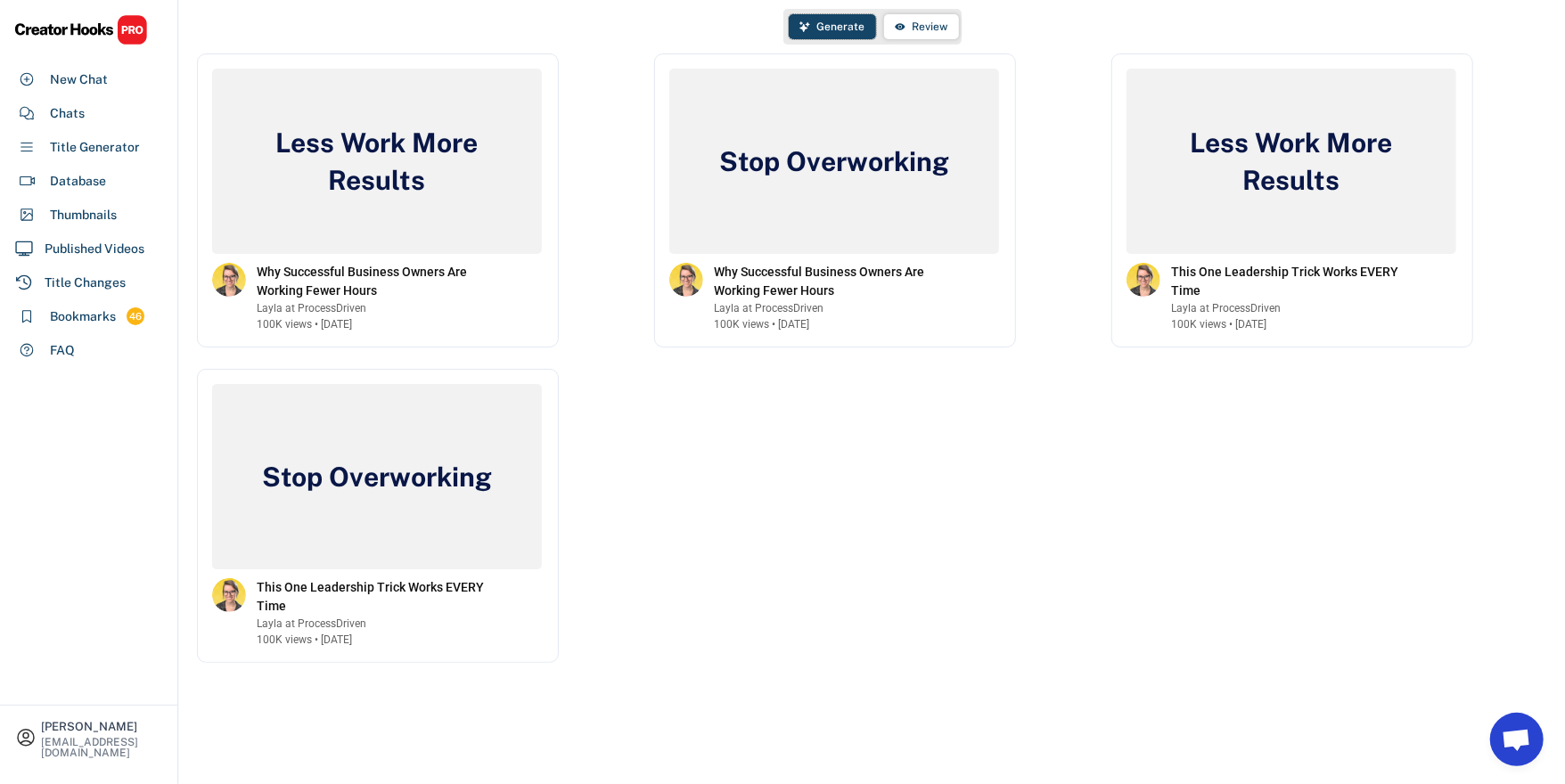
click at [850, 24] on span "Generate" at bounding box center [841, 26] width 48 height 11
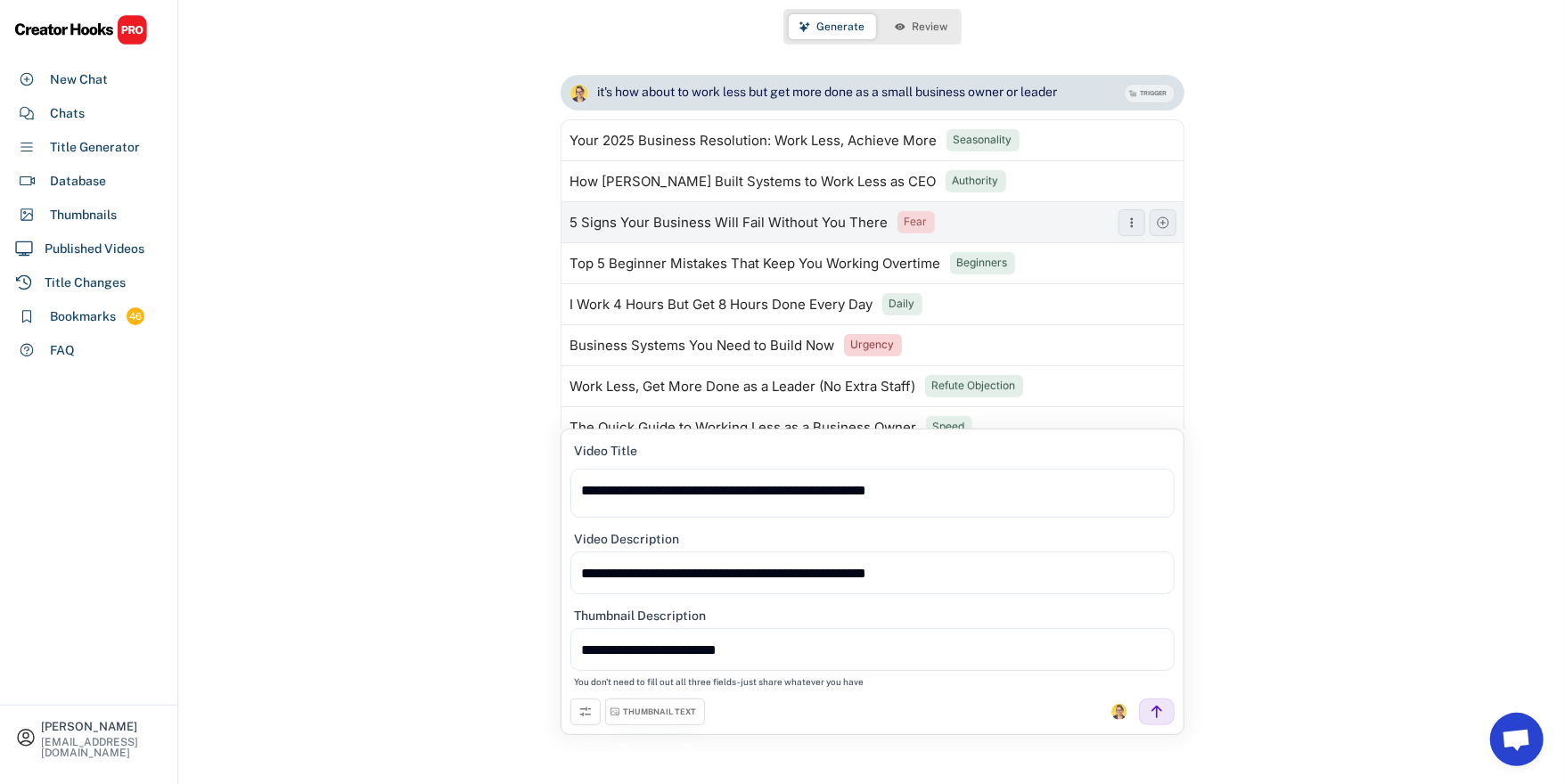
scroll to position [499, 0]
